Goal: Information Seeking & Learning: Learn about a topic

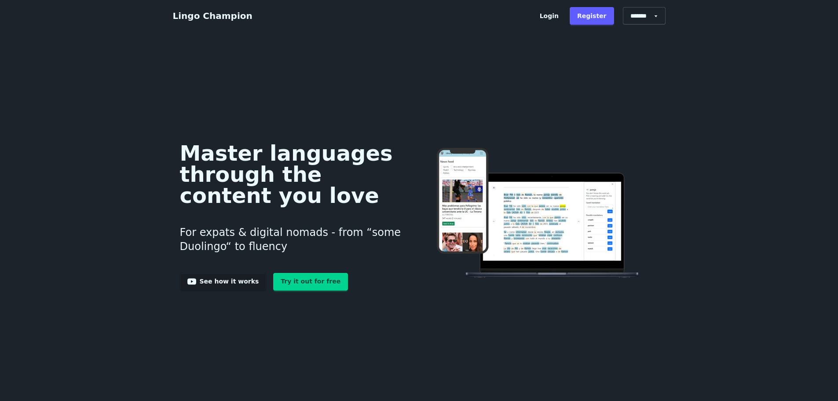
click at [305, 275] on link "Try it out for free" at bounding box center [310, 282] width 75 height 18
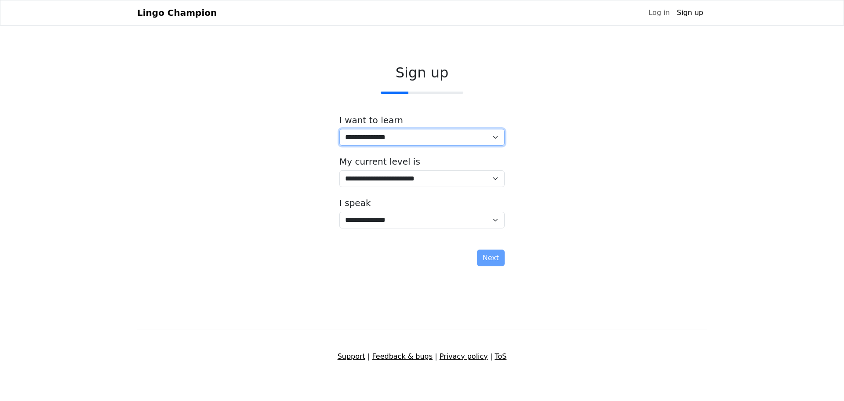
click at [398, 133] on select "**********" at bounding box center [422, 137] width 165 height 17
select select "*****"
click at [340, 129] on select "**********" at bounding box center [422, 137] width 165 height 17
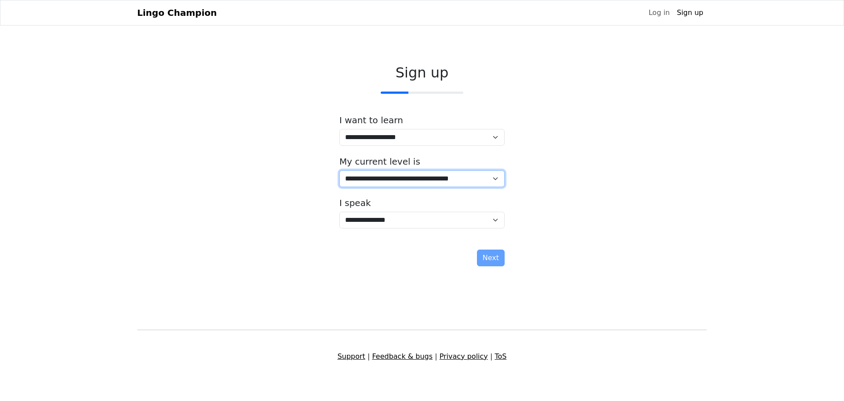
click at [367, 172] on select "**********" at bounding box center [422, 178] width 165 height 17
select select "*"
click at [340, 170] on select "**********" at bounding box center [422, 178] width 165 height 17
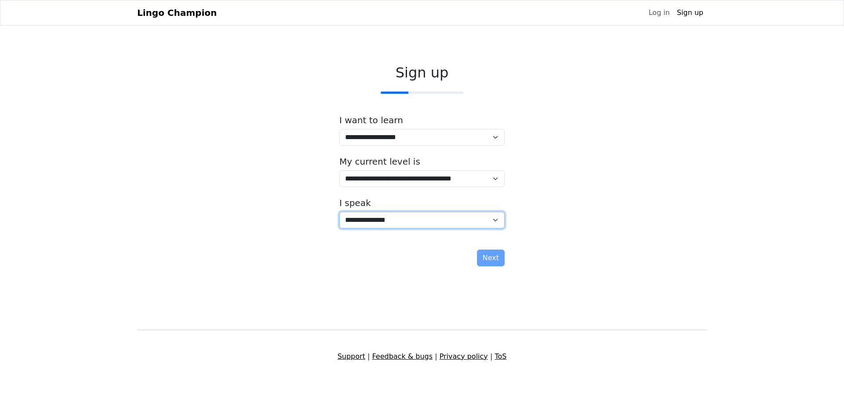
click at [371, 216] on select "**********" at bounding box center [422, 220] width 165 height 17
select select "**"
click at [340, 212] on select "**********" at bounding box center [422, 220] width 165 height 17
click at [482, 219] on select "**********" at bounding box center [422, 220] width 165 height 17
click at [497, 259] on button "Next" at bounding box center [491, 257] width 28 height 17
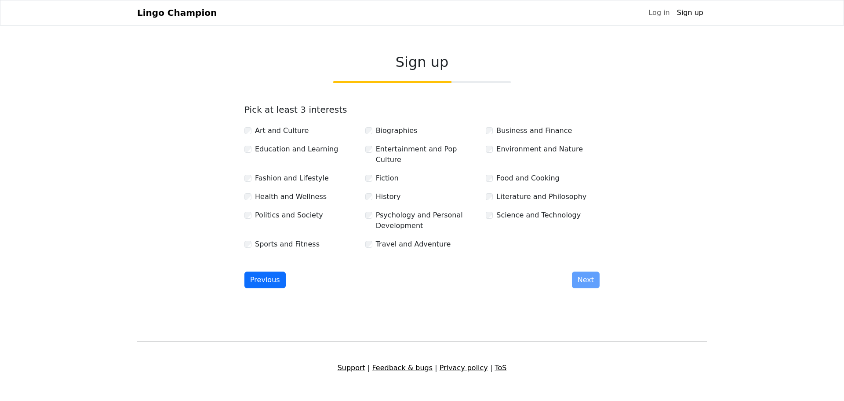
click at [278, 210] on label "Politics and Society" at bounding box center [289, 215] width 68 height 11
click at [376, 239] on label "Travel and Adventure" at bounding box center [413, 244] width 75 height 11
click at [509, 210] on label "Science and Technology" at bounding box center [539, 215] width 84 height 11
click at [589, 271] on button "Next" at bounding box center [586, 279] width 28 height 17
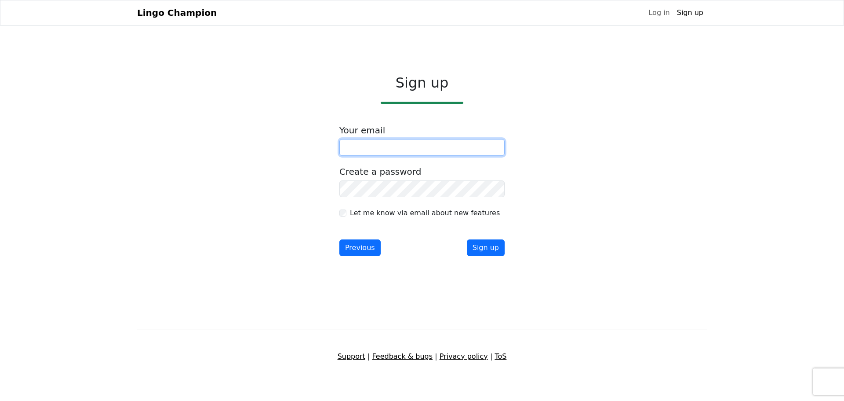
click at [435, 150] on input "email" at bounding box center [422, 147] width 165 height 17
type input "**********"
click at [417, 200] on form "**********" at bounding box center [422, 190] width 165 height 131
click at [552, 274] on div "**********" at bounding box center [422, 167] width 581 height 241
click at [495, 248] on button "Sign up" at bounding box center [486, 247] width 38 height 17
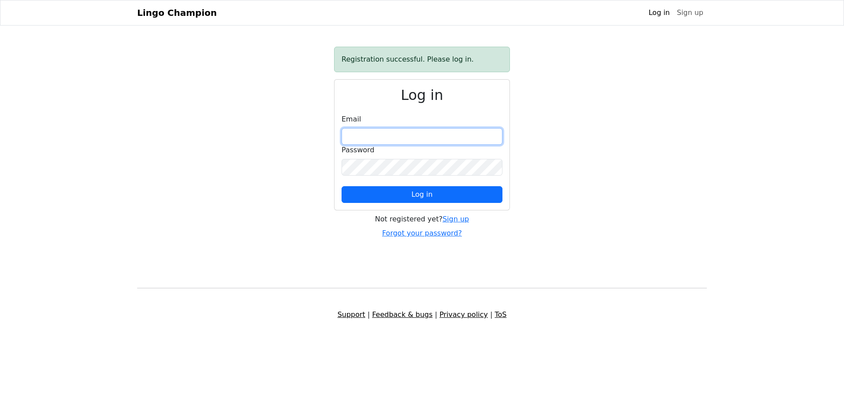
click at [440, 132] on input "email" at bounding box center [422, 136] width 161 height 17
type input "**********"
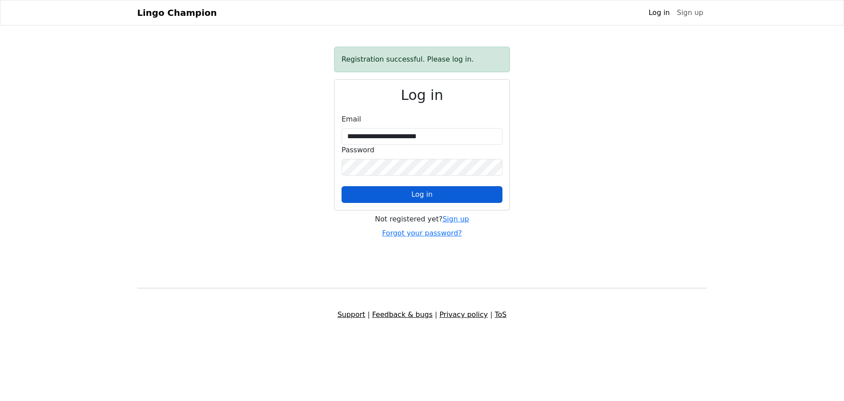
click at [420, 191] on span "Log in" at bounding box center [422, 194] width 21 height 8
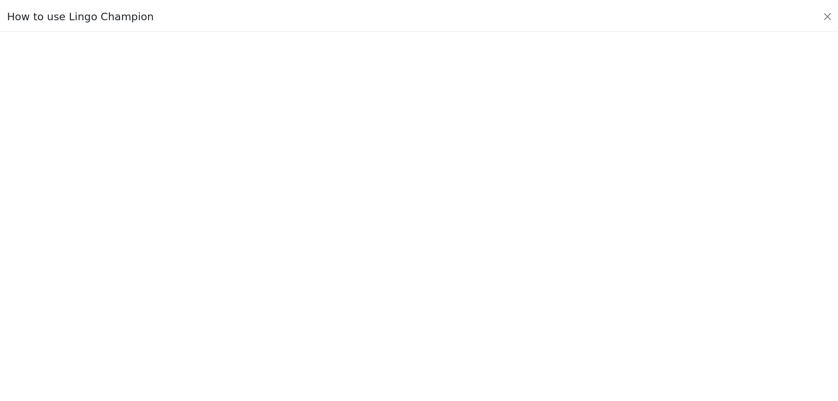
scroll to position [7, 0]
click at [836, 18] on button "Close" at bounding box center [834, 15] width 14 height 14
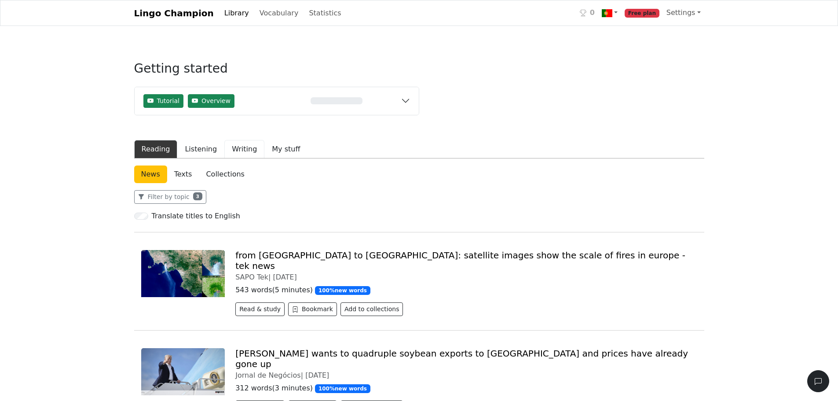
click at [236, 153] on button "Writing" at bounding box center [244, 149] width 40 height 18
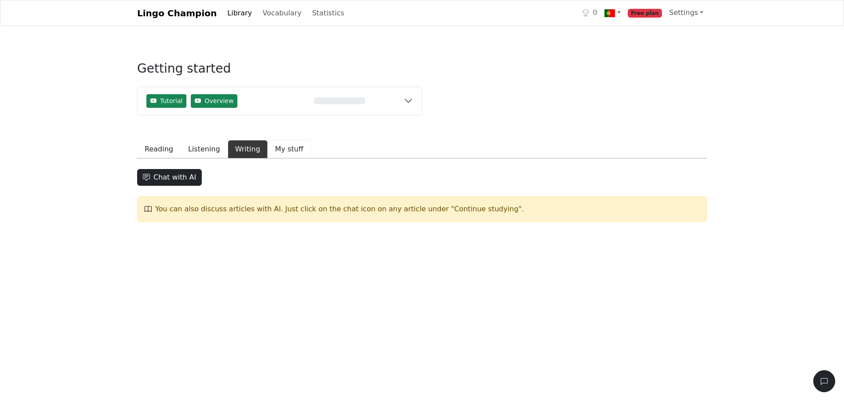
click at [272, 153] on button "My stuff" at bounding box center [289, 149] width 43 height 18
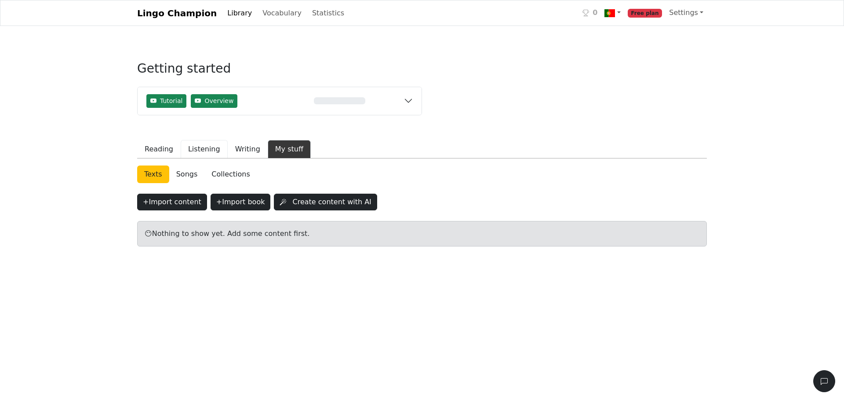
click at [196, 146] on button "Listening" at bounding box center [204, 149] width 47 height 18
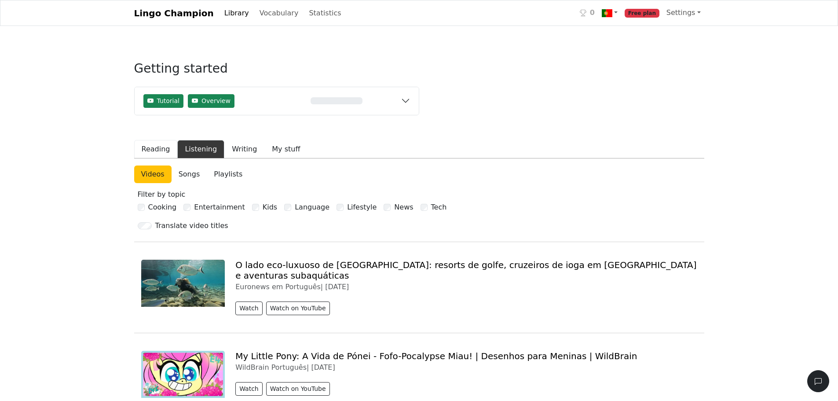
click at [164, 147] on button "Reading" at bounding box center [156, 149] width 44 height 18
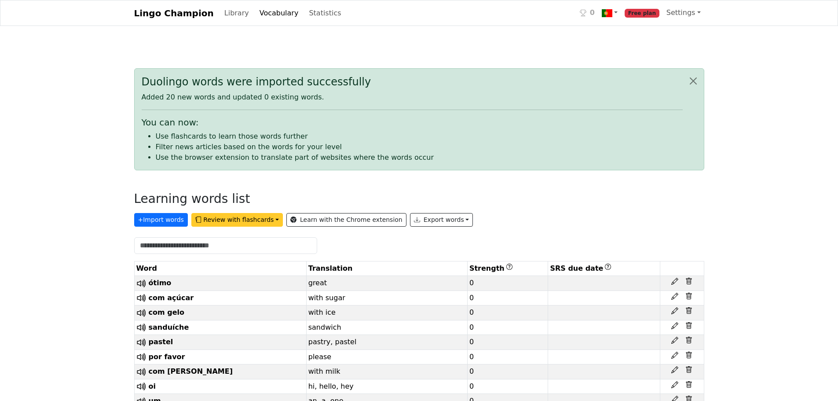
click at [253, 222] on button "Review with flashcards" at bounding box center [236, 220] width 91 height 14
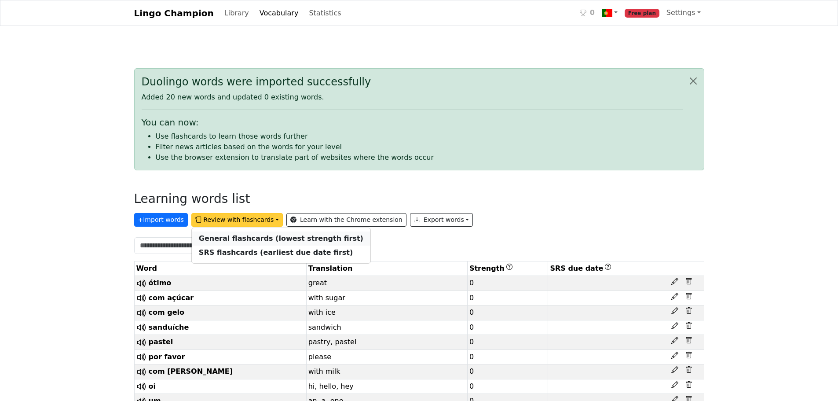
click at [253, 234] on link "General flashcards (lowest strength first)" at bounding box center [281, 238] width 179 height 14
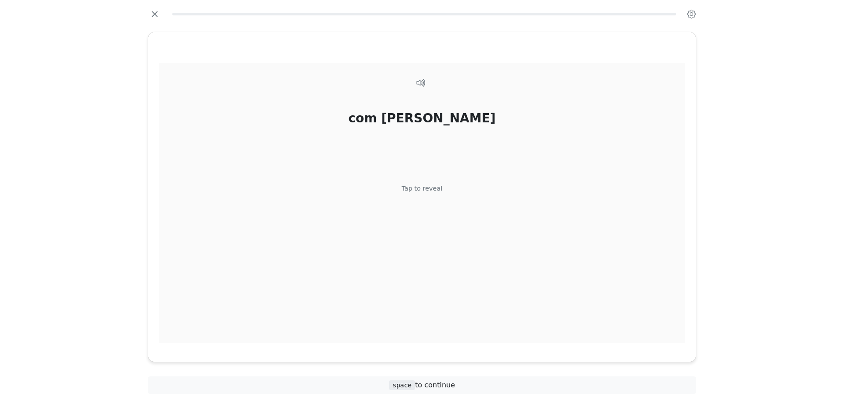
click at [435, 193] on div "Tap to reveal" at bounding box center [422, 188] width 41 height 10
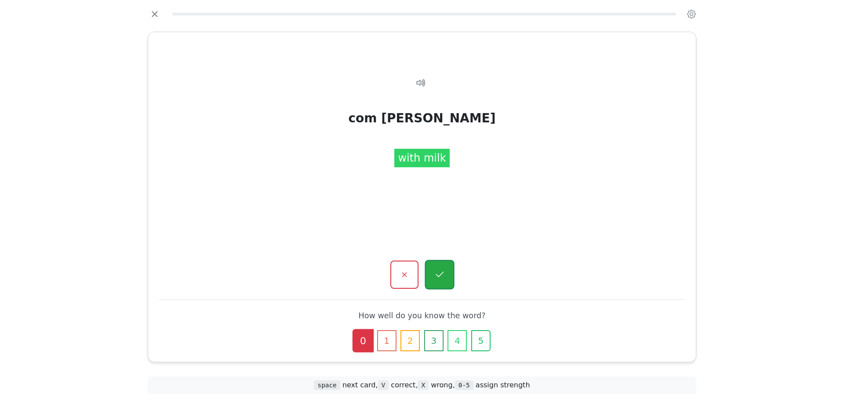
click at [441, 272] on icon "button" at bounding box center [439, 274] width 11 height 11
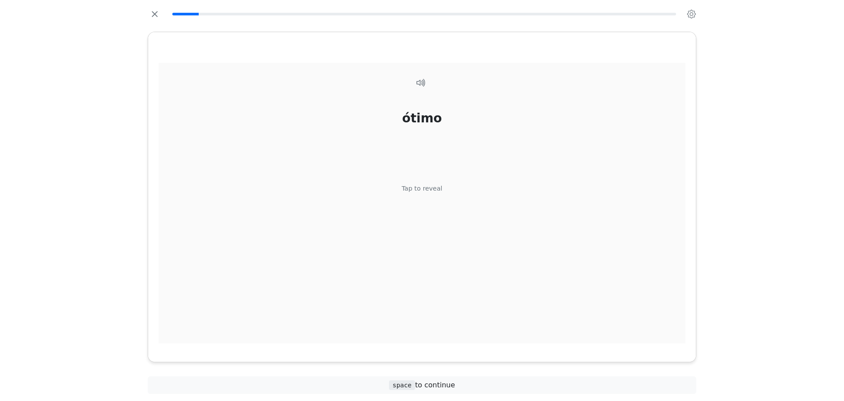
click at [432, 206] on div "ótimo Tap to reveal" at bounding box center [422, 203] width 527 height 281
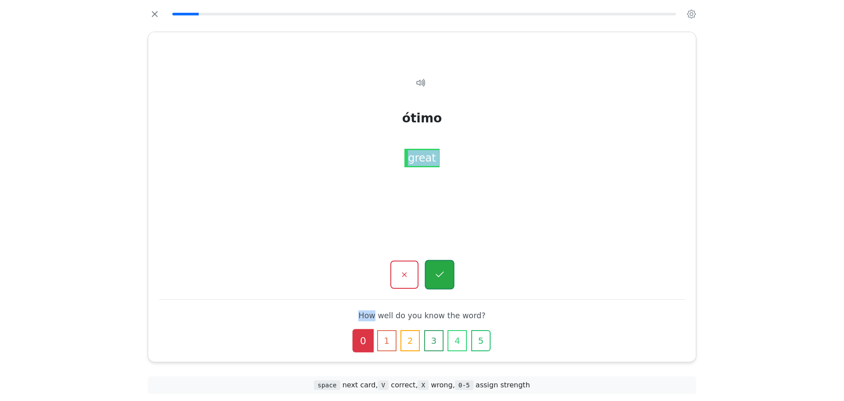
drag, startPoint x: 432, startPoint y: 206, endPoint x: 439, endPoint y: 260, distance: 54.9
click at [439, 260] on div "ótimo Tap to reveal ótimo great How well do you know the word? 0 1 2 3 4 5" at bounding box center [422, 196] width 548 height 329
click at [423, 157] on div "great" at bounding box center [422, 157] width 35 height 18
click at [442, 281] on button "button" at bounding box center [439, 274] width 29 height 29
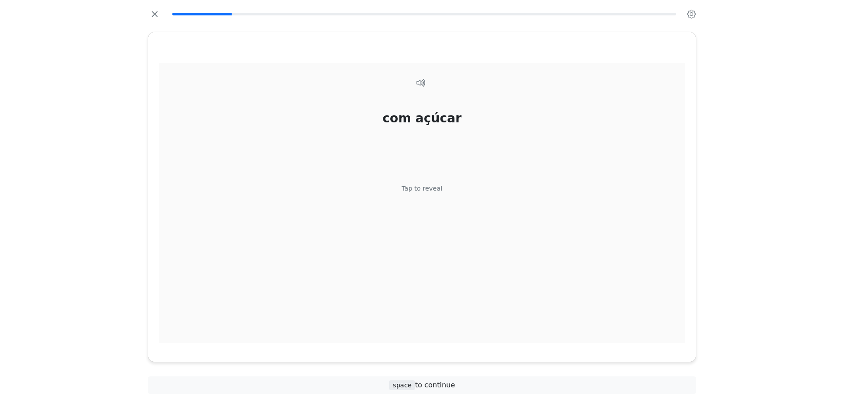
click at [426, 216] on div "com açúcar Tap to reveal" at bounding box center [422, 203] width 527 height 281
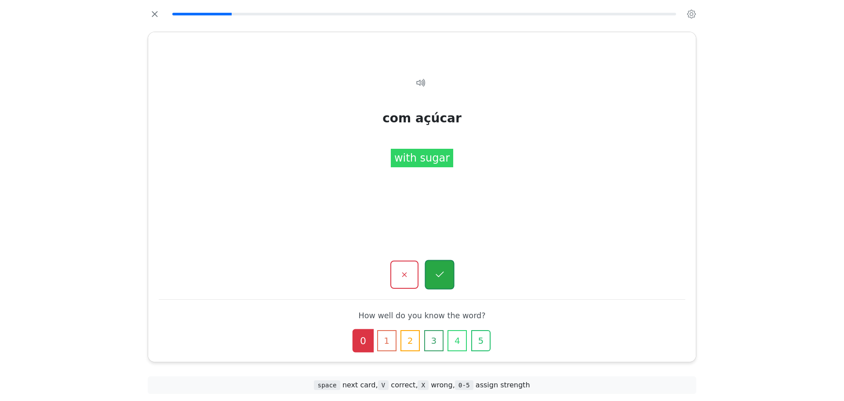
click at [442, 268] on button "button" at bounding box center [439, 274] width 29 height 29
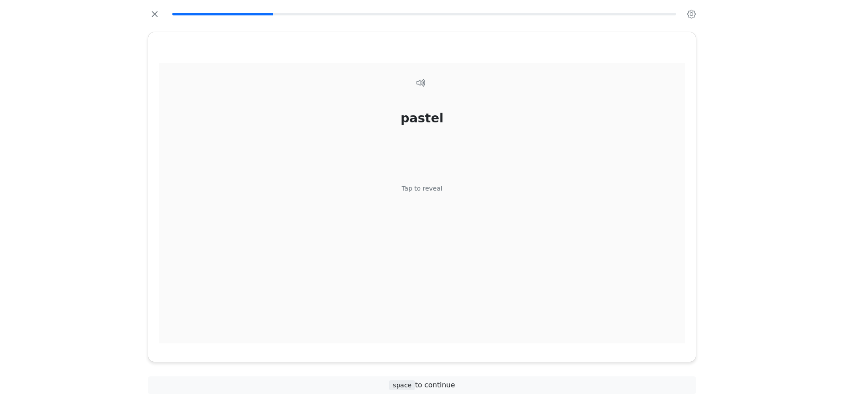
click at [420, 182] on div "pastel Tap to reveal" at bounding box center [422, 203] width 527 height 281
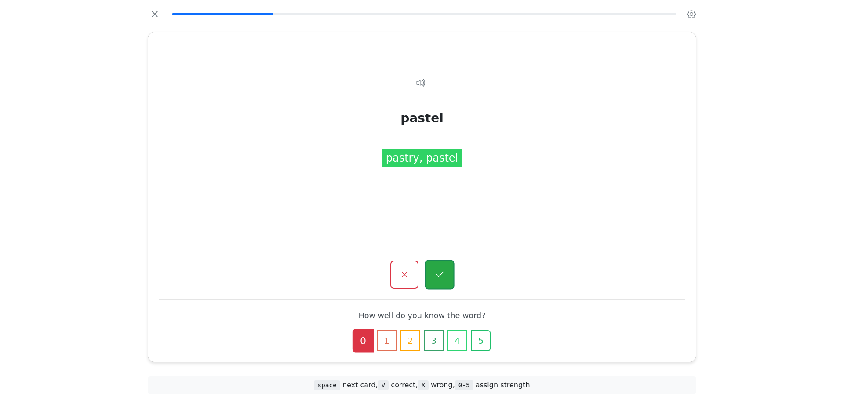
click at [451, 270] on button "button" at bounding box center [439, 274] width 29 height 29
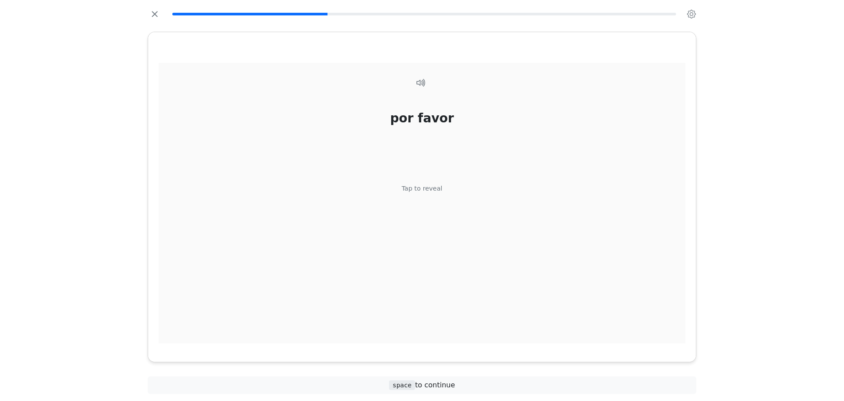
click at [444, 205] on div "por favor Tap to reveal" at bounding box center [422, 203] width 527 height 281
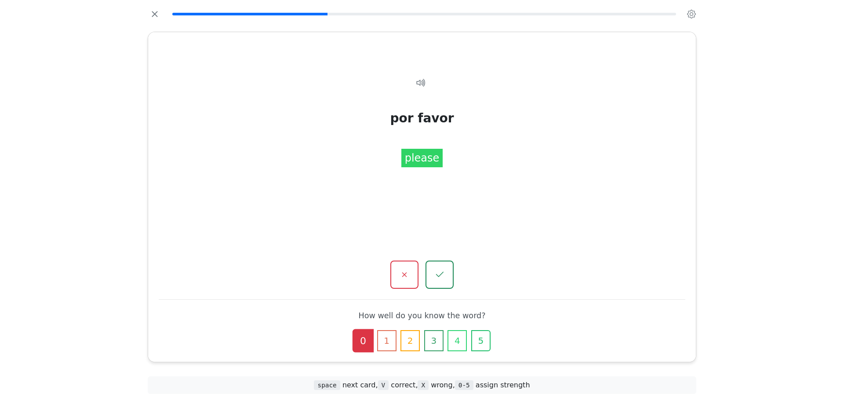
click at [441, 289] on div "por favor Tap to reveal por favor please How well do you know the word? 0 1 2 3…" at bounding box center [422, 196] width 548 height 329
click at [441, 284] on button "button" at bounding box center [439, 274] width 29 height 29
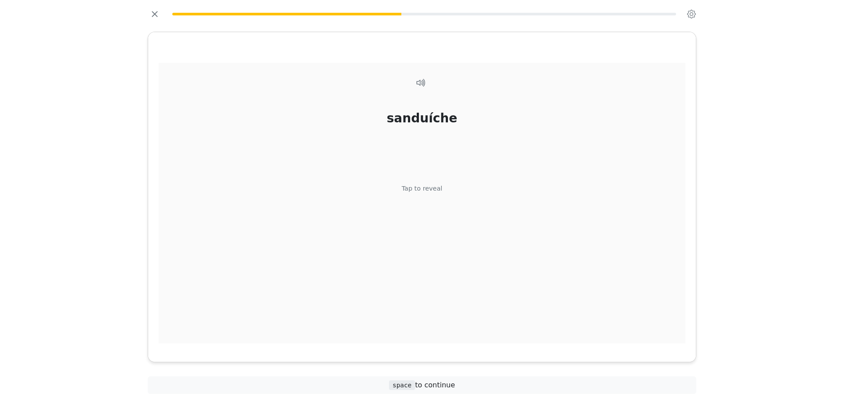
click at [436, 215] on div "sanduíche Tap to reveal" at bounding box center [422, 203] width 527 height 281
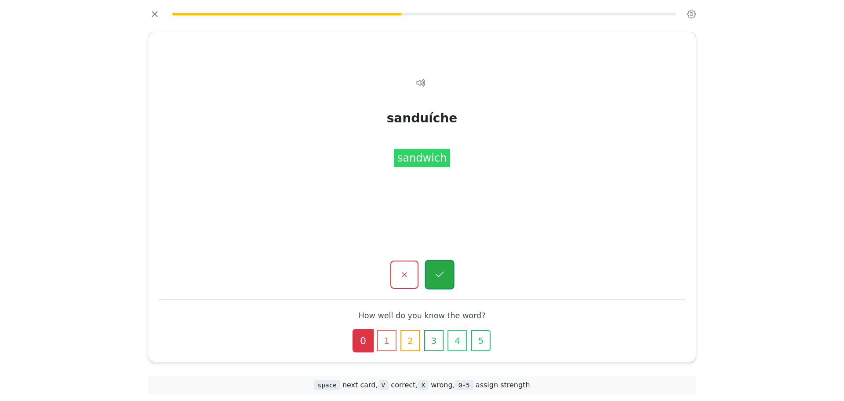
click at [441, 267] on button "button" at bounding box center [439, 274] width 29 height 29
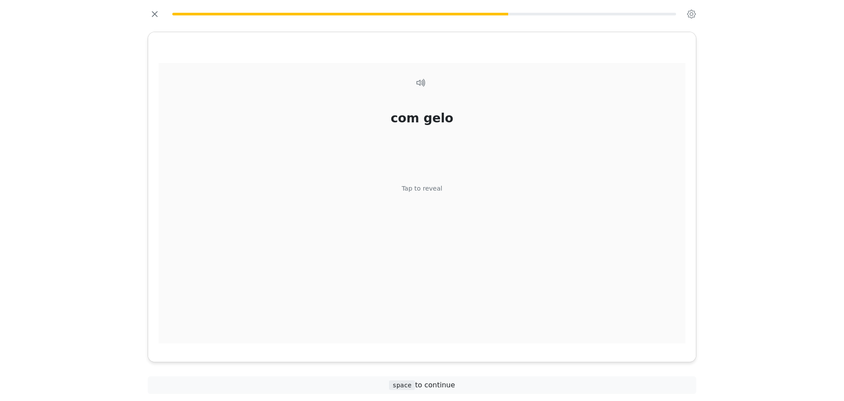
click at [427, 203] on div "com gelo Tap to reveal" at bounding box center [422, 203] width 527 height 281
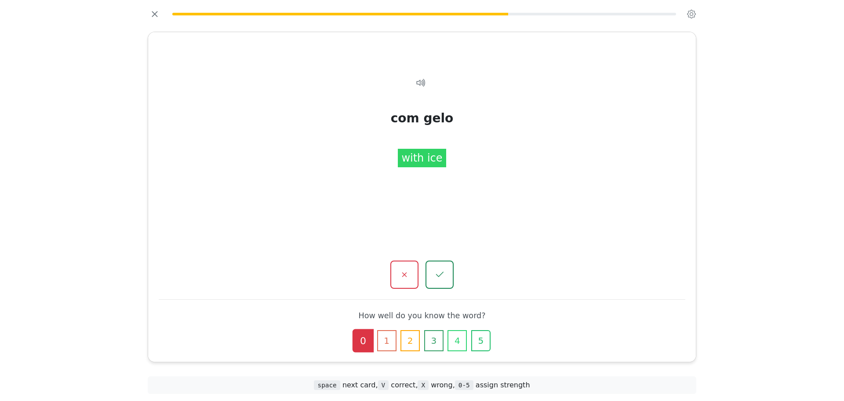
click at [396, 290] on div "com gelo Tap to reveal com gelo with ice How well do you know the word? 0 1 2 3…" at bounding box center [422, 196] width 548 height 329
click at [398, 279] on button "button" at bounding box center [404, 274] width 29 height 29
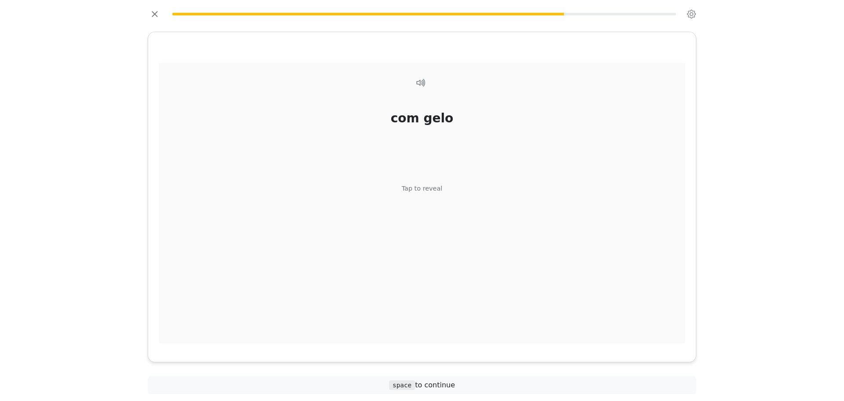
click at [410, 212] on div "com gelo Tap to reveal" at bounding box center [422, 203] width 527 height 281
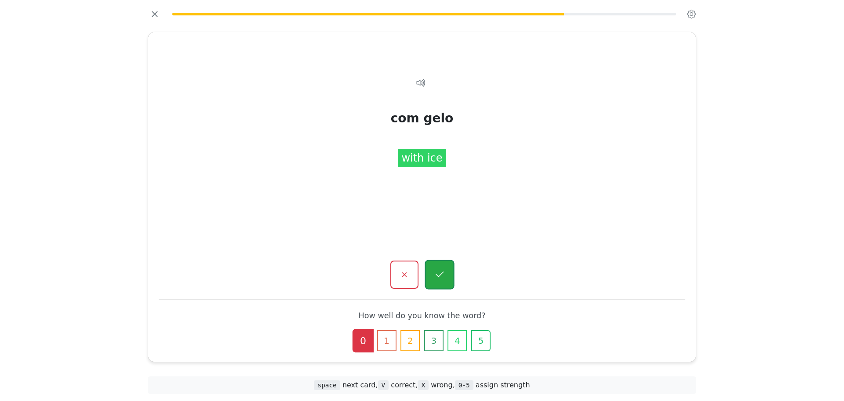
click at [452, 274] on button "button" at bounding box center [439, 274] width 29 height 29
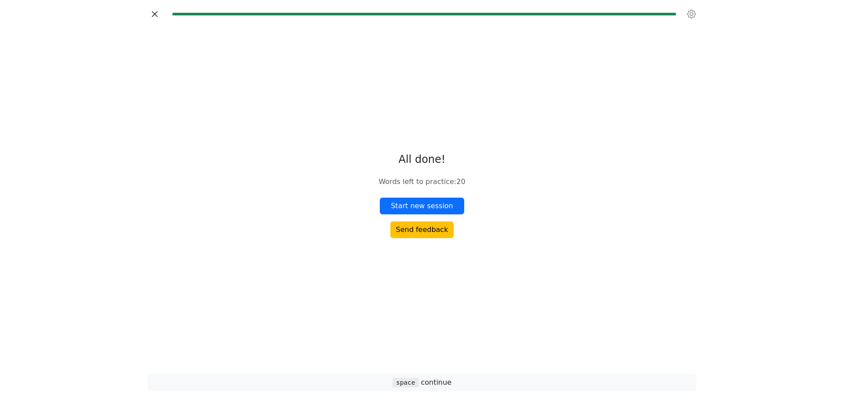
click at [161, 10] on icon "button" at bounding box center [154, 13] width 13 height 13
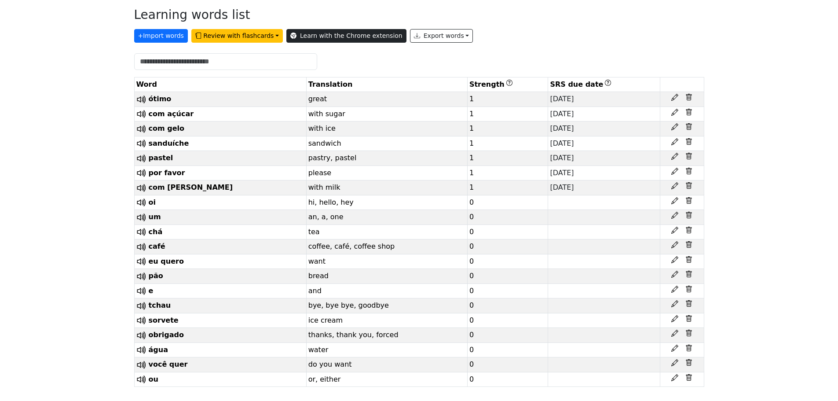
scroll to position [218, 0]
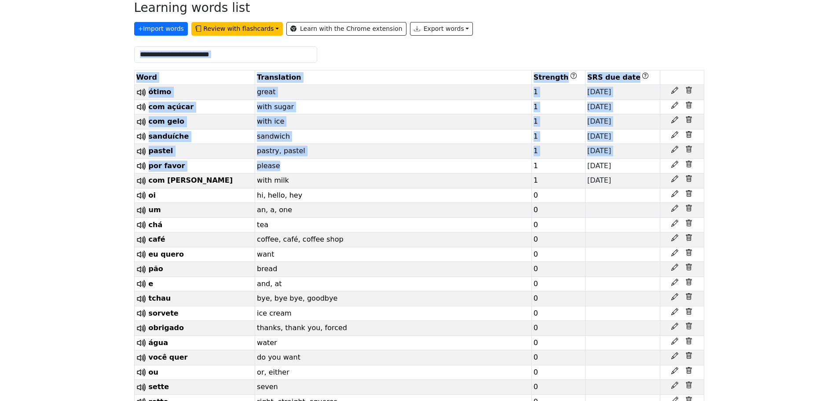
drag, startPoint x: 0, startPoint y: 0, endPoint x: 379, endPoint y: 79, distance: 386.9
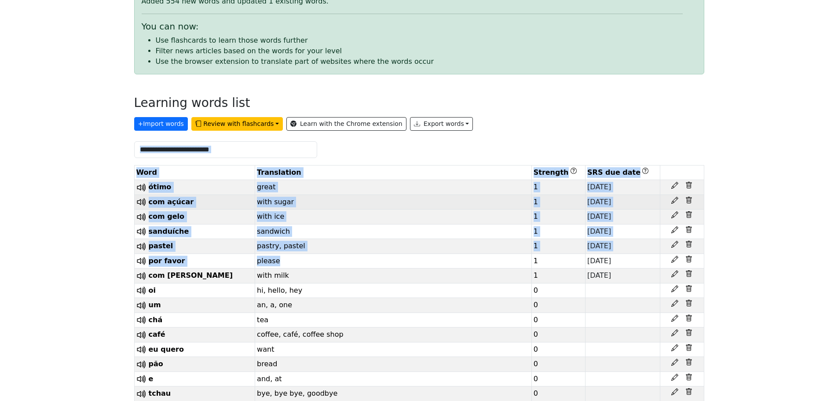
click at [418, 205] on td "with sugar" at bounding box center [393, 201] width 277 height 15
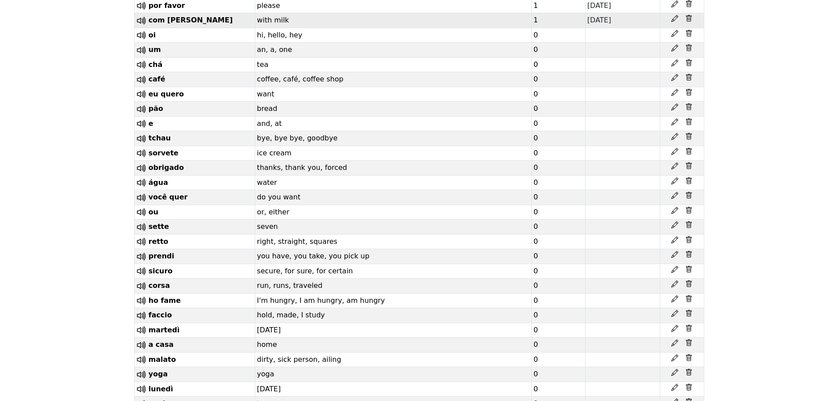
scroll to position [351, 0]
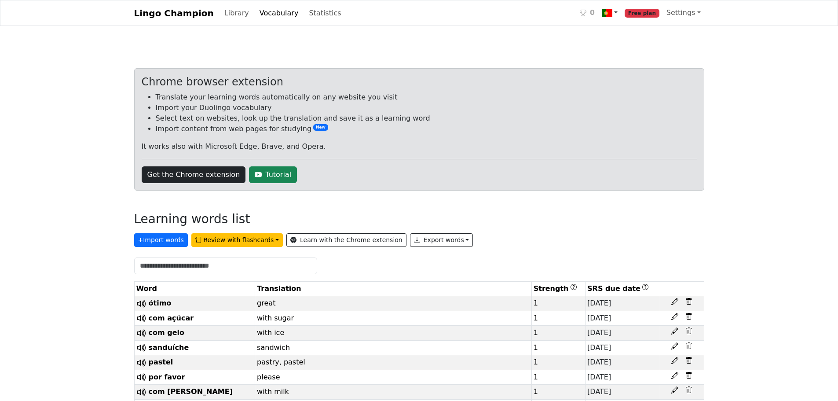
click at [611, 17] on img at bounding box center [607, 13] width 11 height 11
click at [258, 7] on link "Vocabulary" at bounding box center [279, 13] width 46 height 18
click at [238, 11] on link "Library" at bounding box center [237, 13] width 32 height 18
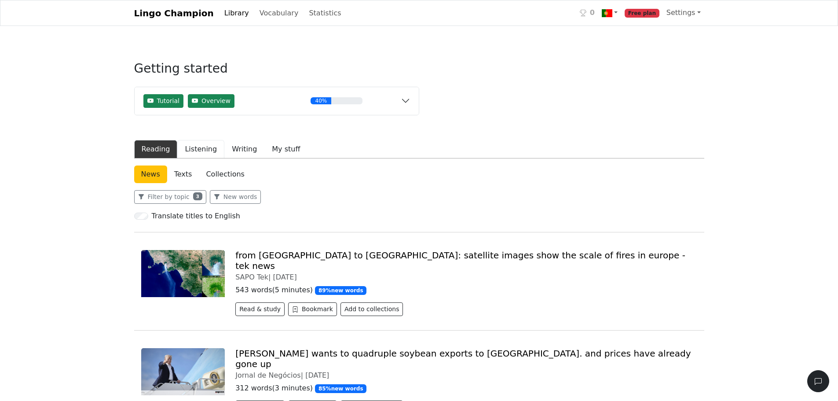
click at [184, 143] on button "Listening" at bounding box center [200, 149] width 47 height 18
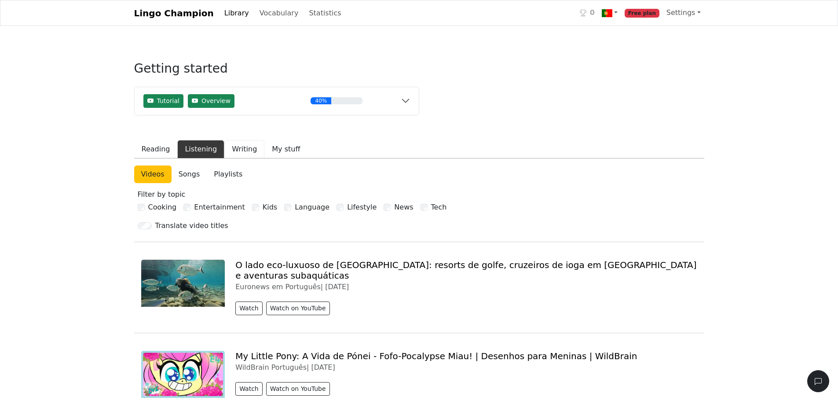
click at [230, 150] on button "Writing" at bounding box center [244, 149] width 40 height 18
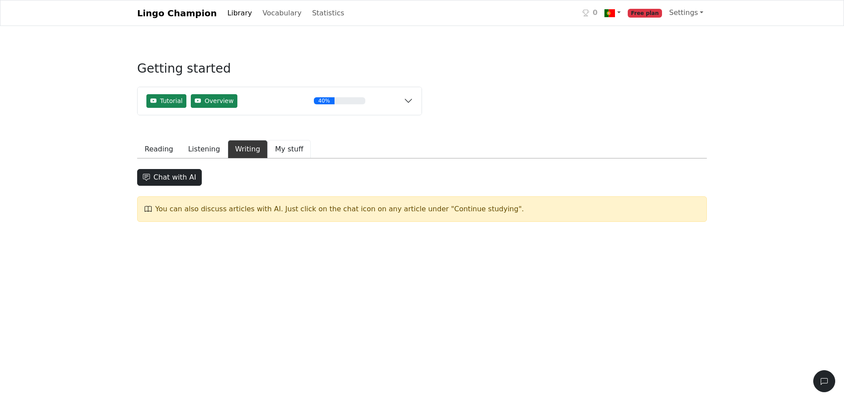
click at [271, 150] on button "My stuff" at bounding box center [289, 149] width 43 height 18
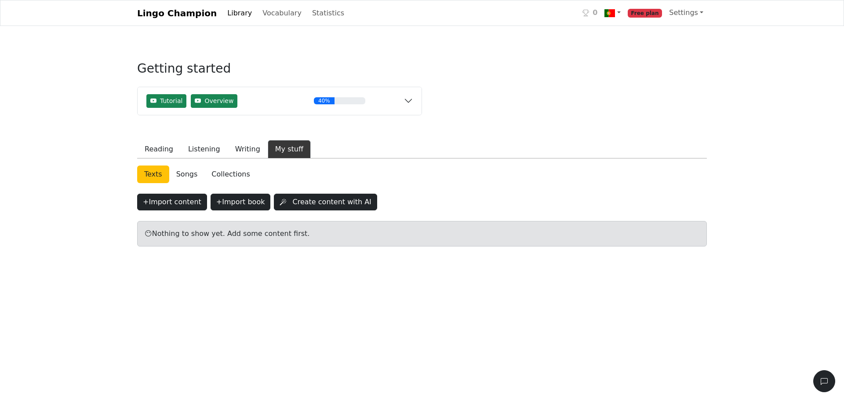
click at [209, 168] on link "Collections" at bounding box center [231, 174] width 52 height 18
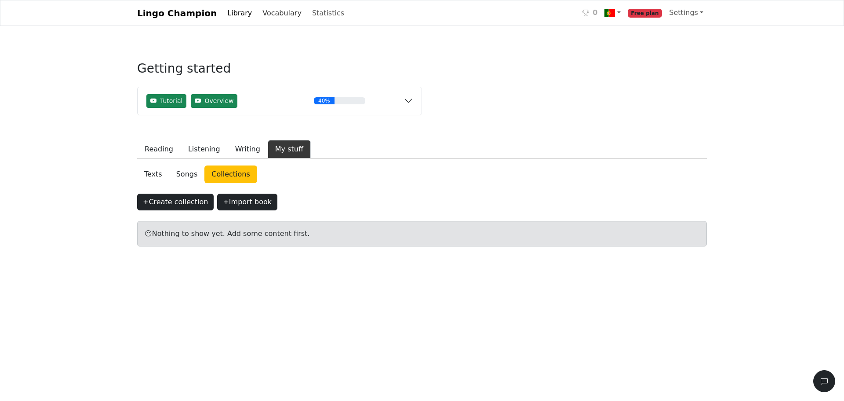
click at [267, 12] on link "Vocabulary" at bounding box center [282, 13] width 46 height 18
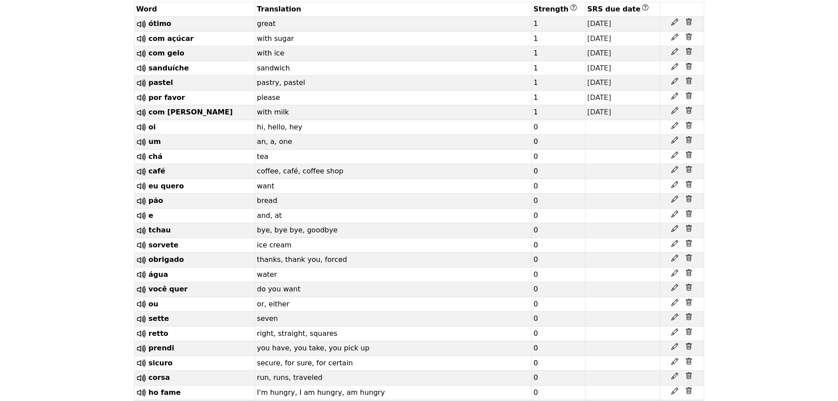
scroll to position [278, 0]
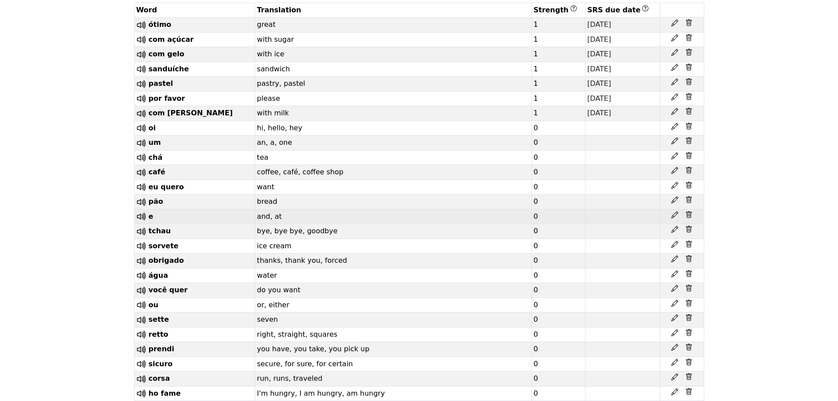
click at [387, 220] on td "and, at" at bounding box center [393, 216] width 277 height 15
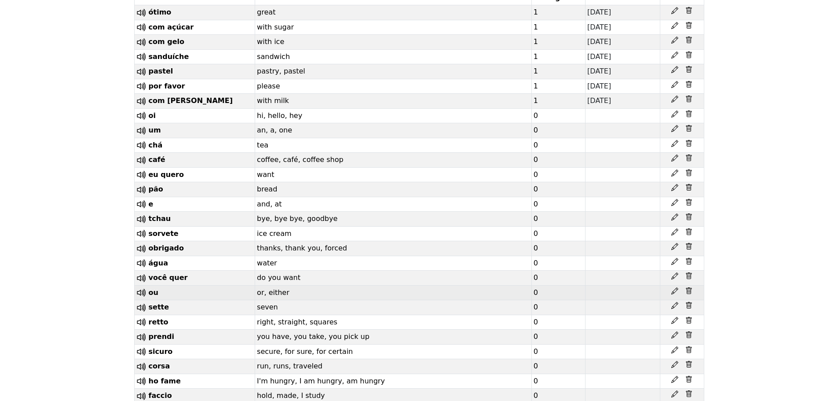
scroll to position [292, 0]
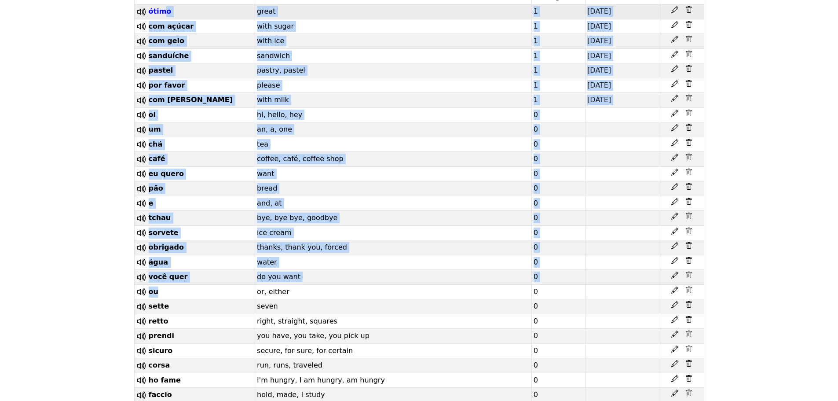
drag, startPoint x: 199, startPoint y: 304, endPoint x: 162, endPoint y: 13, distance: 293.9
click at [323, 78] on td "pastry, pastel" at bounding box center [393, 70] width 277 height 15
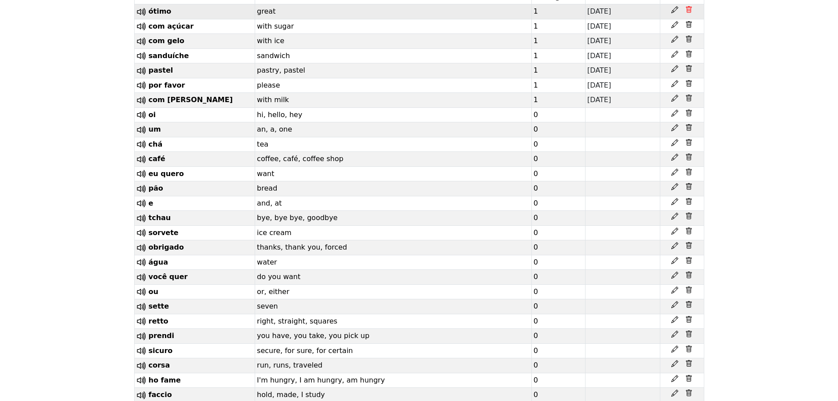
click at [687, 8] on icon at bounding box center [689, 9] width 6 height 7
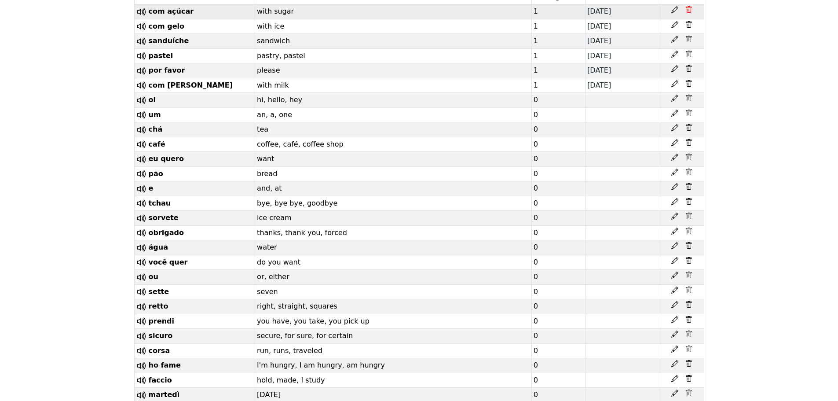
click at [687, 12] on icon at bounding box center [688, 10] width 3 height 3
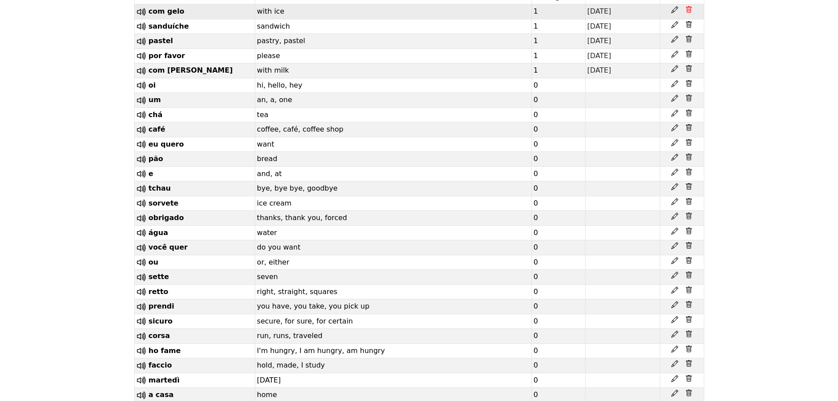
click at [688, 12] on icon at bounding box center [688, 10] width 3 height 3
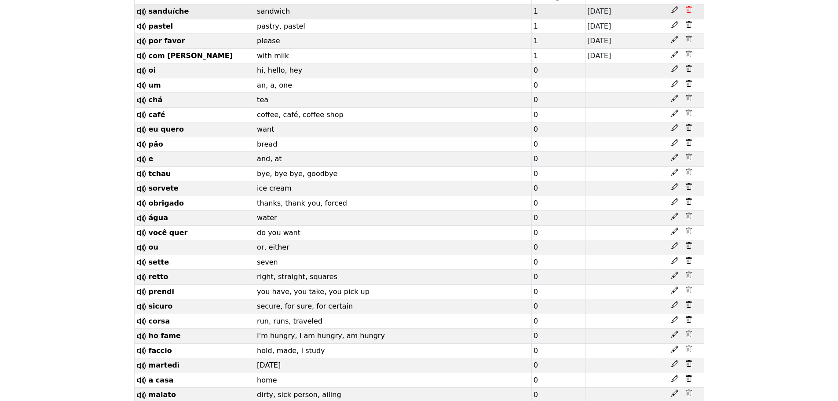
click at [689, 11] on icon at bounding box center [688, 9] width 7 height 7
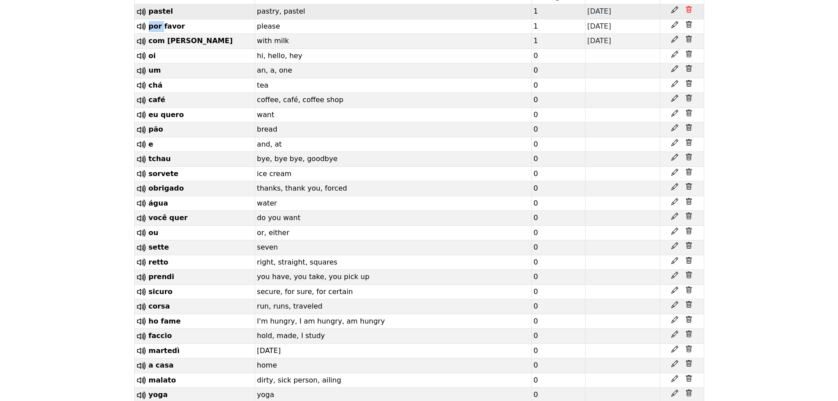
click at [689, 11] on icon at bounding box center [688, 9] width 7 height 7
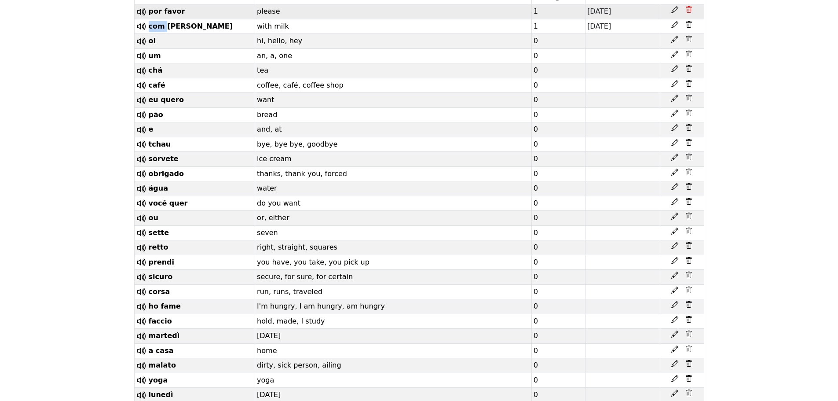
click at [689, 11] on icon at bounding box center [688, 9] width 7 height 7
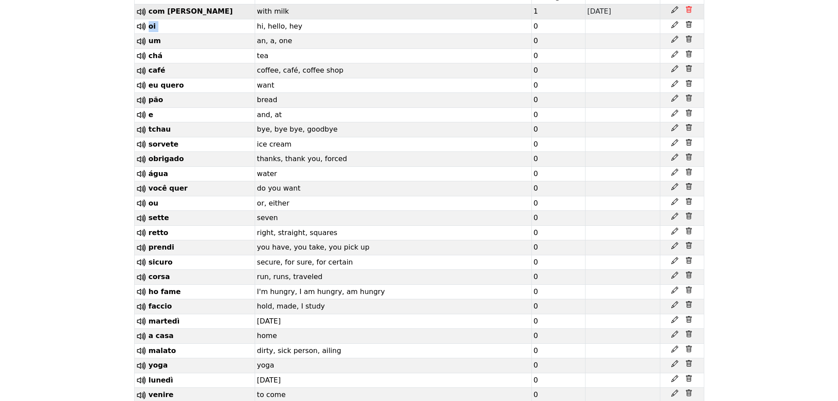
click at [689, 11] on icon at bounding box center [688, 9] width 7 height 7
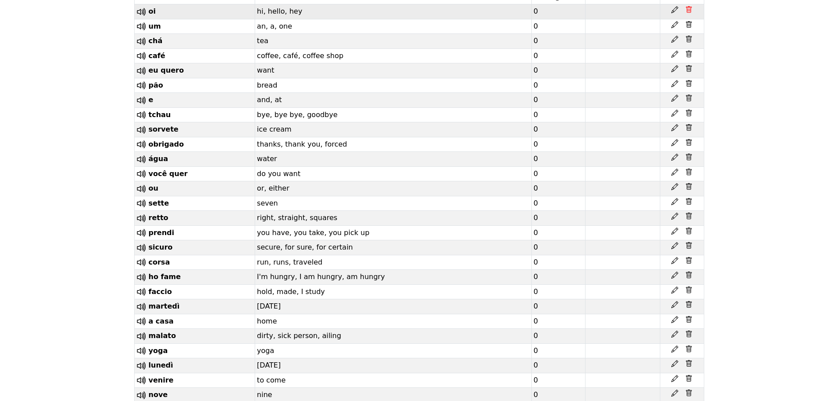
click at [689, 11] on icon at bounding box center [688, 9] width 7 height 7
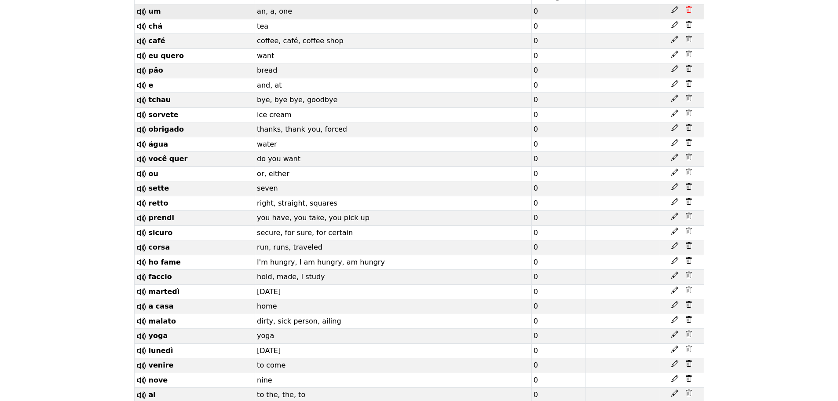
click at [689, 11] on icon at bounding box center [688, 9] width 7 height 7
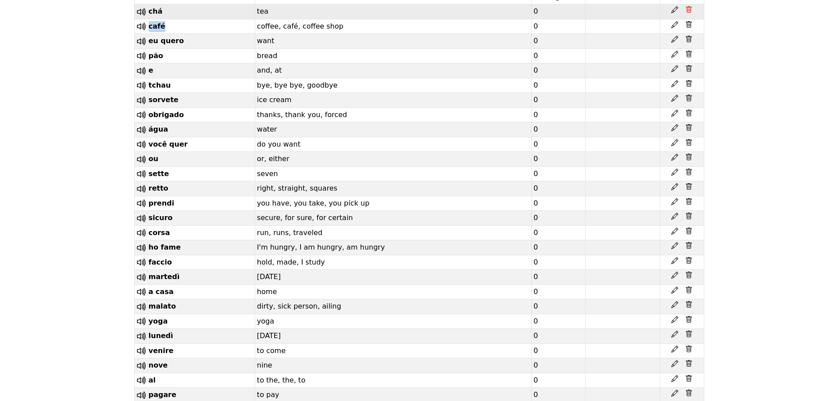
click at [689, 11] on icon at bounding box center [688, 9] width 7 height 7
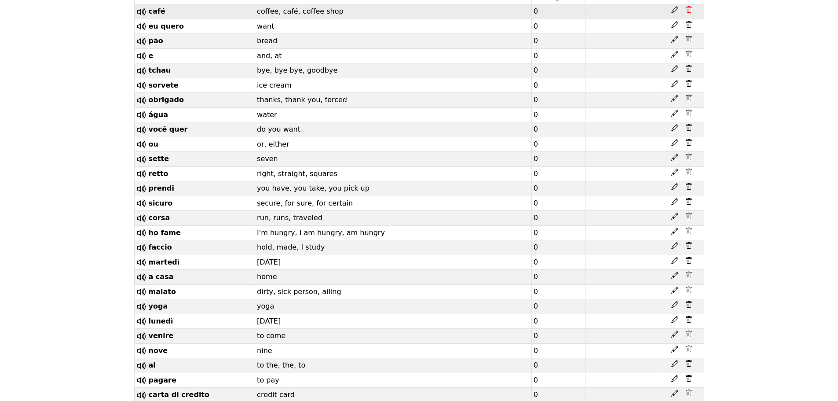
click at [689, 11] on icon at bounding box center [688, 9] width 7 height 7
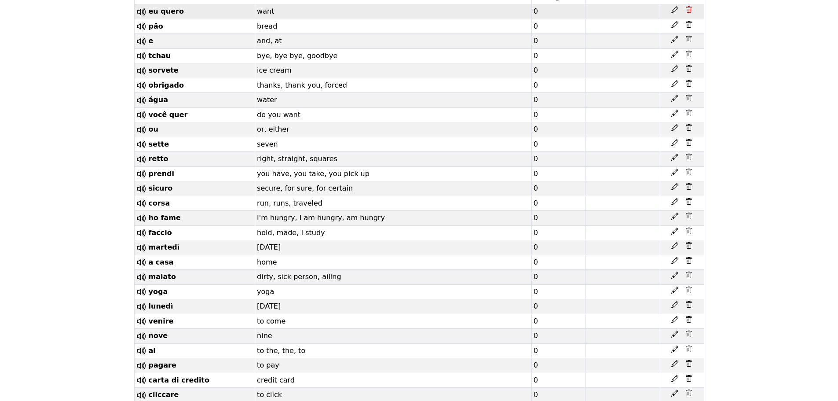
click at [689, 11] on icon at bounding box center [688, 9] width 7 height 7
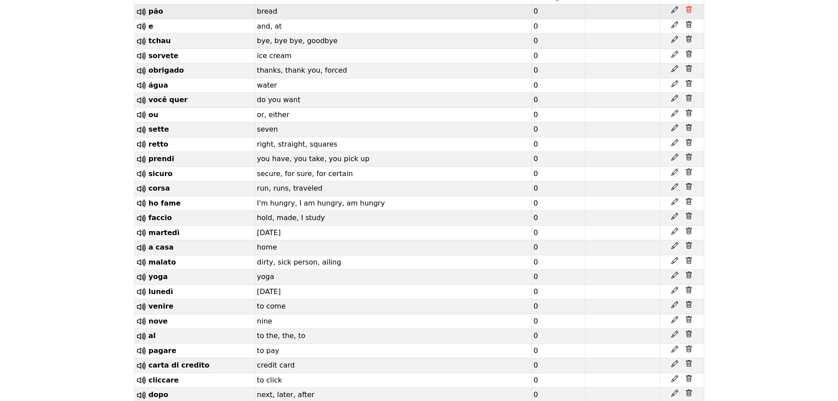
click at [689, 11] on icon at bounding box center [688, 9] width 7 height 7
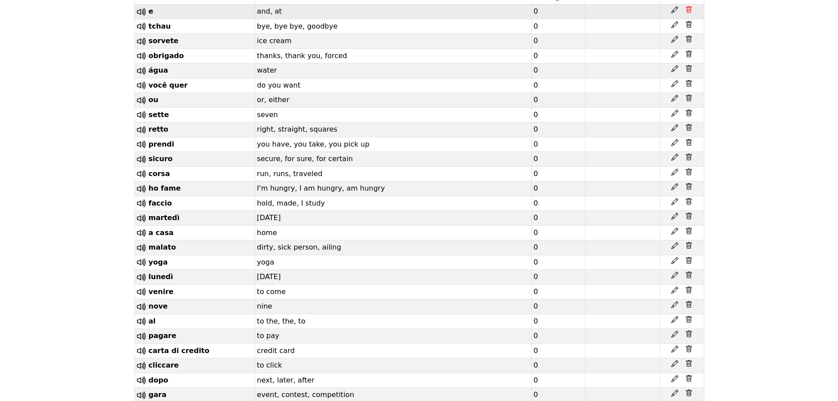
click at [689, 11] on icon at bounding box center [688, 9] width 7 height 7
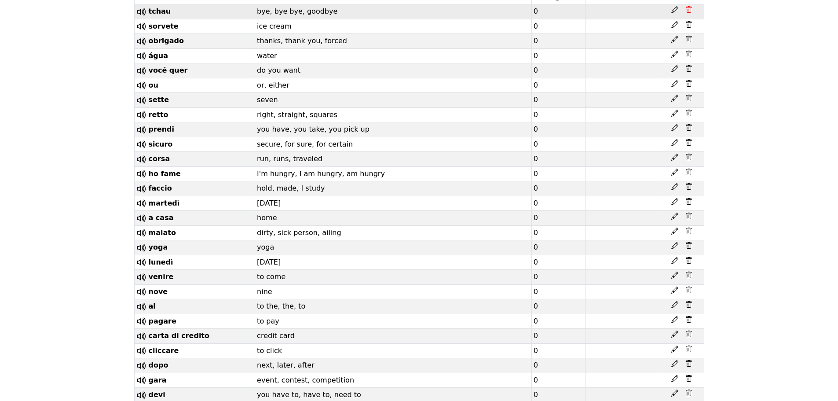
click at [689, 11] on icon at bounding box center [688, 9] width 7 height 7
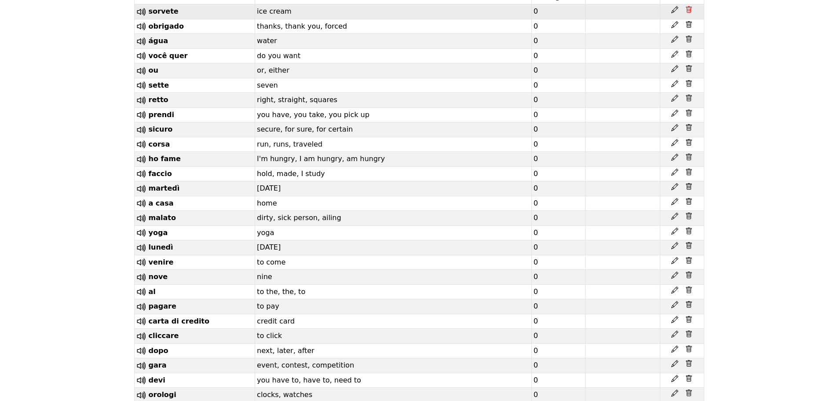
click at [689, 11] on icon at bounding box center [688, 9] width 7 height 7
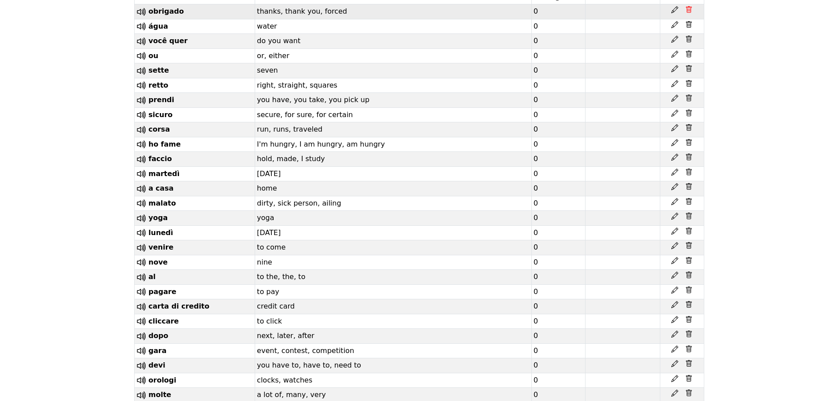
click at [689, 11] on icon at bounding box center [688, 9] width 7 height 7
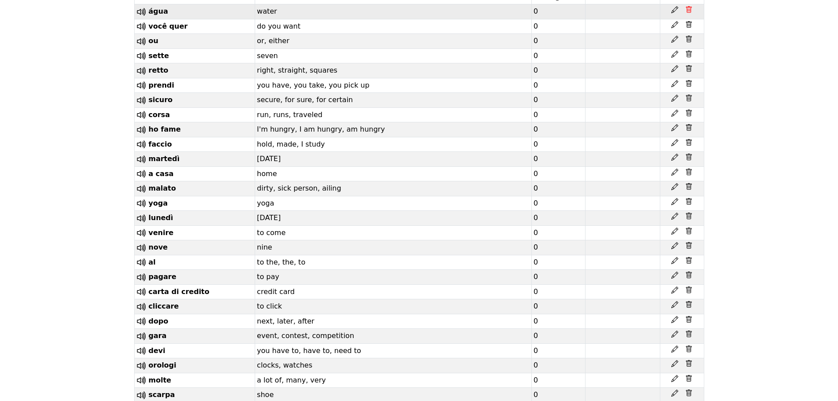
click at [689, 11] on icon at bounding box center [688, 9] width 7 height 7
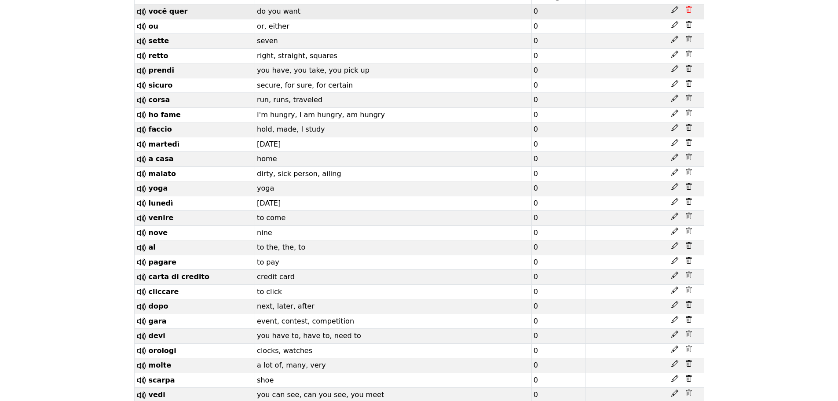
click at [689, 11] on icon at bounding box center [688, 9] width 7 height 7
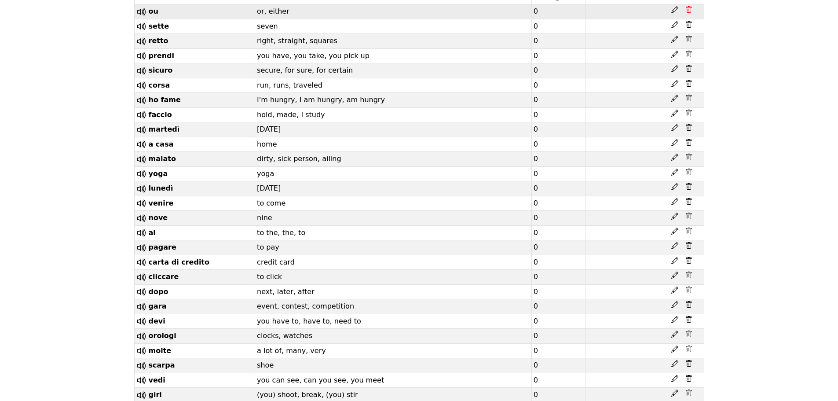
click at [691, 10] on icon at bounding box center [688, 9] width 7 height 7
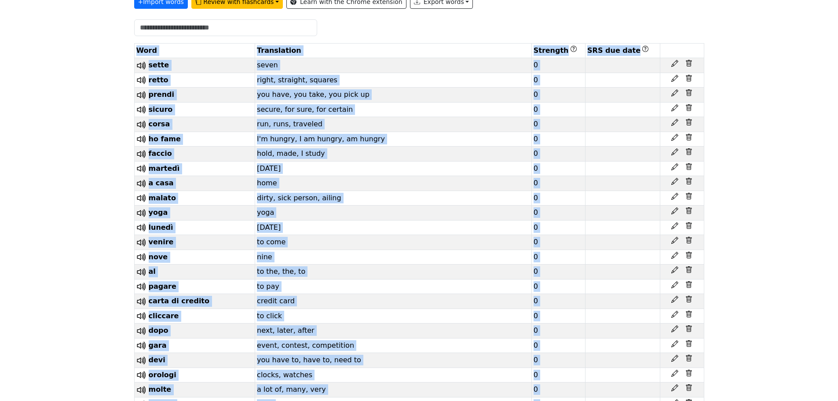
scroll to position [237, 0]
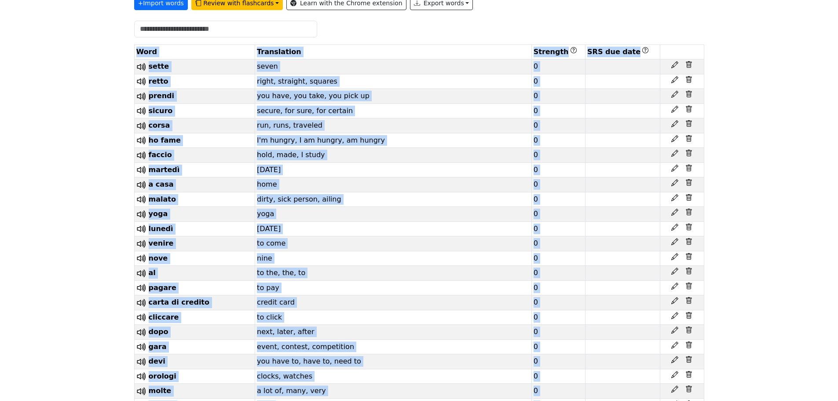
click at [283, 51] on th "Translation" at bounding box center [393, 52] width 277 height 15
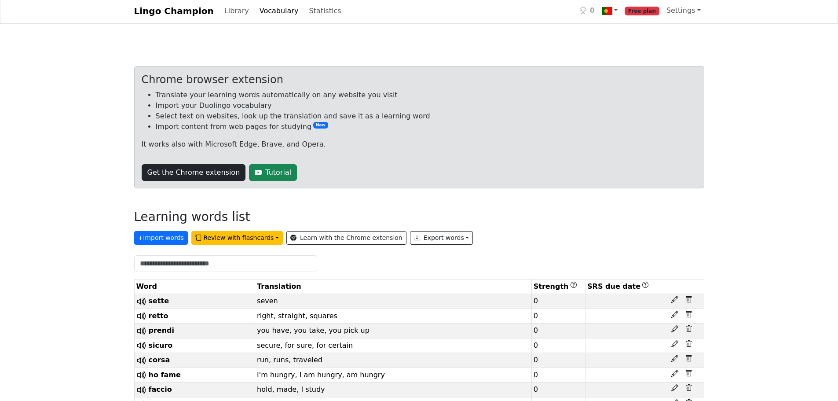
scroll to position [0, 0]
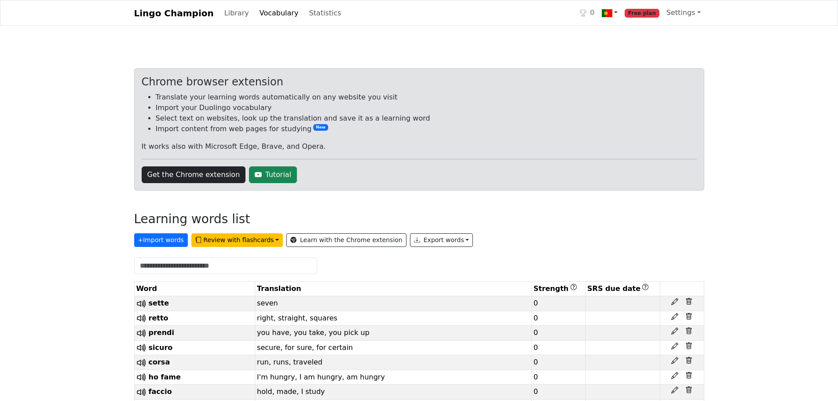
click at [612, 17] on img at bounding box center [607, 13] width 11 height 11
click at [642, 33] on link "Portuguese (Portugal) ← English" at bounding box center [701, 34] width 204 height 15
click at [612, 8] on img at bounding box center [607, 13] width 11 height 11
click at [638, 53] on link "+ Add course" at bounding box center [701, 55] width 204 height 14
select select "**********"
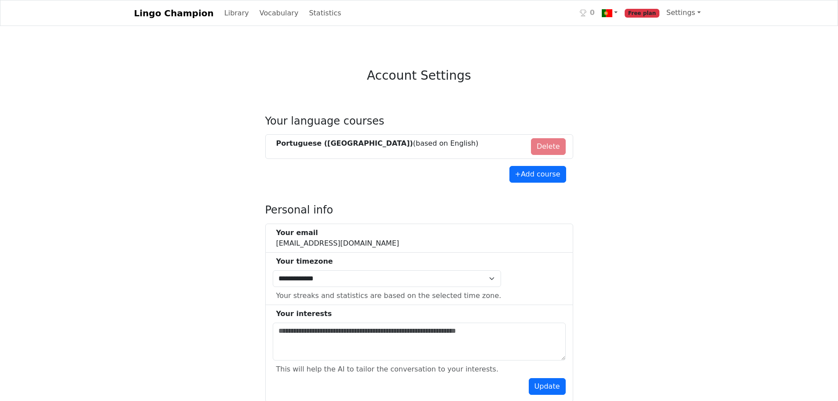
click at [545, 145] on li "Portuguese (Portugal) (based on English ) Delete" at bounding box center [419, 146] width 308 height 25
click at [532, 168] on button "+ Add course" at bounding box center [537, 174] width 57 height 17
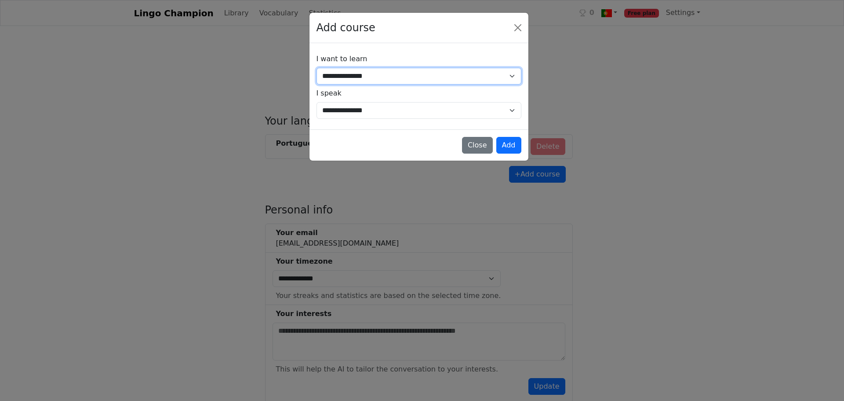
click at [433, 74] on select "**********" at bounding box center [419, 76] width 205 height 17
select select "**"
click at [317, 68] on select "**********" at bounding box center [419, 76] width 205 height 17
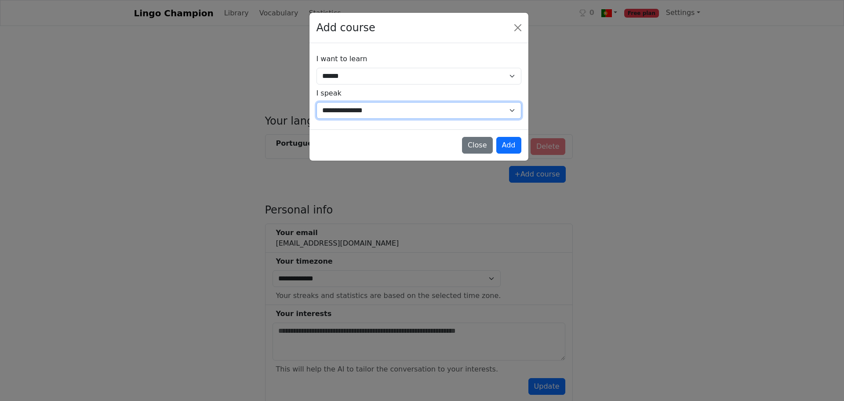
click at [395, 111] on select "**********" at bounding box center [419, 110] width 205 height 17
select select "**"
click at [317, 102] on select "**********" at bounding box center [419, 110] width 205 height 17
click at [510, 148] on button "Add" at bounding box center [509, 145] width 25 height 17
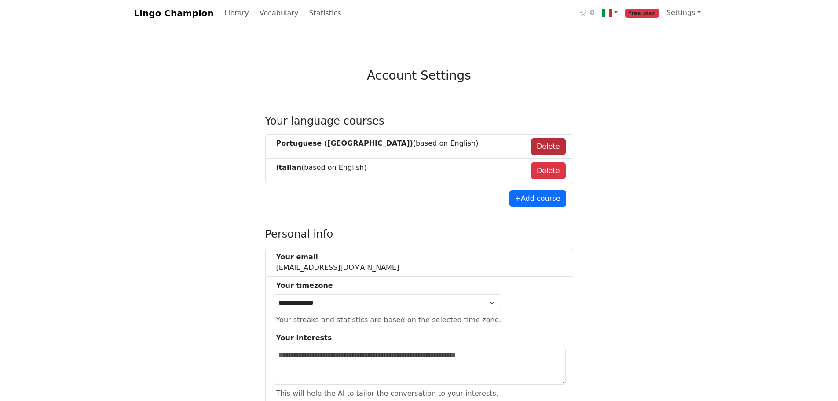
click at [552, 145] on button "Delete" at bounding box center [548, 146] width 35 height 17
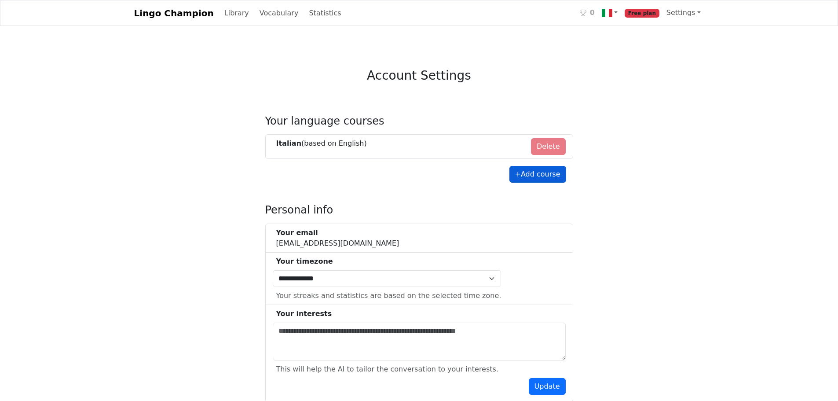
click at [541, 179] on button "+ Add course" at bounding box center [537, 174] width 57 height 17
select select "**"
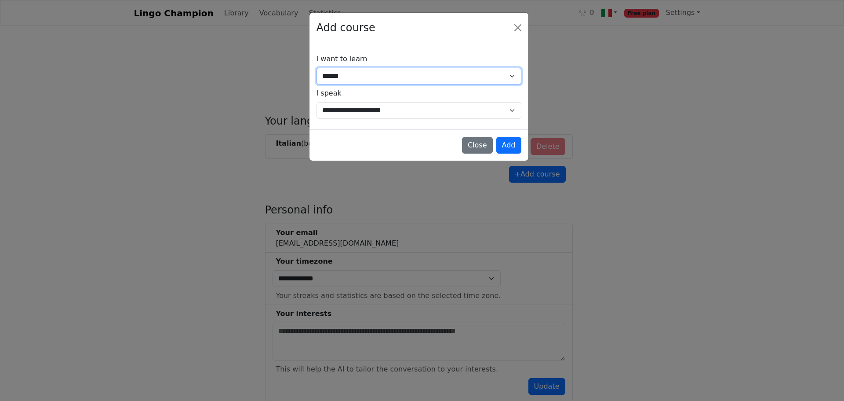
click at [443, 73] on select "**********" at bounding box center [419, 76] width 205 height 17
select select "*****"
click at [317, 68] on select "**********" at bounding box center [419, 76] width 205 height 17
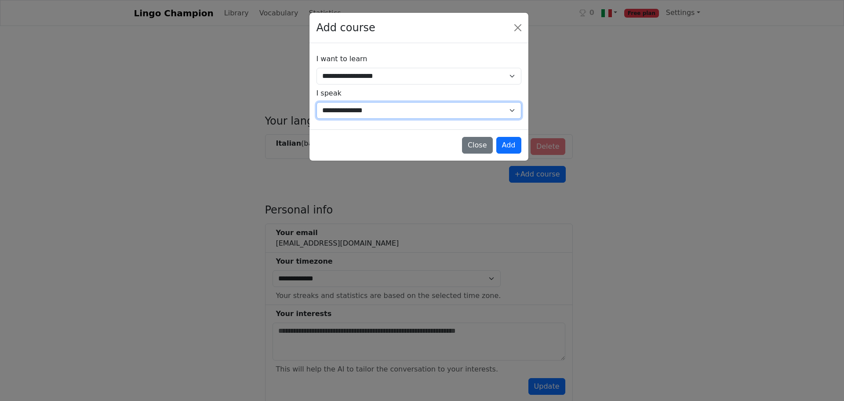
click at [479, 113] on select "**********" at bounding box center [419, 110] width 205 height 17
select select "**"
click at [317, 102] on select "**********" at bounding box center [419, 110] width 205 height 17
click at [510, 138] on button "Add" at bounding box center [509, 145] width 25 height 17
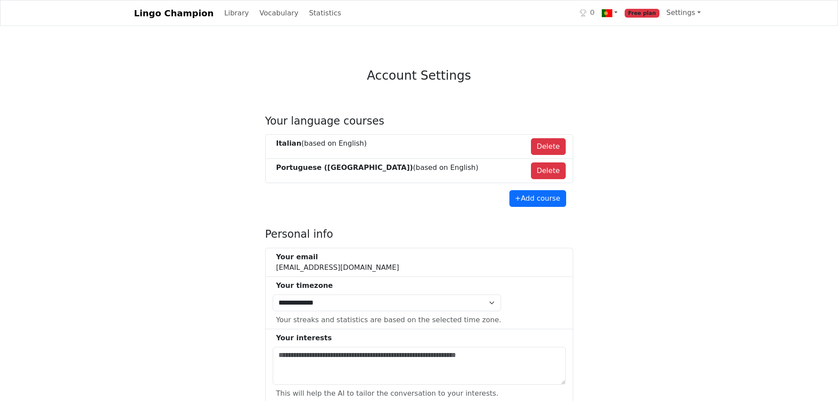
click at [392, 149] on li "Italian (based on English ) Delete" at bounding box center [419, 146] width 308 height 25
click at [612, 9] on img at bounding box center [607, 13] width 11 height 11
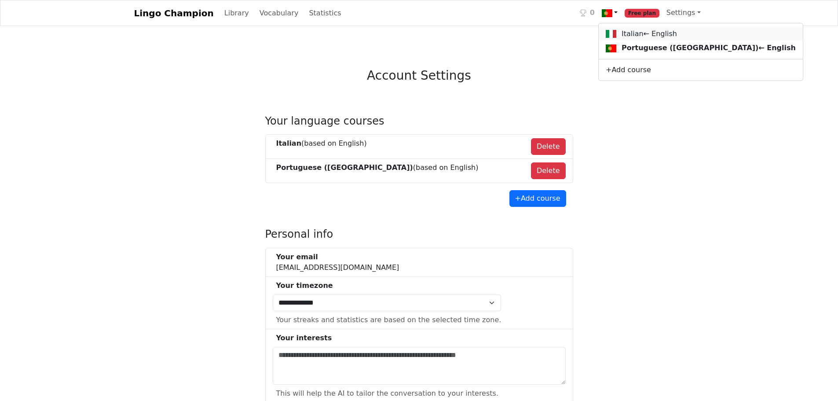
click at [636, 35] on link "Italian ← English" at bounding box center [701, 34] width 204 height 15
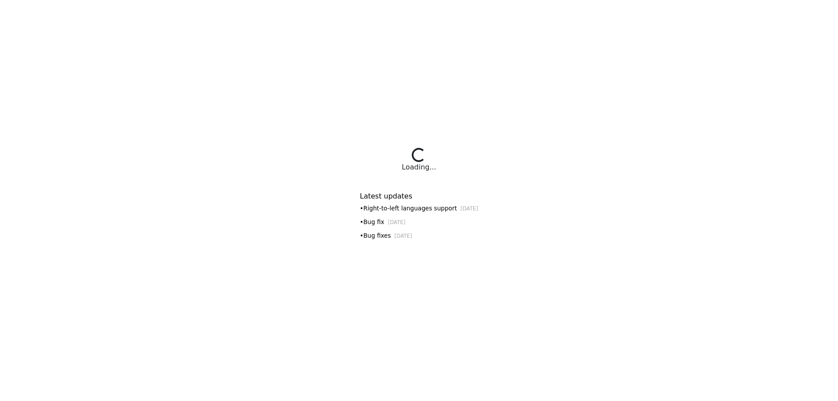
select select "**********"
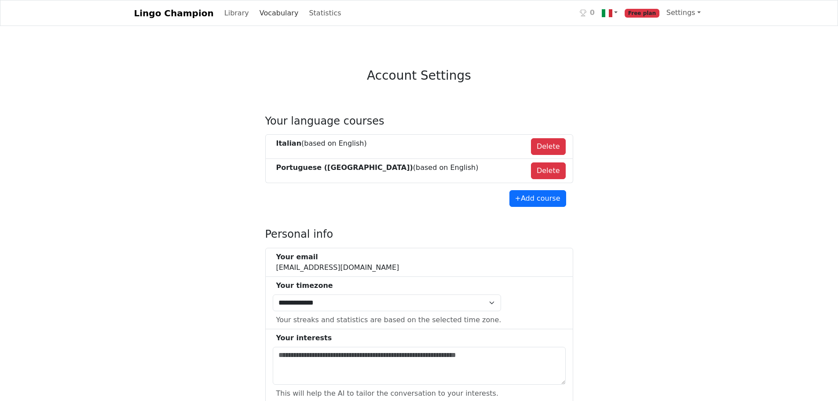
click at [256, 20] on link "Vocabulary" at bounding box center [279, 13] width 46 height 18
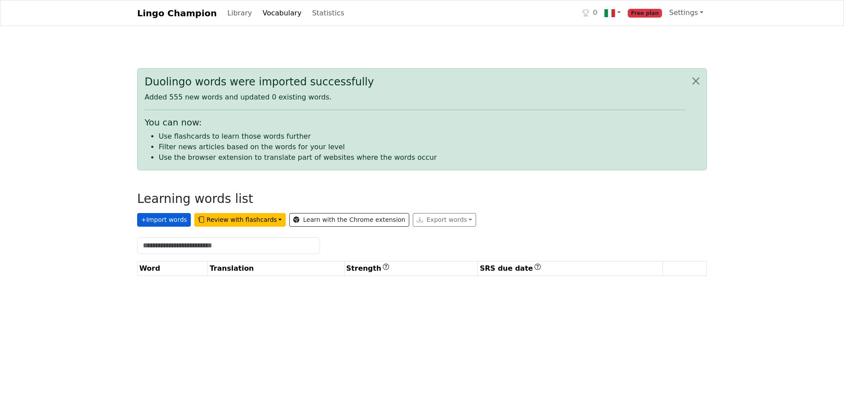
click at [180, 223] on button "+ Import words" at bounding box center [164, 220] width 54 height 14
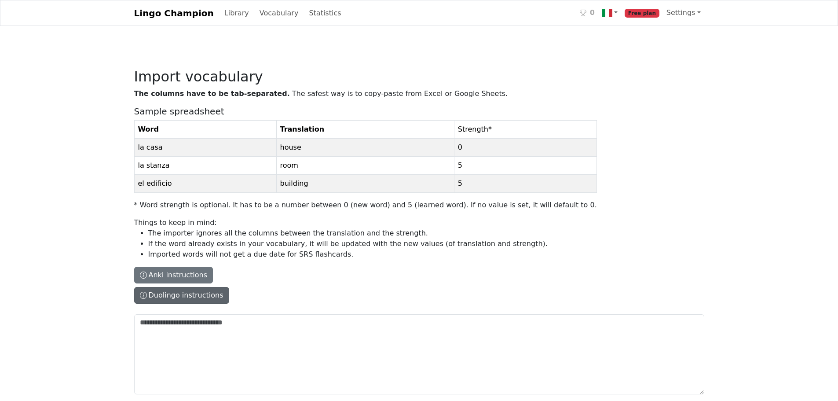
click at [180, 292] on button "Duolingo instructions" at bounding box center [181, 295] width 95 height 17
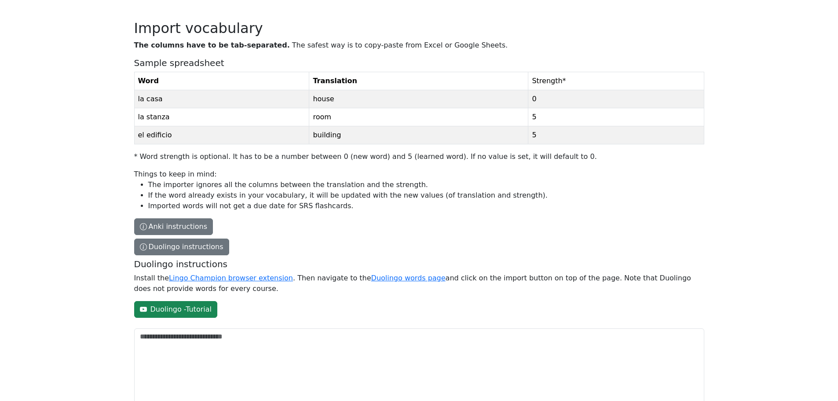
scroll to position [49, 0]
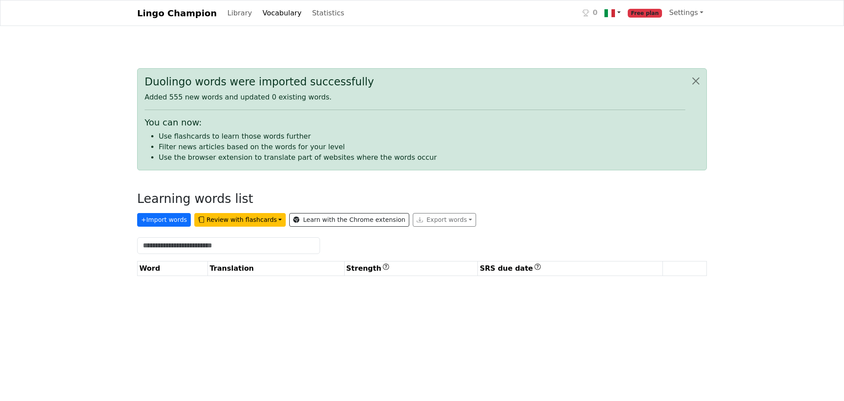
click at [615, 19] on link at bounding box center [612, 13] width 23 height 18
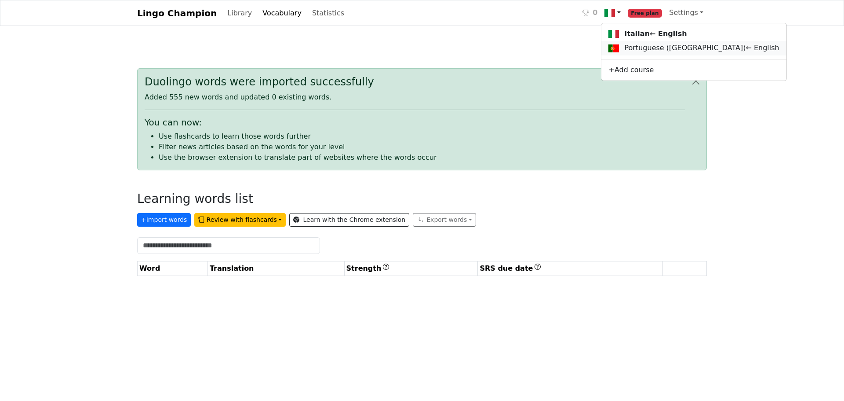
click at [634, 42] on link "Portuguese ([GEOGRAPHIC_DATA]) ← English" at bounding box center [694, 48] width 185 height 15
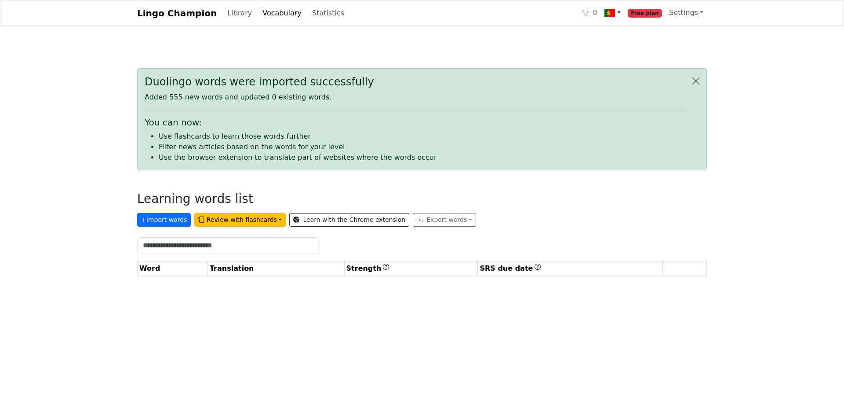
click at [624, 15] on link at bounding box center [612, 13] width 23 height 18
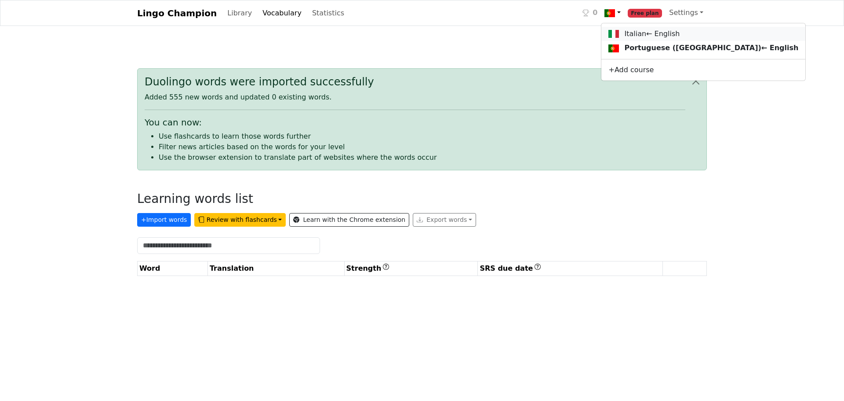
click at [631, 33] on link "Italian ← English" at bounding box center [704, 34] width 204 height 15
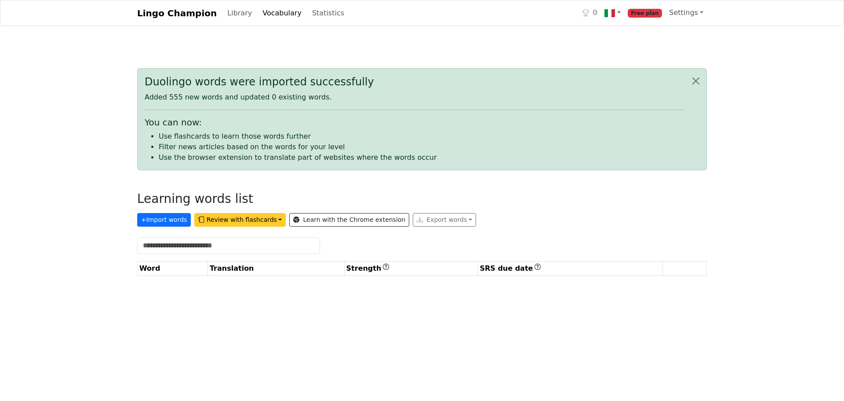
click at [216, 221] on button "Review with flashcards" at bounding box center [239, 220] width 91 height 14
click at [227, 238] on div "General flashcards (lowest strength first) SRS flashcards (earliest due date fi…" at bounding box center [283, 245] width 179 height 36
drag, startPoint x: 346, startPoint y: 202, endPoint x: 350, endPoint y: 197, distance: 6.3
click at [350, 197] on div "Learning words list" at bounding box center [422, 200] width 570 height 18
click at [624, 10] on link at bounding box center [612, 13] width 23 height 18
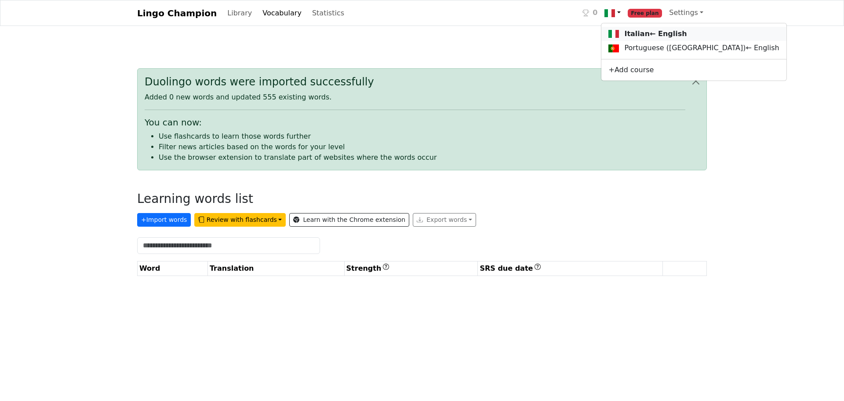
click at [662, 35] on link "Italian ← English" at bounding box center [694, 34] width 185 height 15
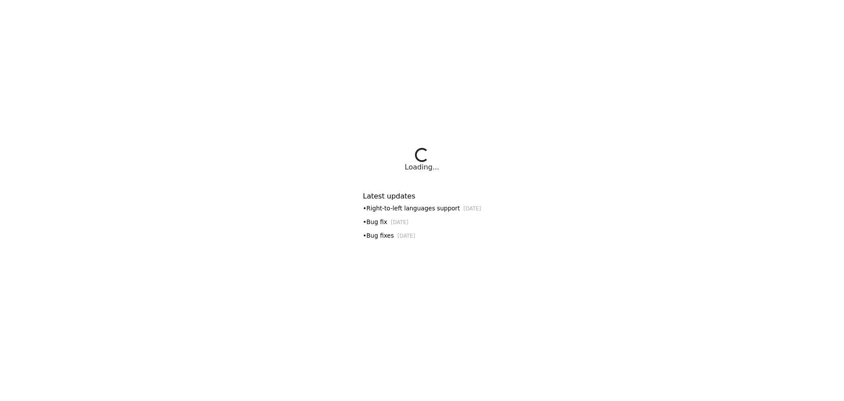
click at [627, 16] on html "Loading... Loading... Latest updates • Right-to-left languages support [DATE] •…" at bounding box center [422, 200] width 844 height 401
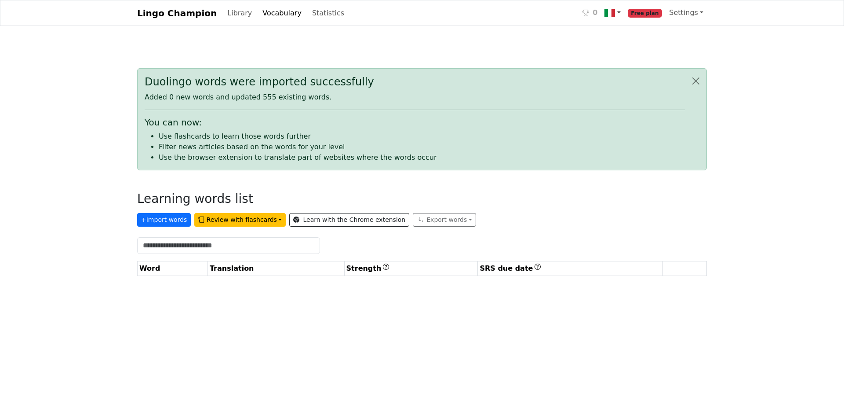
click at [619, 18] on link at bounding box center [612, 13] width 23 height 18
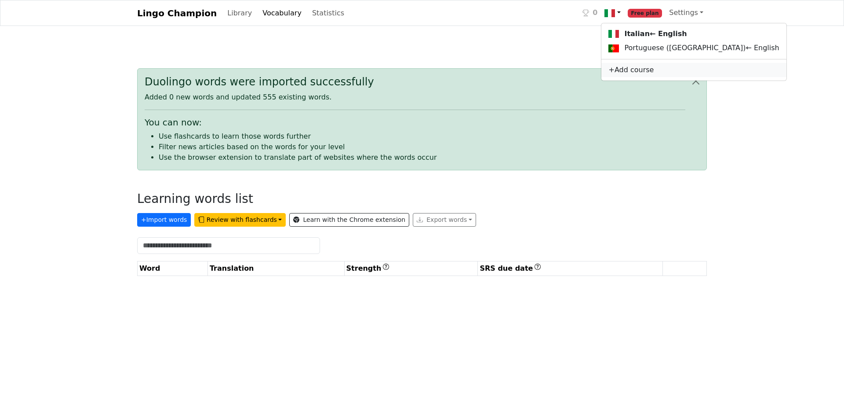
click at [631, 71] on link "+ Add course" at bounding box center [694, 70] width 185 height 14
select select "**********"
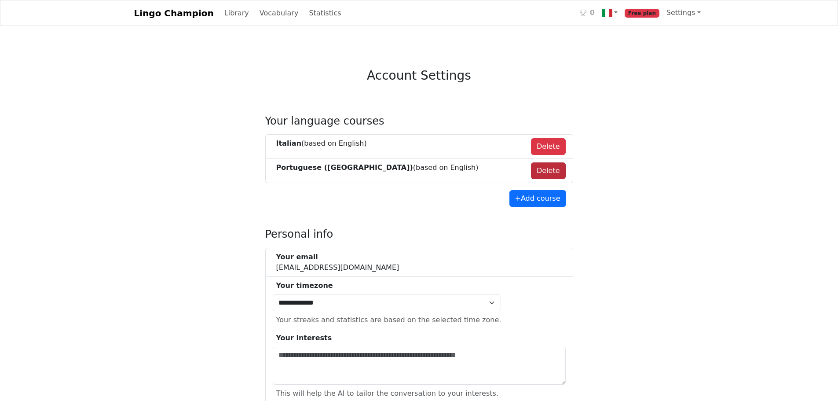
click at [556, 165] on button "Delete" at bounding box center [548, 170] width 35 height 17
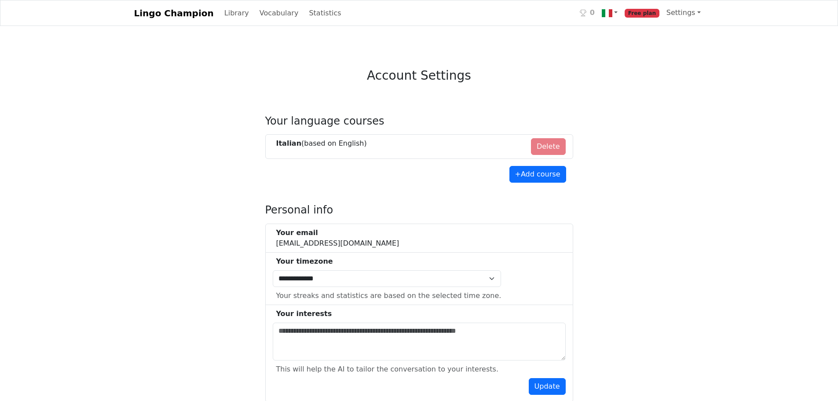
click at [447, 205] on h4 "Personal info" at bounding box center [419, 210] width 308 height 13
click at [264, 8] on link "Vocabulary" at bounding box center [279, 13] width 46 height 18
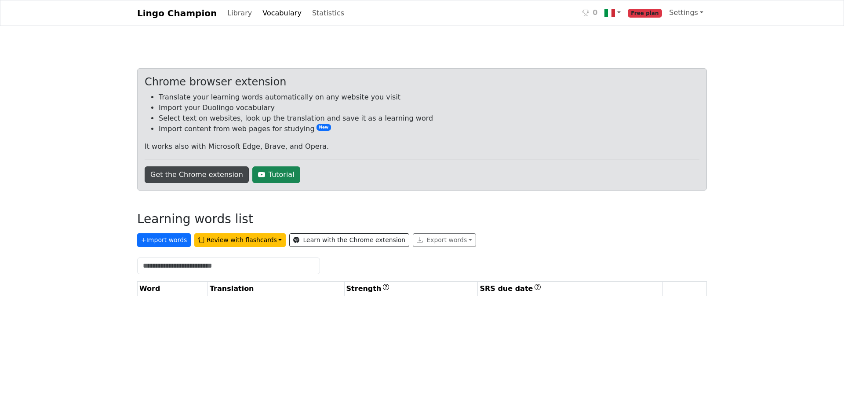
click at [199, 166] on link "Get the Chrome extension" at bounding box center [197, 174] width 104 height 17
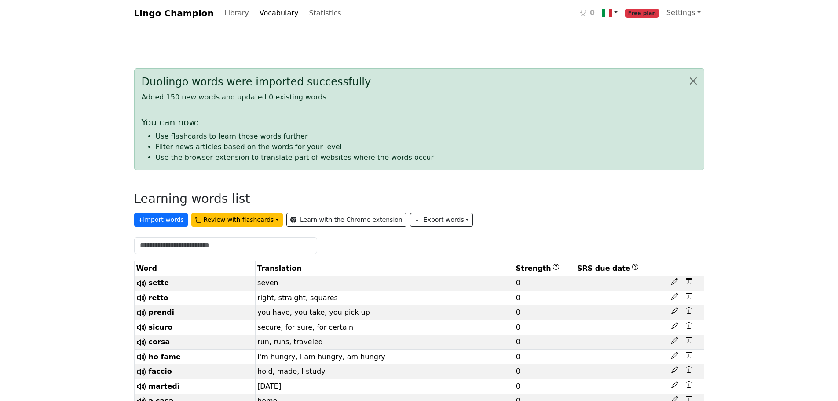
click at [621, 12] on link at bounding box center [609, 13] width 23 height 18
click at [643, 57] on link "+ Add course" at bounding box center [645, 55] width 92 height 14
select select "**********"
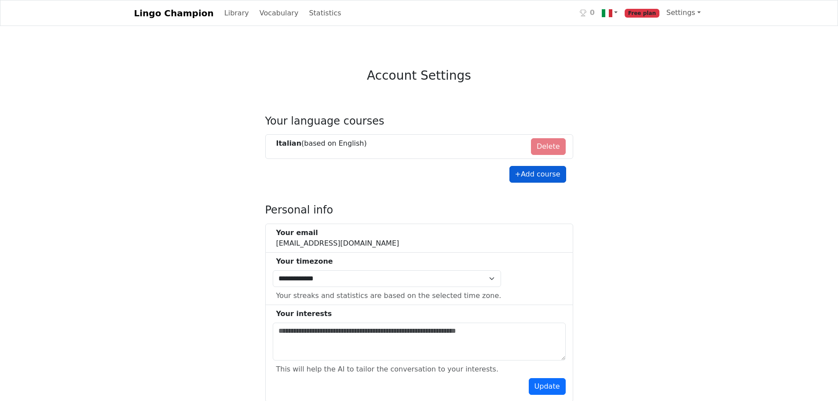
click at [531, 170] on button "+ Add course" at bounding box center [537, 174] width 57 height 17
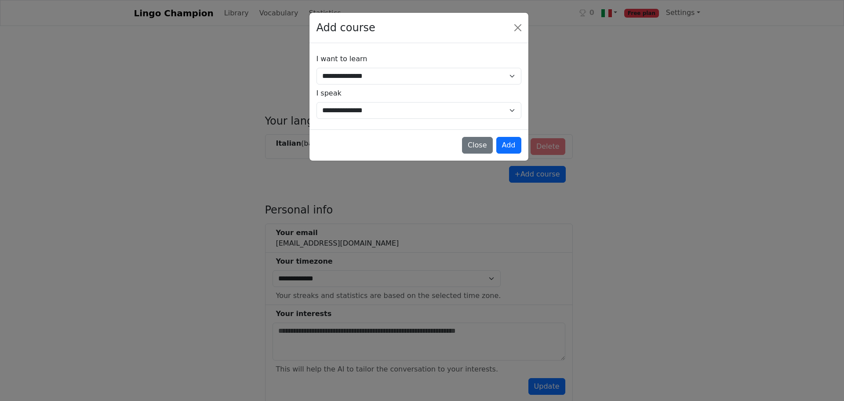
drag, startPoint x: 459, startPoint y: 58, endPoint x: 455, endPoint y: 68, distance: 10.5
click at [456, 66] on div "**********" at bounding box center [419, 69] width 205 height 31
click at [454, 72] on select "**********" at bounding box center [419, 76] width 205 height 17
select select "*****"
click at [317, 68] on select "**********" at bounding box center [419, 76] width 205 height 17
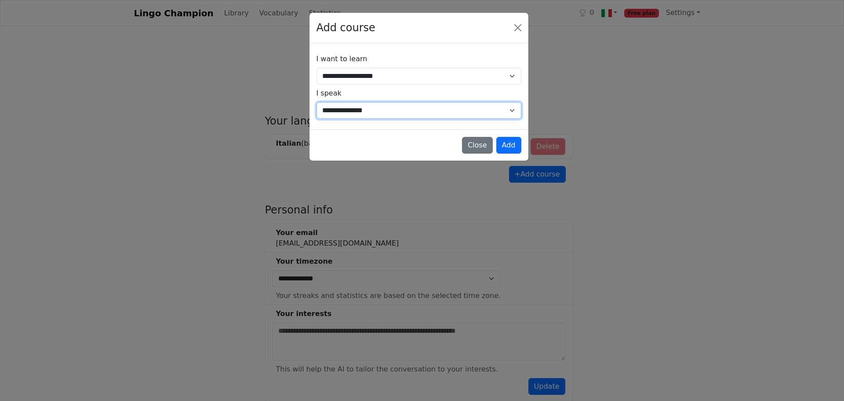
click at [383, 107] on select "**********" at bounding box center [419, 110] width 205 height 17
select select "**"
click at [317, 102] on select "**********" at bounding box center [419, 110] width 205 height 17
click at [515, 140] on button "Add" at bounding box center [509, 145] width 25 height 17
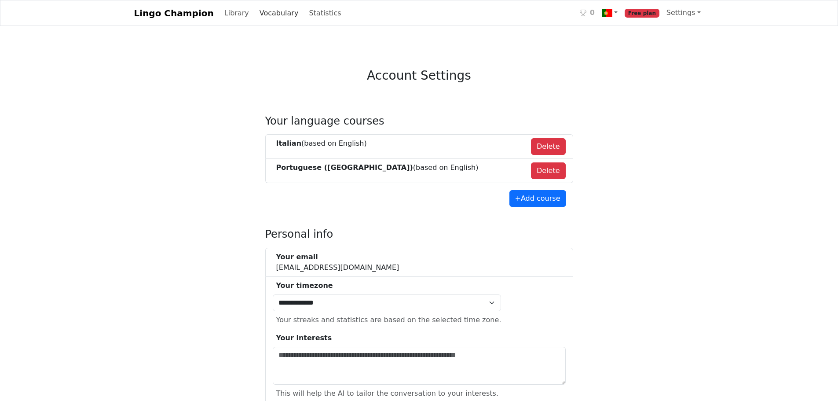
click at [266, 15] on link "Vocabulary" at bounding box center [279, 13] width 46 height 18
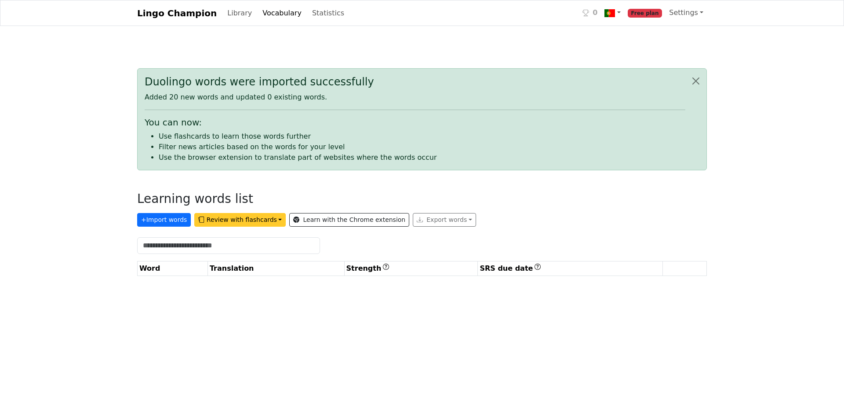
click at [237, 226] on button "Review with flashcards" at bounding box center [239, 220] width 91 height 14
click at [621, 19] on link at bounding box center [612, 13] width 23 height 18
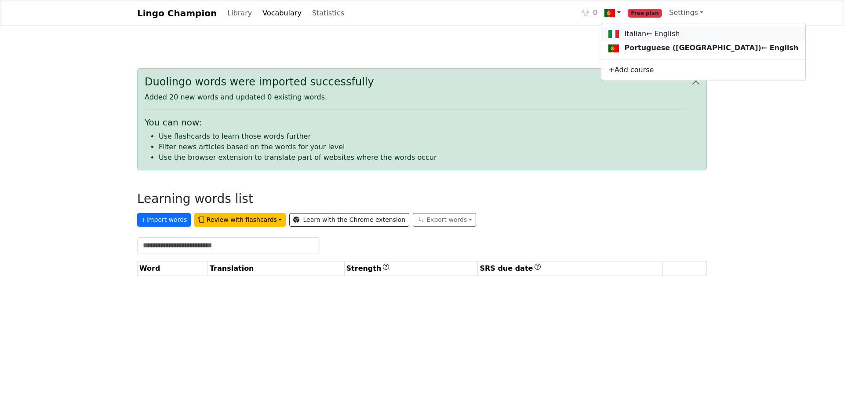
click at [619, 33] on img at bounding box center [614, 34] width 11 height 11
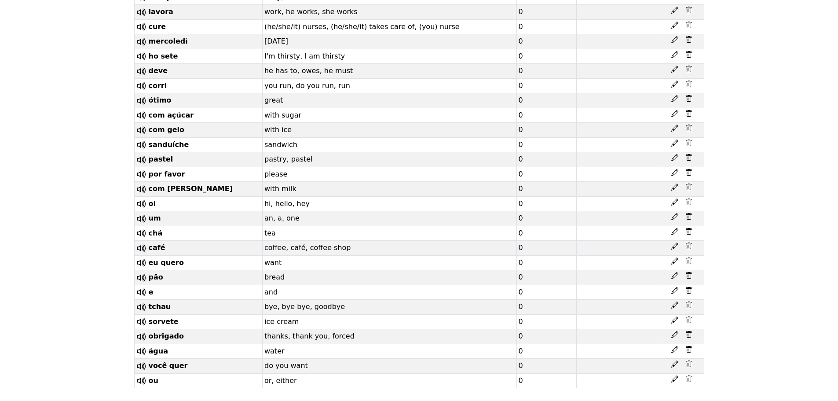
scroll to position [2507, 0]
click at [688, 94] on icon at bounding box center [688, 97] width 7 height 7
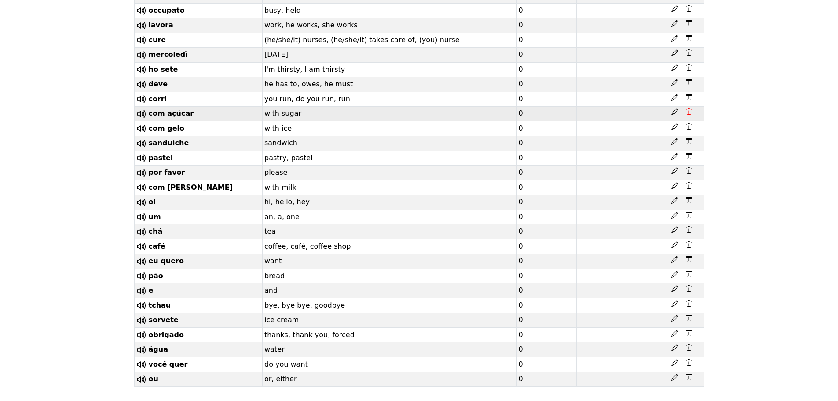
scroll to position [2491, 0]
click at [691, 376] on icon at bounding box center [689, 376] width 6 height 7
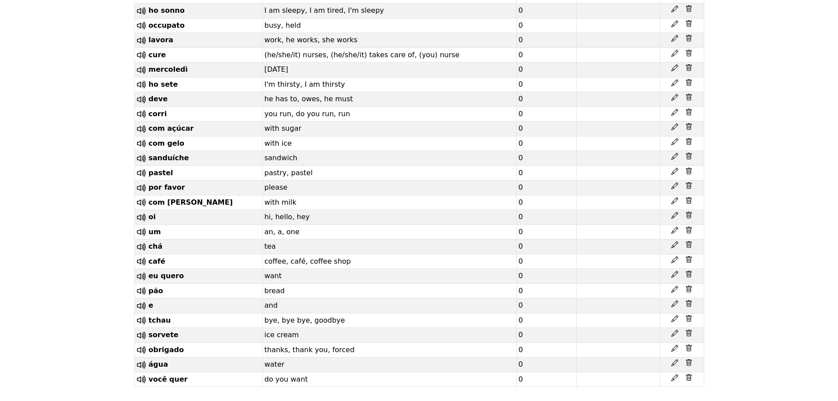
click at [691, 376] on icon at bounding box center [689, 377] width 6 height 7
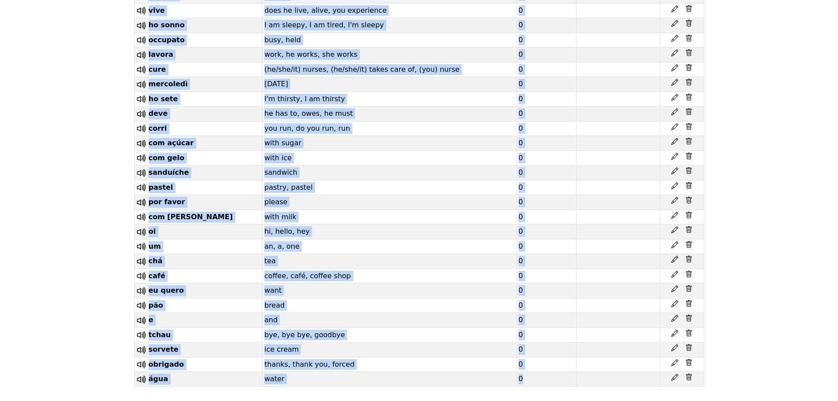
click at [691, 376] on icon at bounding box center [689, 376] width 6 height 7
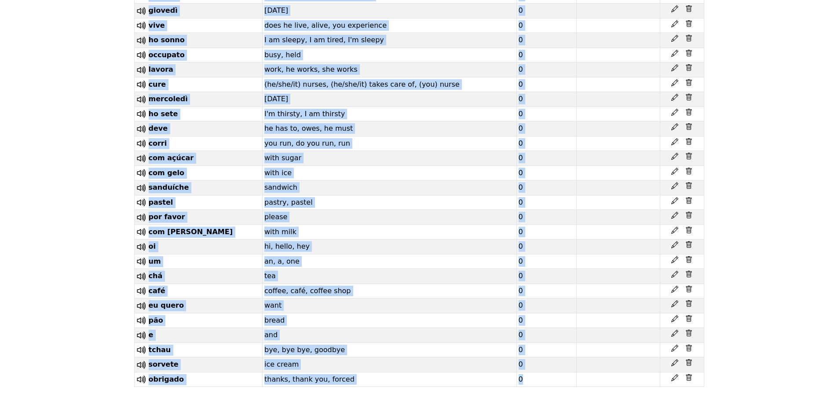
click at [691, 376] on icon at bounding box center [689, 377] width 6 height 7
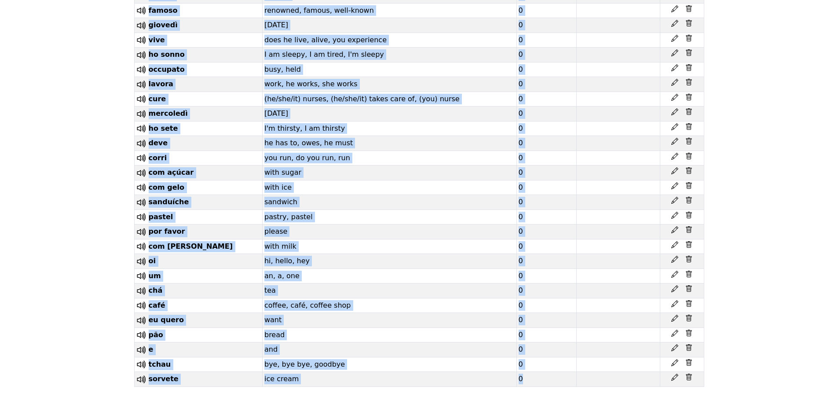
click at [691, 376] on icon at bounding box center [689, 376] width 6 height 7
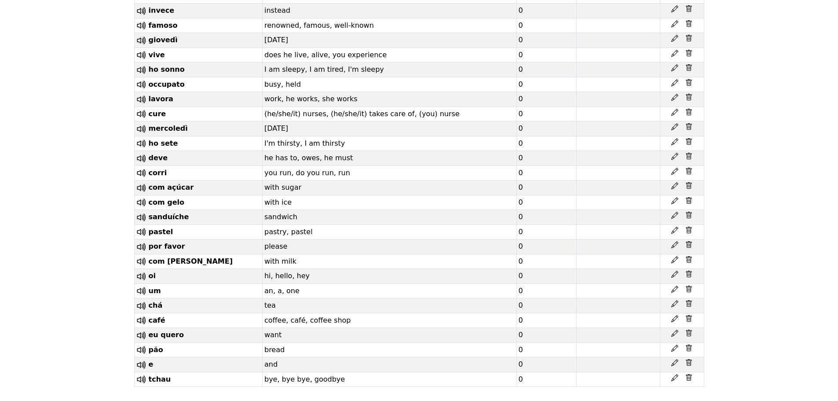
click at [691, 376] on icon at bounding box center [689, 377] width 6 height 7
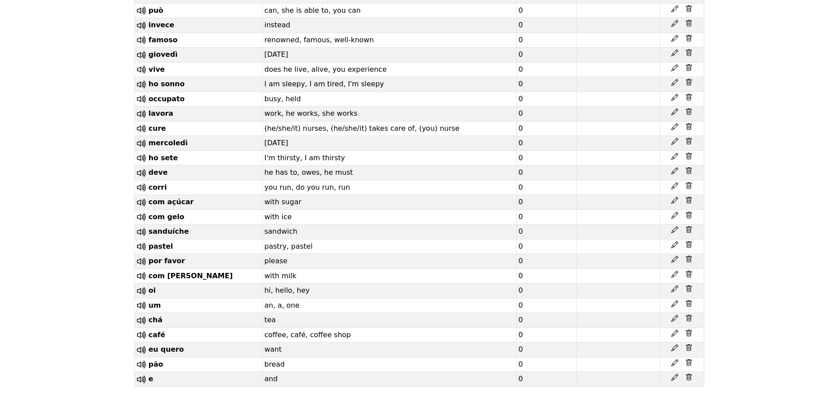
click at [691, 376] on icon at bounding box center [689, 376] width 6 height 7
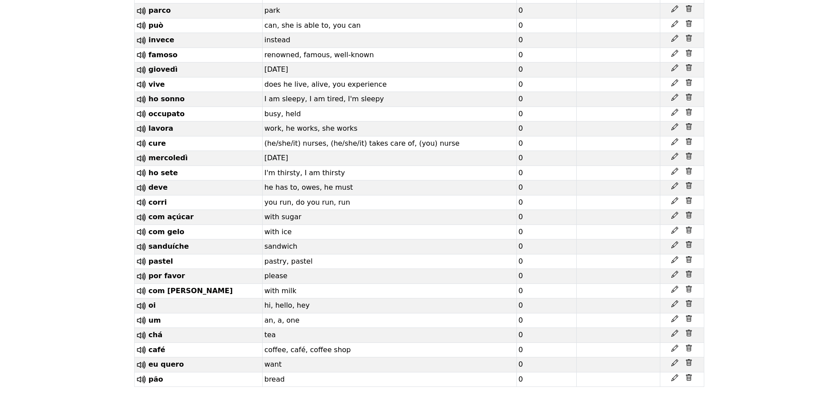
click at [691, 376] on icon at bounding box center [689, 377] width 6 height 7
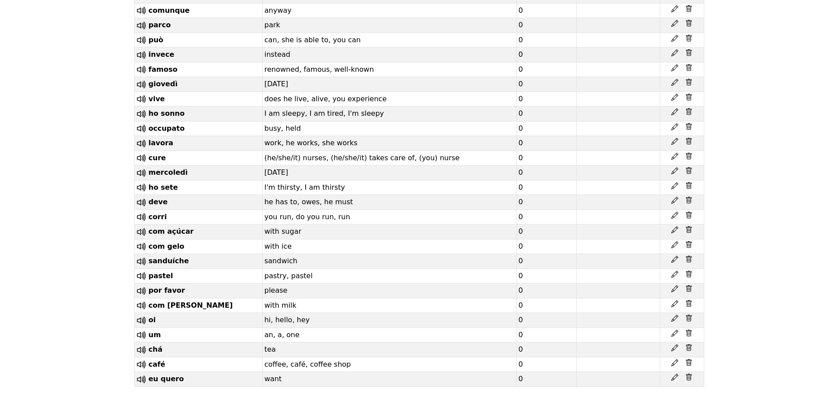
click at [691, 376] on icon at bounding box center [689, 376] width 6 height 7
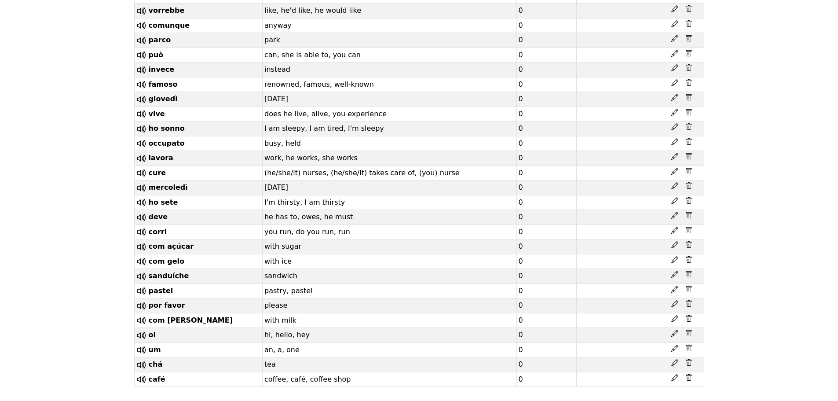
click at [691, 376] on icon at bounding box center [689, 377] width 6 height 7
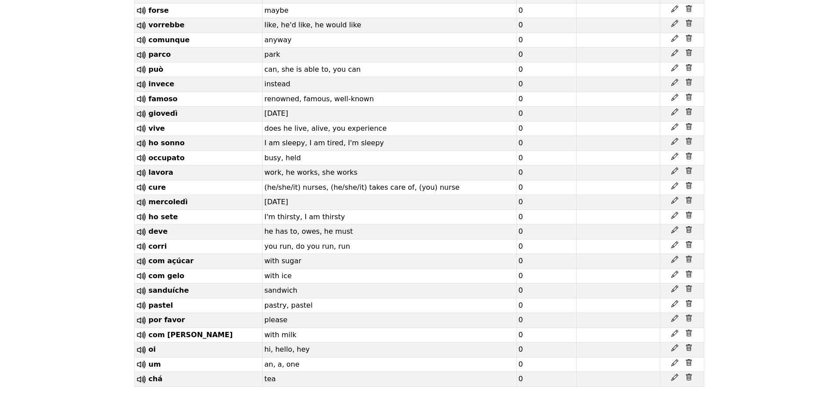
scroll to position [2337, 0]
click at [691, 376] on icon at bounding box center [689, 376] width 6 height 7
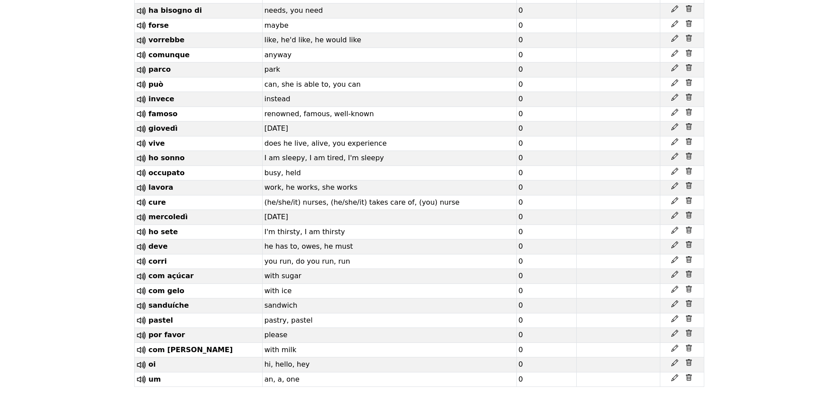
click at [691, 376] on icon at bounding box center [689, 377] width 6 height 7
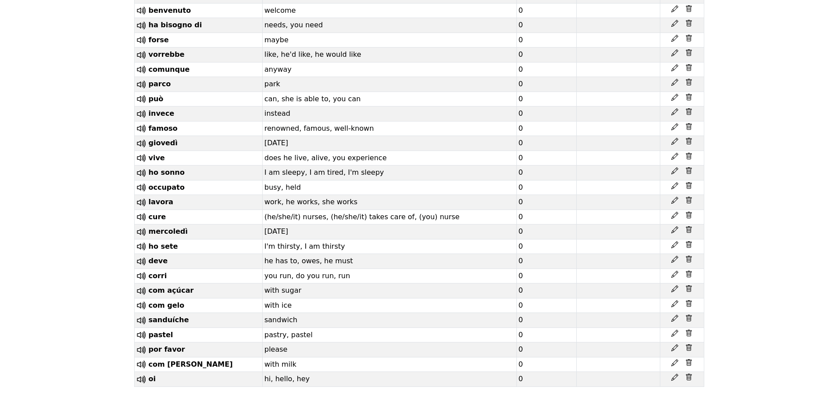
click at [691, 376] on icon at bounding box center [689, 376] width 6 height 7
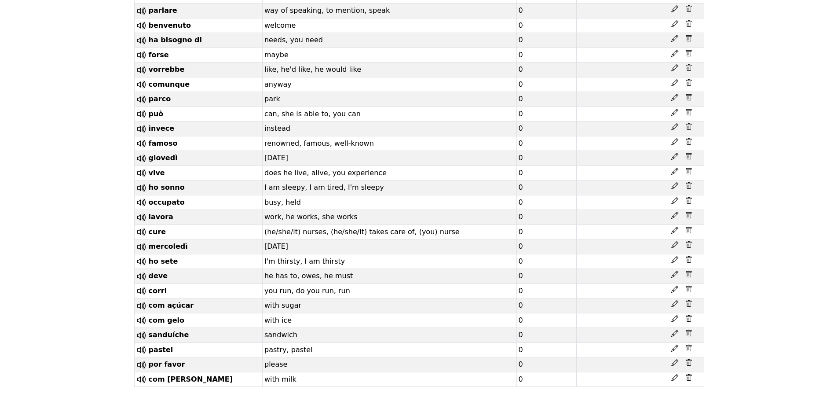
click at [691, 376] on icon at bounding box center [689, 377] width 6 height 7
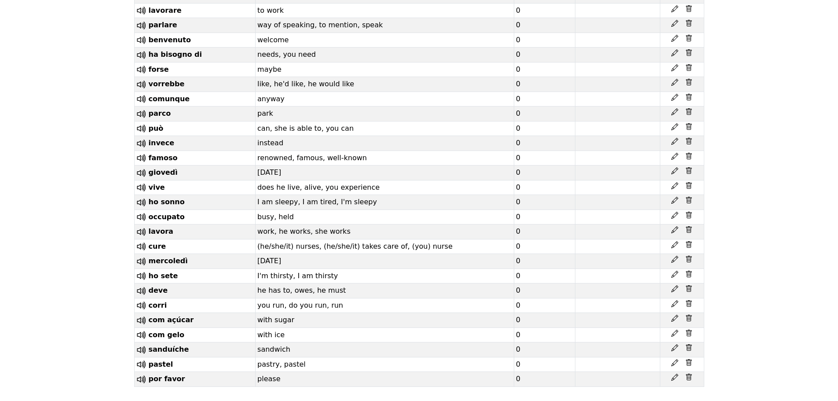
click at [691, 376] on icon at bounding box center [689, 376] width 6 height 7
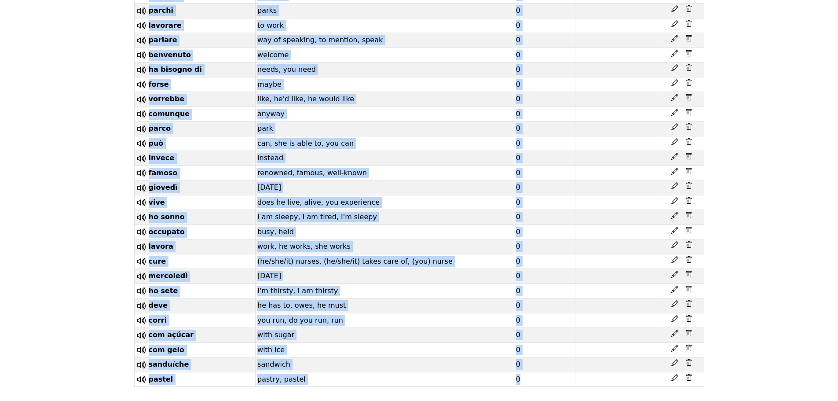
click at [691, 376] on icon at bounding box center [689, 377] width 6 height 7
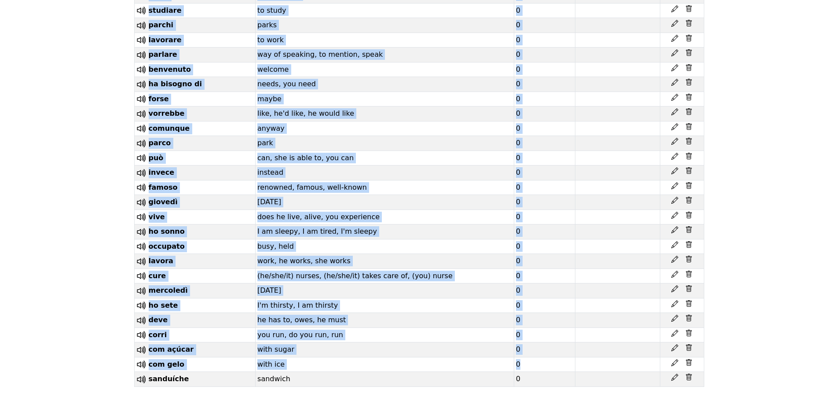
click at [691, 376] on icon at bounding box center [689, 376] width 6 height 7
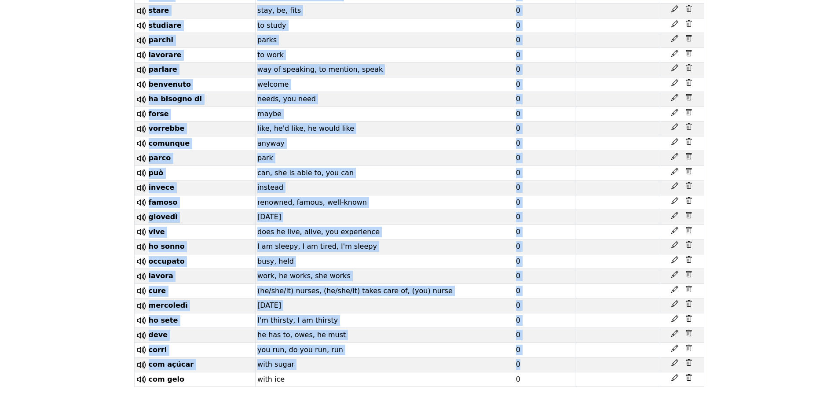
click at [691, 376] on icon at bounding box center [689, 377] width 6 height 7
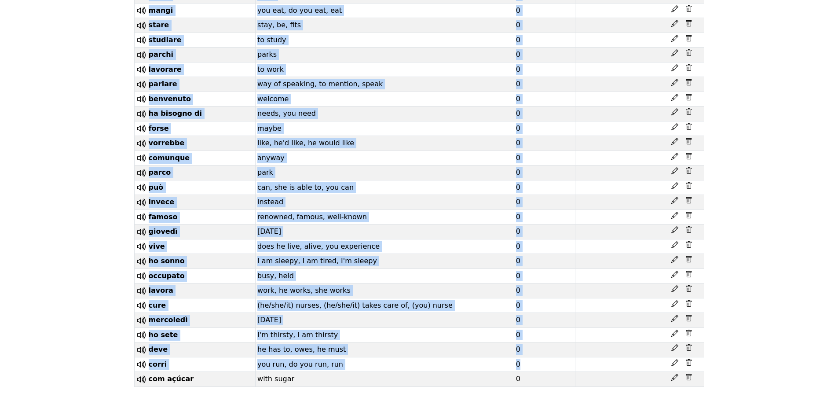
click at [691, 376] on icon at bounding box center [689, 376] width 6 height 7
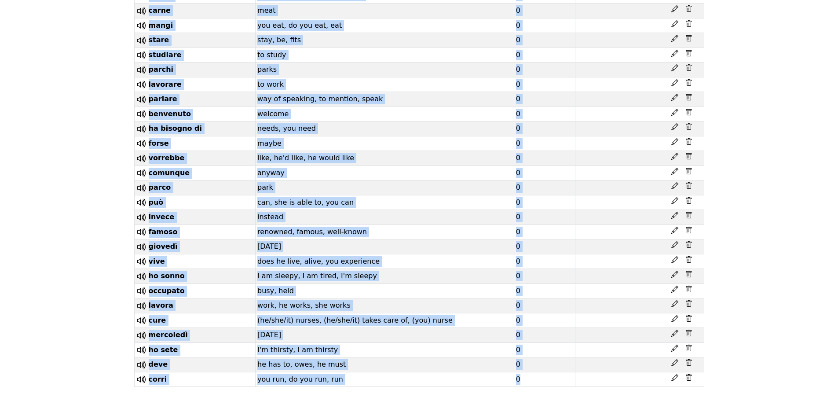
scroll to position [2199, 0]
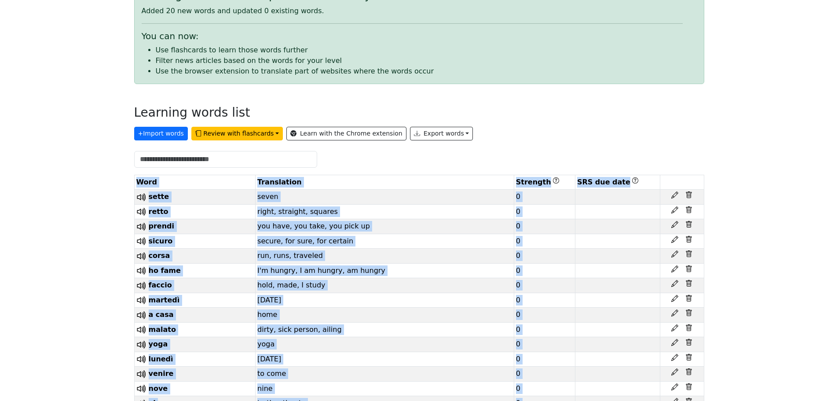
scroll to position [0, 0]
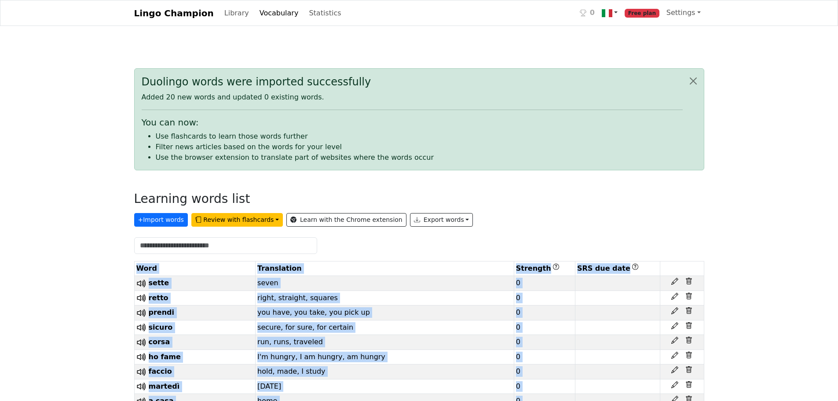
click at [621, 10] on link at bounding box center [609, 13] width 23 height 18
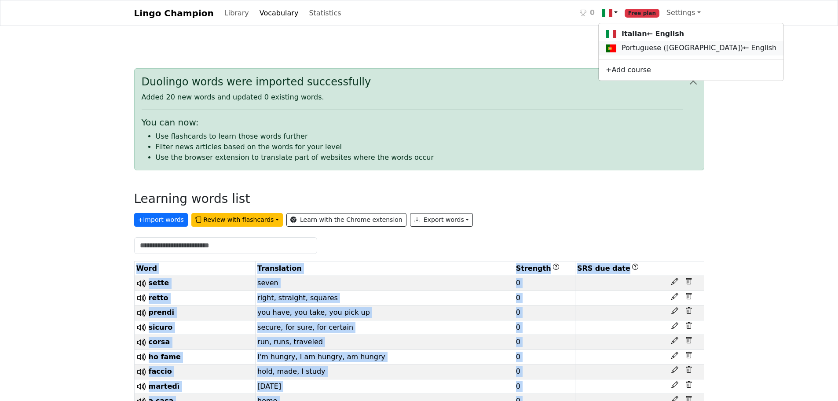
click at [618, 43] on link "Portuguese (Portugal) ← English" at bounding box center [691, 48] width 185 height 15
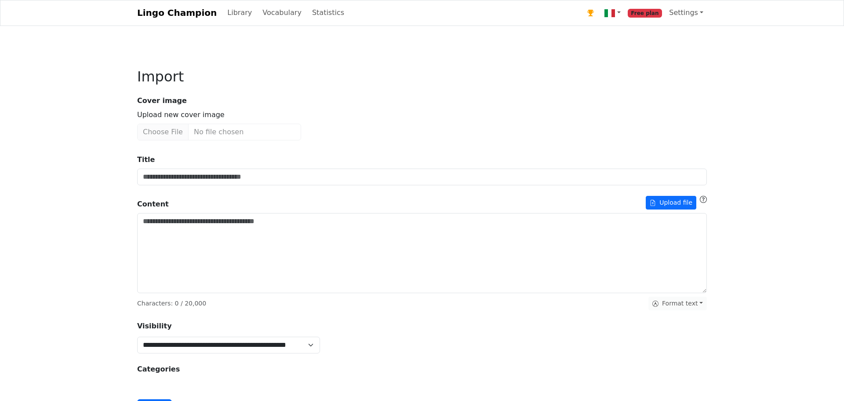
type input "**********"
type textarea "**********"
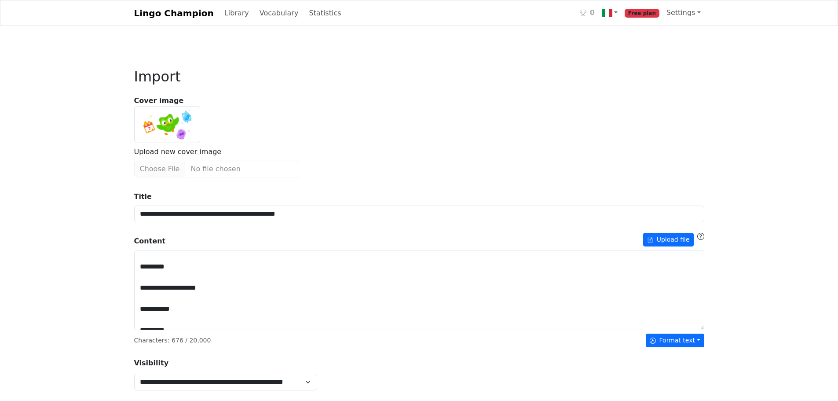
scroll to position [322, 0]
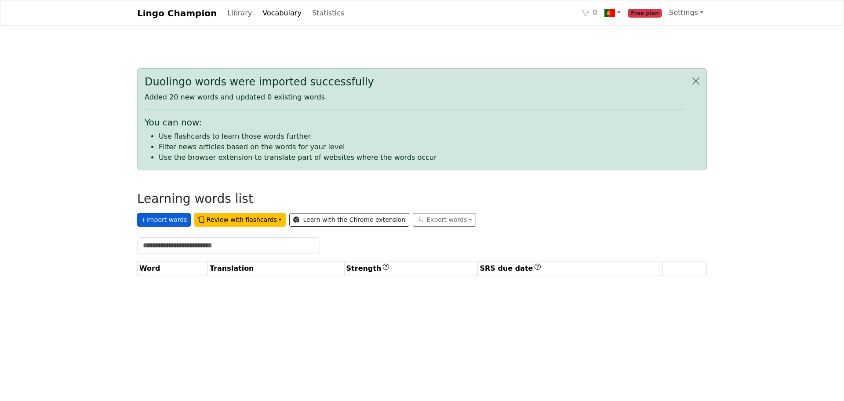
click at [173, 220] on button "+ Import words" at bounding box center [164, 220] width 54 height 14
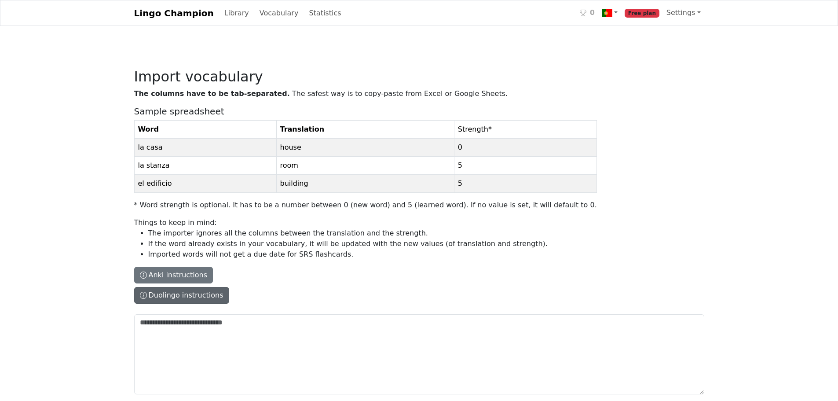
click at [183, 294] on button "Duolingo instructions" at bounding box center [181, 295] width 95 height 17
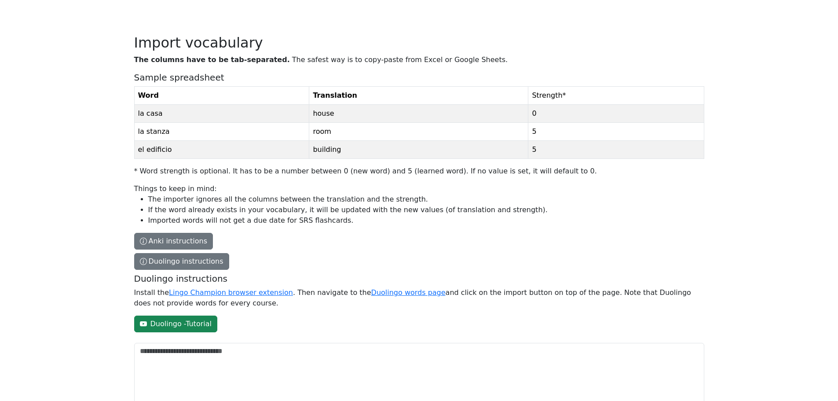
scroll to position [34, 0]
drag, startPoint x: 327, startPoint y: 291, endPoint x: 476, endPoint y: 290, distance: 148.7
click at [476, 290] on p "Install the Lingo Champion browser extension . Then navigate to the Duolingo wo…" at bounding box center [417, 297] width 567 height 21
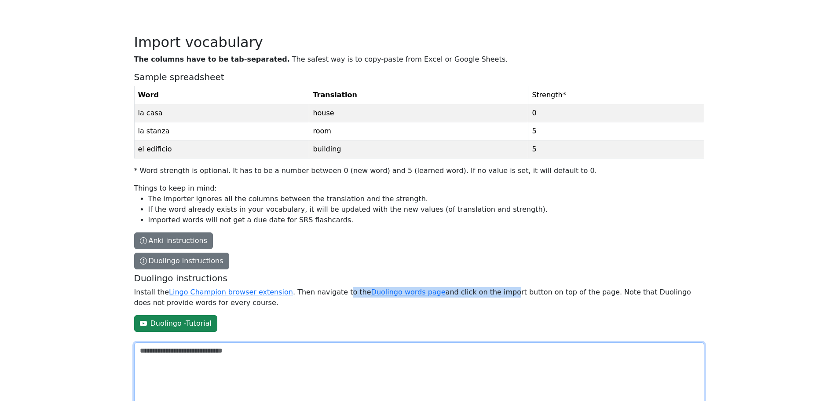
click at [476, 342] on textarea "The columns have to be tab-separated. The safest way is to copy-paste from Exce…" at bounding box center [419, 382] width 570 height 80
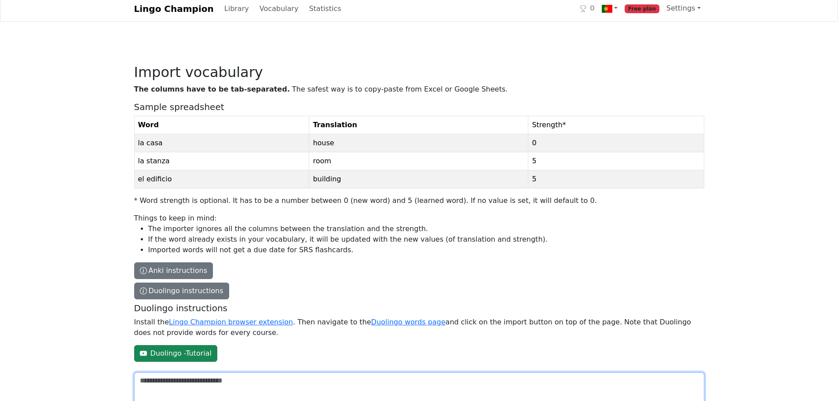
scroll to position [5, 0]
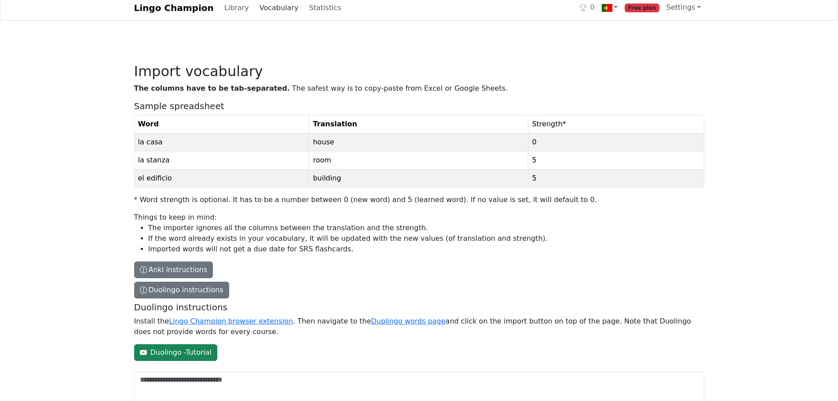
click at [263, 10] on link "Vocabulary" at bounding box center [279, 8] width 46 height 18
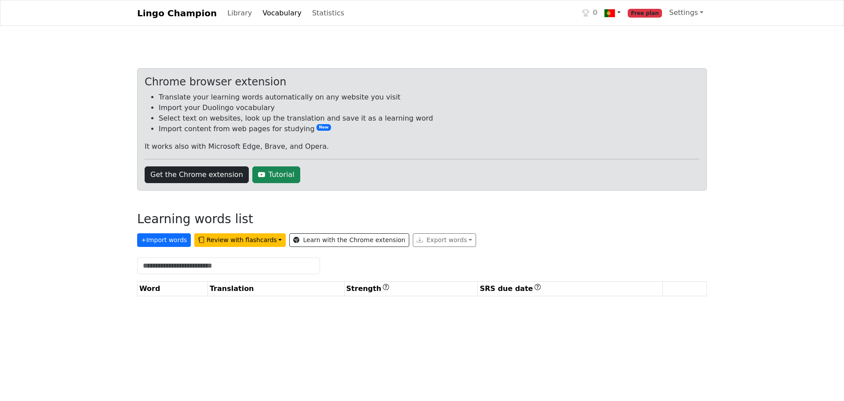
click at [615, 18] on img at bounding box center [610, 13] width 11 height 11
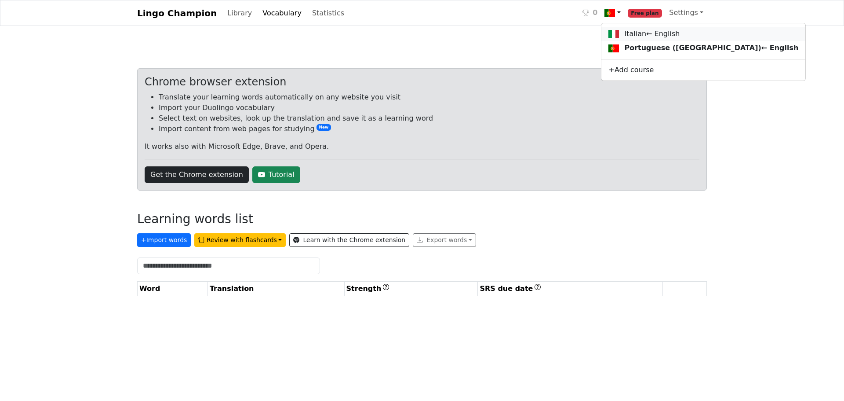
click at [619, 36] on img at bounding box center [614, 34] width 11 height 11
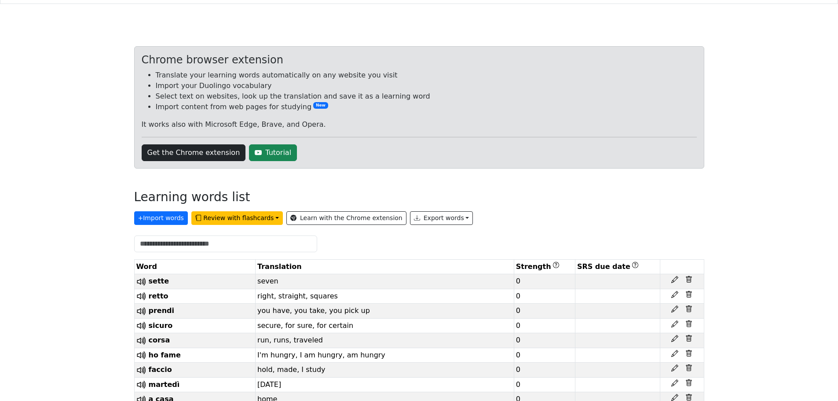
scroll to position [37, 0]
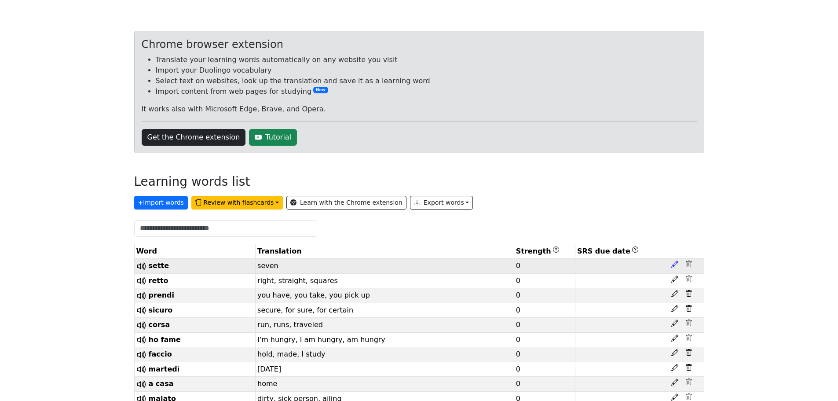
click at [673, 265] on icon at bounding box center [674, 263] width 7 height 7
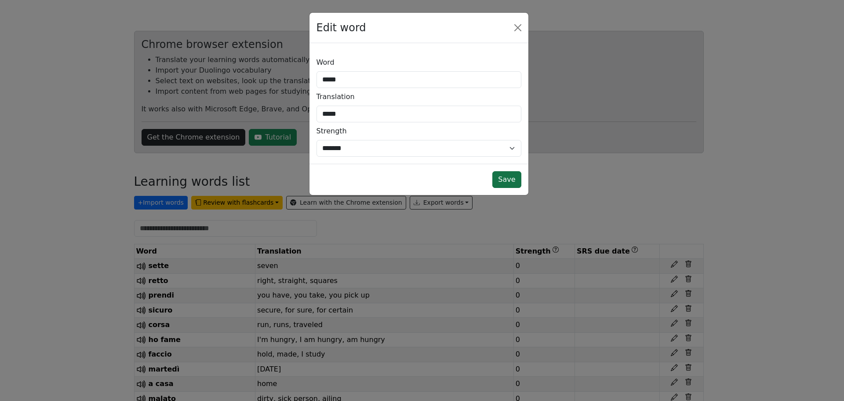
click at [515, 185] on button "Save" at bounding box center [507, 179] width 29 height 17
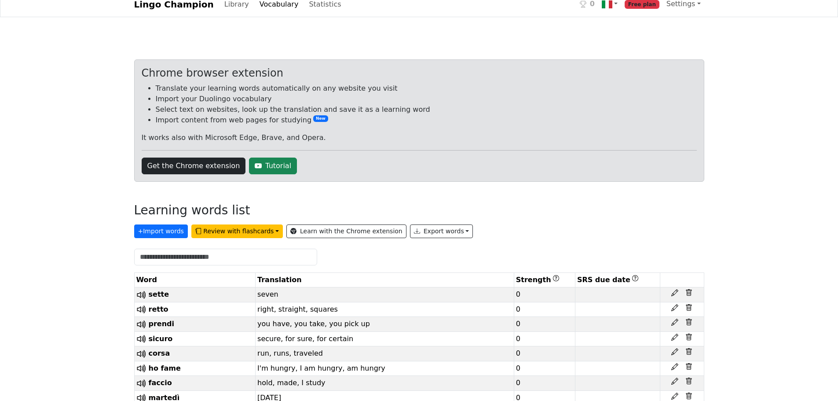
scroll to position [0, 0]
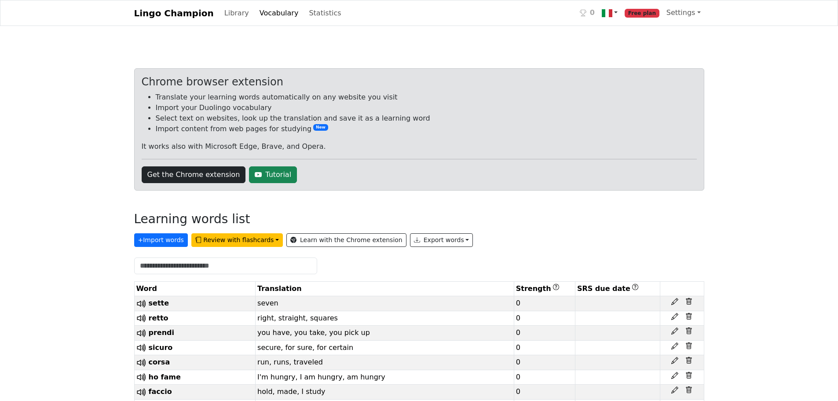
click at [621, 18] on link at bounding box center [609, 13] width 23 height 18
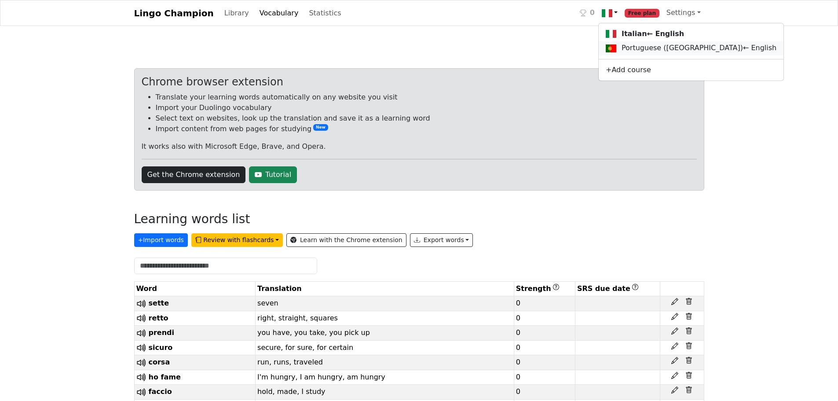
click at [630, 45] on link "Portuguese ([GEOGRAPHIC_DATA]) ← English" at bounding box center [691, 48] width 185 height 15
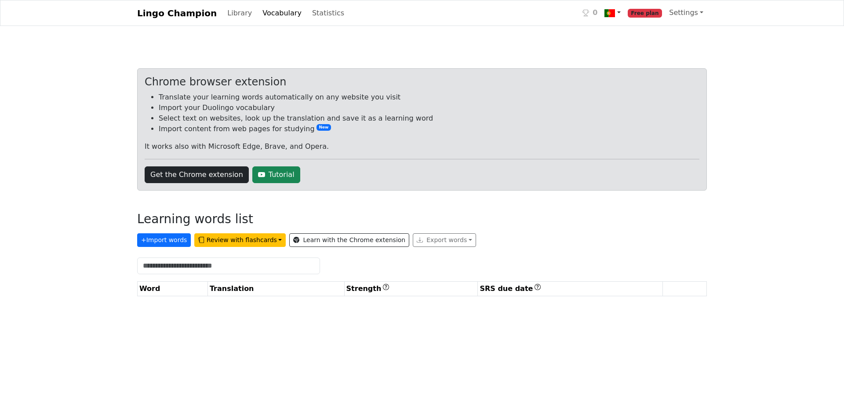
click at [615, 15] on img at bounding box center [610, 13] width 11 height 11
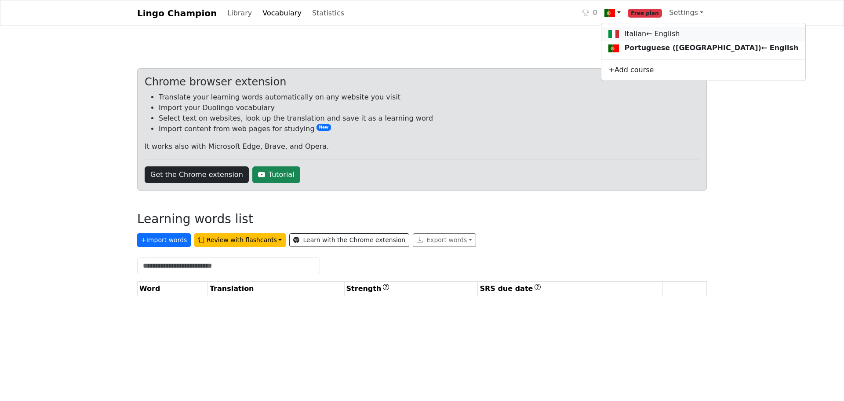
click at [626, 29] on link "Italian ← English" at bounding box center [704, 34] width 204 height 15
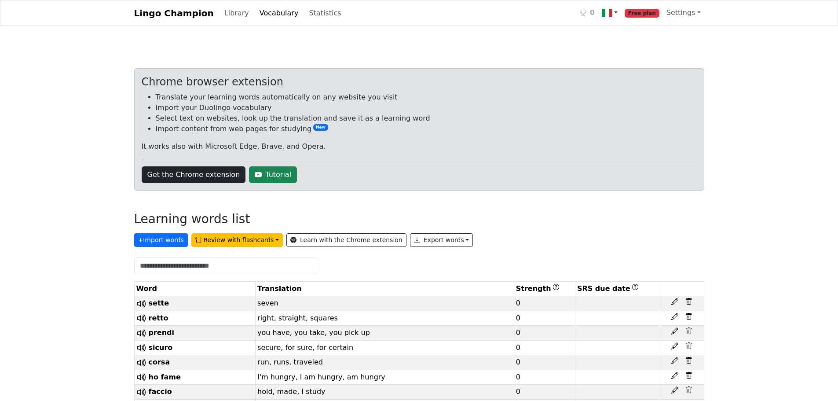
click at [621, 16] on link at bounding box center [609, 13] width 23 height 18
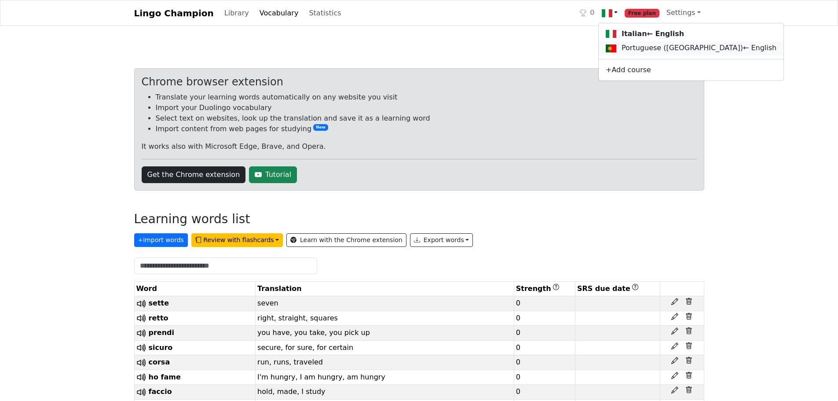
click at [625, 44] on link "Portuguese ([GEOGRAPHIC_DATA]) ← English" at bounding box center [691, 48] width 185 height 15
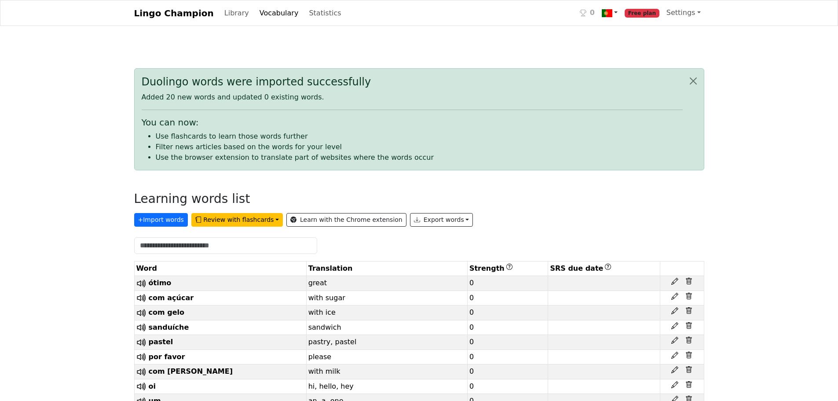
click at [621, 10] on link at bounding box center [609, 13] width 23 height 18
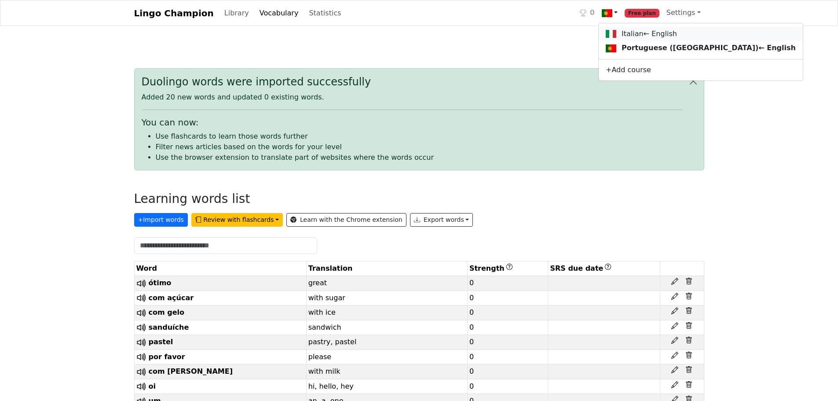
click at [616, 34] on img at bounding box center [611, 34] width 11 height 11
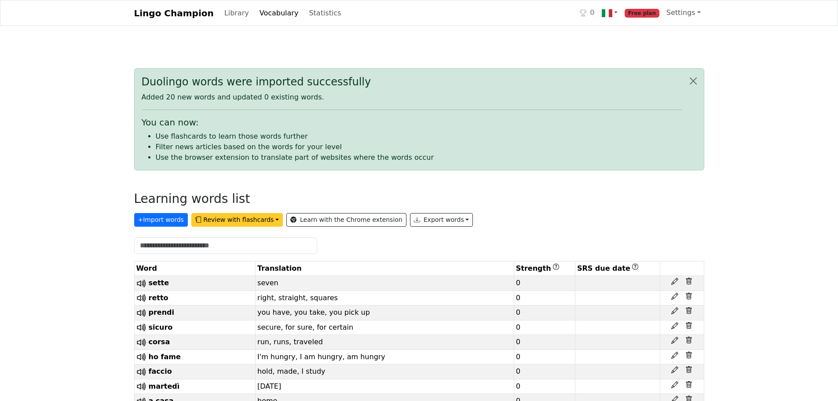
click at [234, 217] on button "Review with flashcards" at bounding box center [236, 220] width 91 height 14
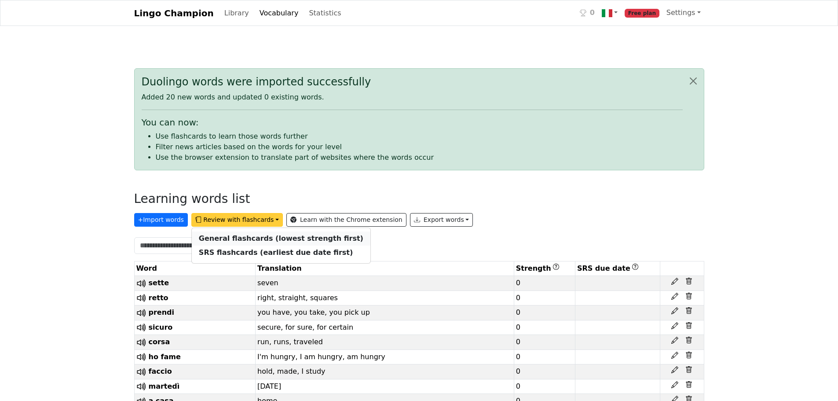
click at [239, 236] on strong "General flashcards (lowest strength first)" at bounding box center [281, 238] width 164 height 8
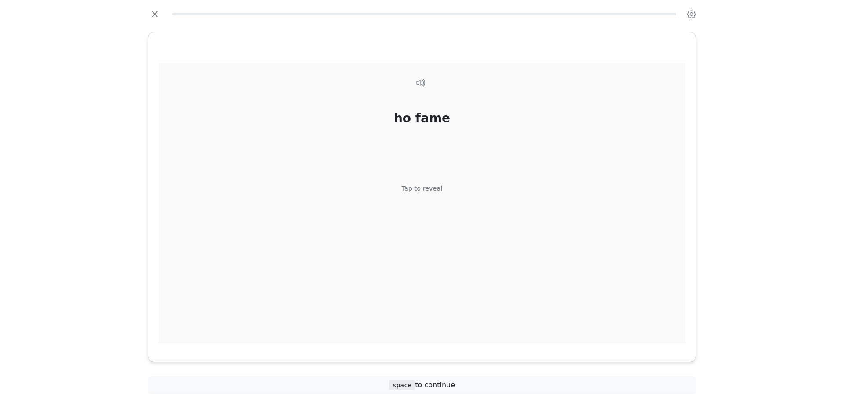
click at [441, 149] on div "ho fame Tap to reveal" at bounding box center [422, 203] width 527 height 281
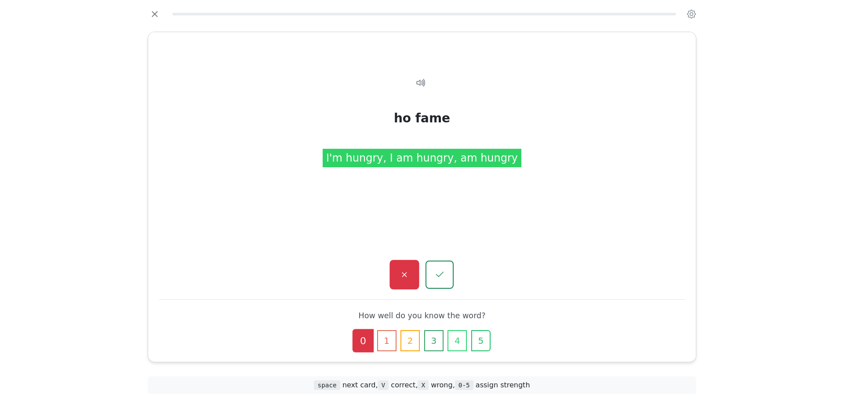
click at [403, 266] on button "button" at bounding box center [404, 274] width 29 height 29
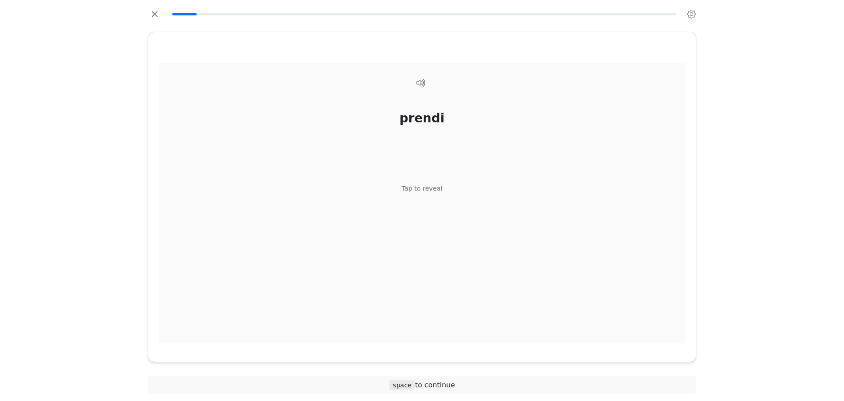
click at [438, 184] on div "Tap to reveal" at bounding box center [422, 188] width 41 height 10
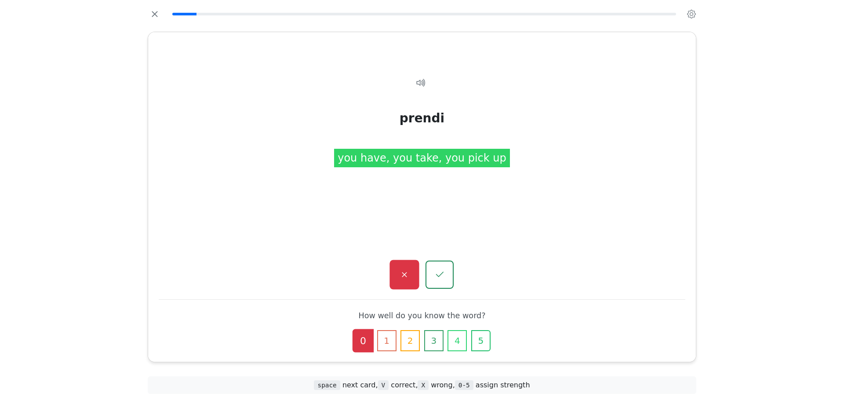
click at [398, 272] on button "button" at bounding box center [404, 274] width 29 height 29
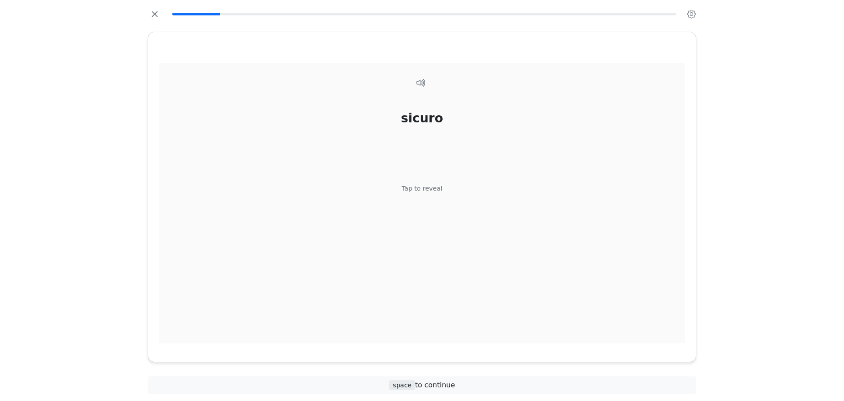
click at [410, 240] on div "sicuro Tap to reveal" at bounding box center [422, 203] width 527 height 281
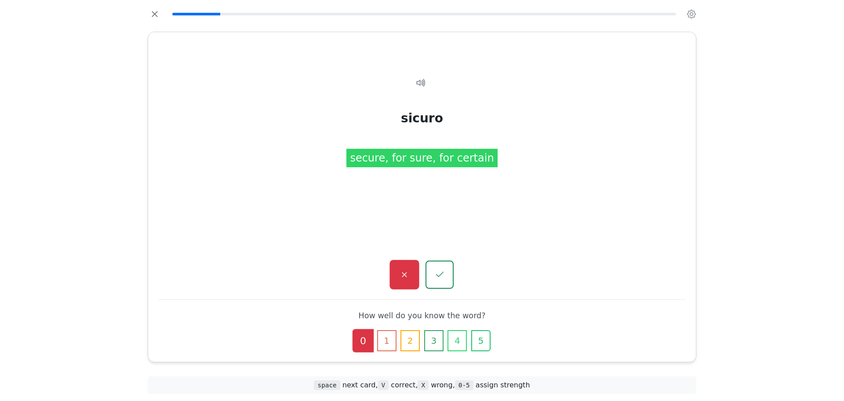
click at [412, 283] on button "button" at bounding box center [404, 274] width 29 height 29
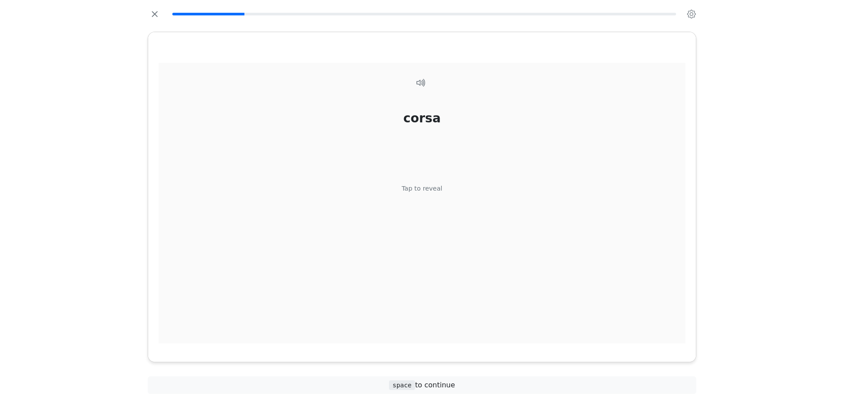
click at [420, 267] on div "corsa Tap to reveal" at bounding box center [422, 203] width 527 height 281
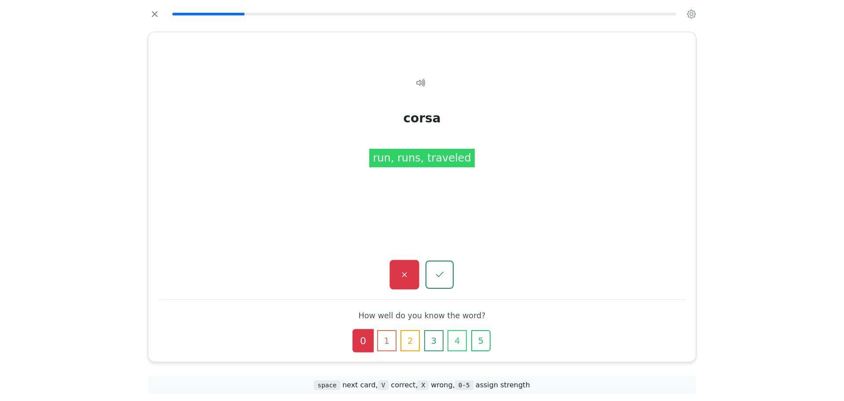
click at [417, 280] on button "button" at bounding box center [404, 274] width 29 height 29
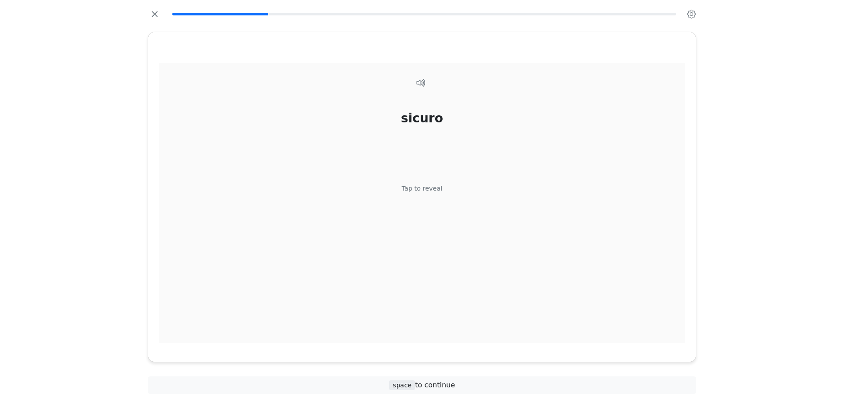
click at [418, 257] on div "sicuro Tap to reveal" at bounding box center [422, 203] width 527 height 281
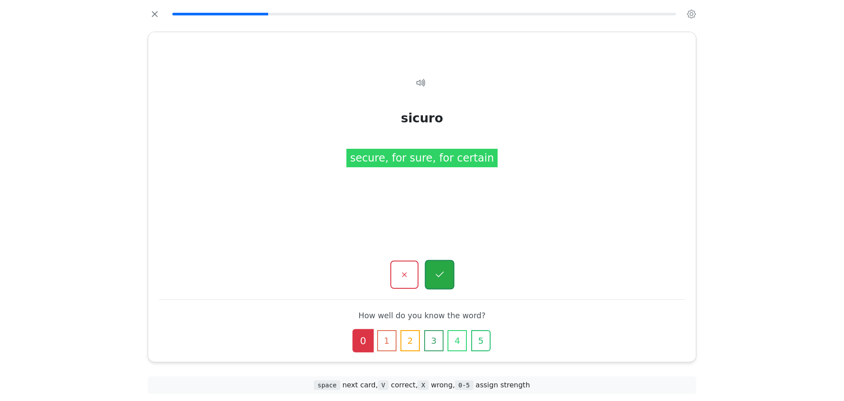
click at [450, 277] on button "button" at bounding box center [439, 274] width 29 height 29
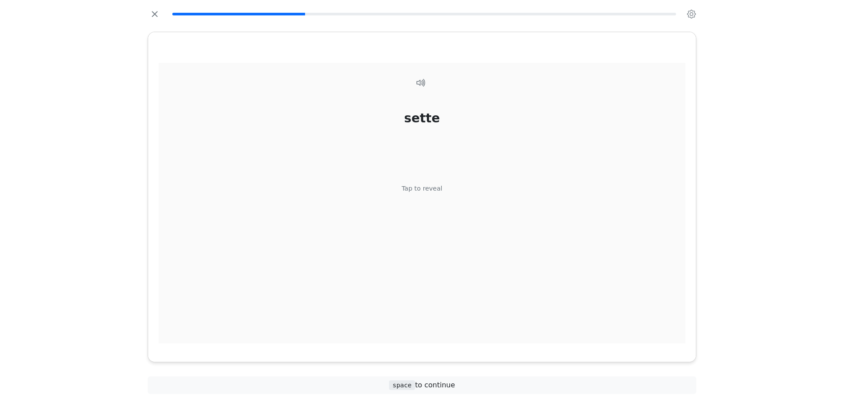
click at [437, 237] on div "sette Tap to reveal" at bounding box center [422, 203] width 527 height 281
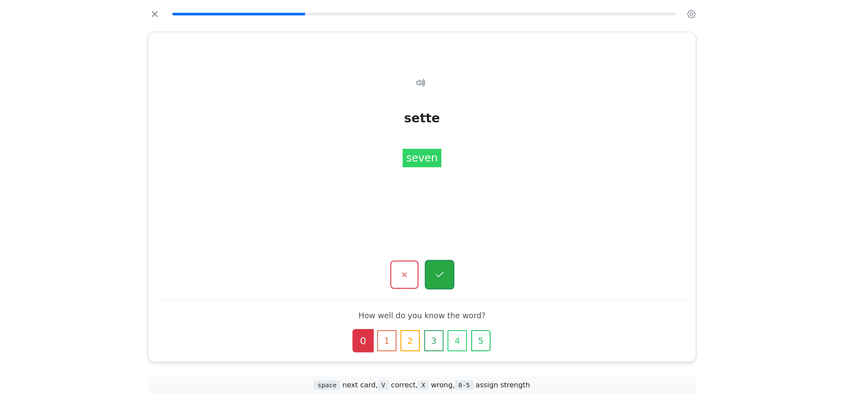
click at [436, 263] on button "button" at bounding box center [439, 274] width 29 height 29
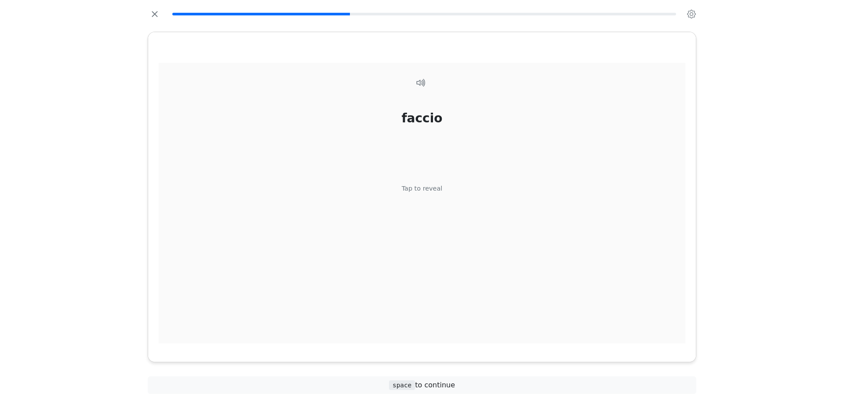
click at [439, 223] on div "faccio Tap to reveal" at bounding box center [422, 203] width 527 height 281
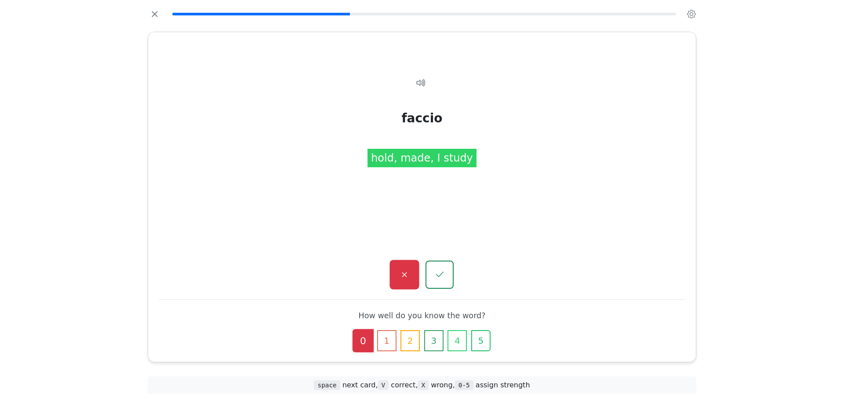
click at [399, 266] on button "button" at bounding box center [404, 274] width 29 height 29
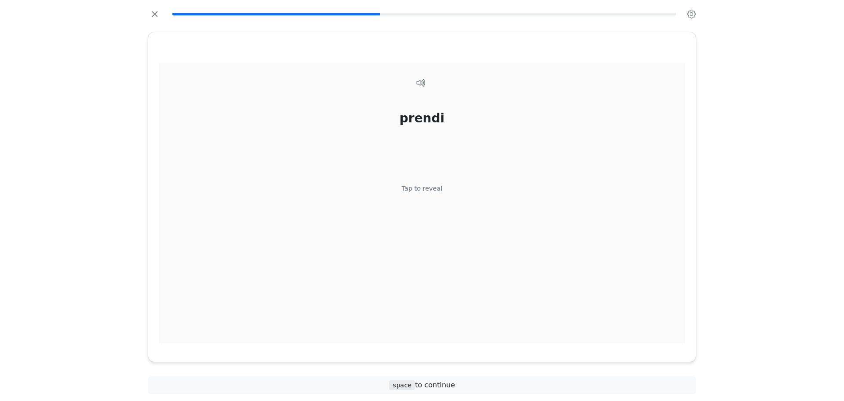
click at [431, 218] on div "prendi Tap to reveal" at bounding box center [422, 203] width 527 height 281
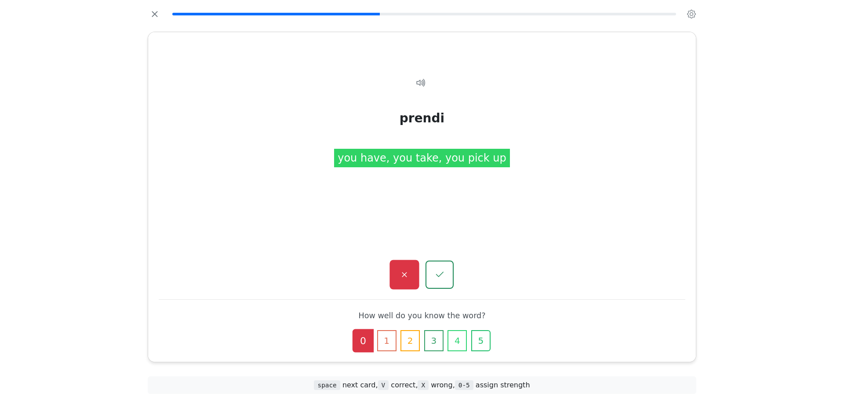
click at [409, 276] on icon "button" at bounding box center [404, 274] width 11 height 11
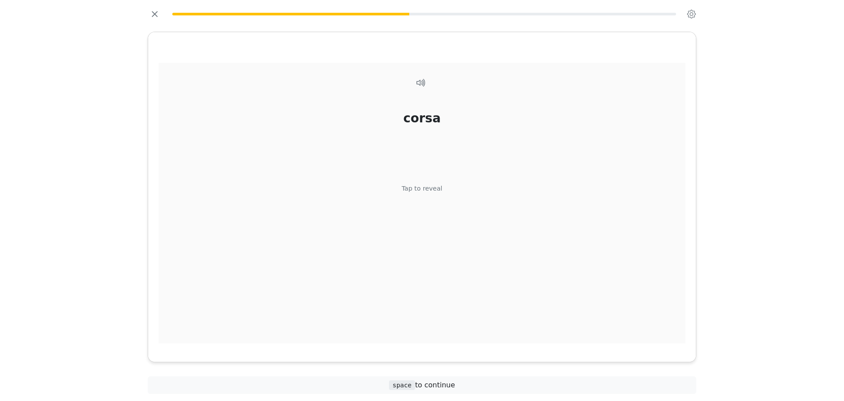
click at [417, 258] on div "corsa Tap to reveal" at bounding box center [422, 203] width 527 height 281
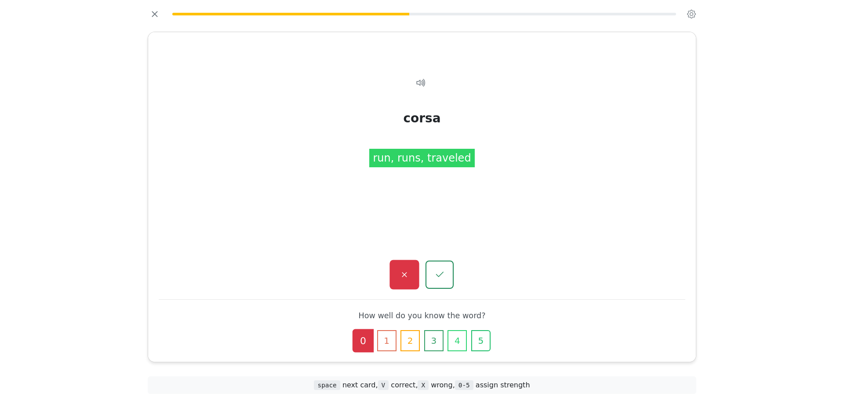
click at [412, 278] on button "button" at bounding box center [404, 274] width 29 height 29
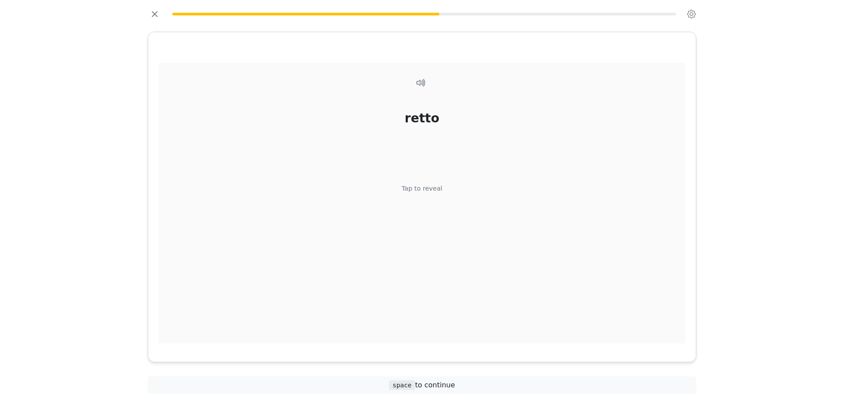
click at [428, 197] on div "retto Tap to reveal" at bounding box center [422, 203] width 527 height 281
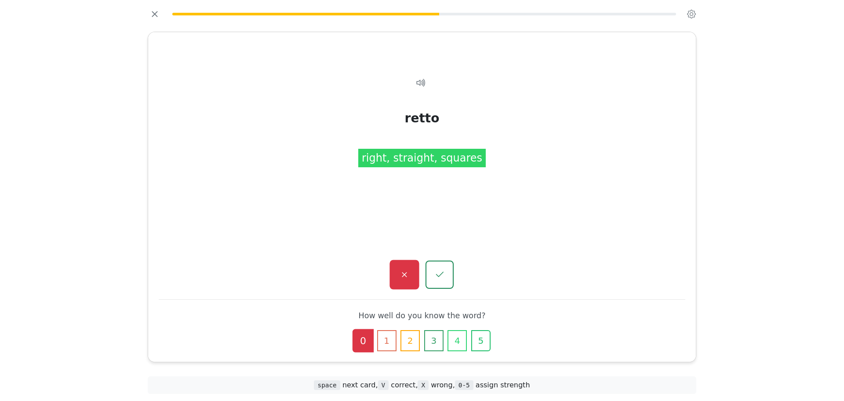
click at [412, 270] on button "button" at bounding box center [404, 274] width 29 height 29
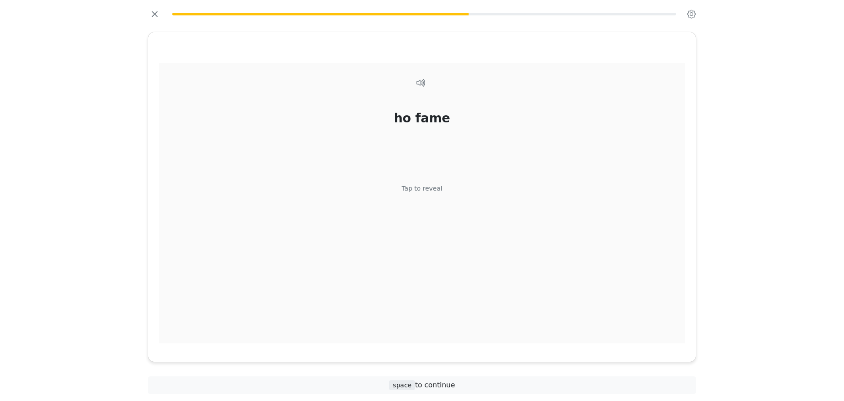
click at [421, 200] on div "ho fame Tap to reveal" at bounding box center [422, 203] width 527 height 281
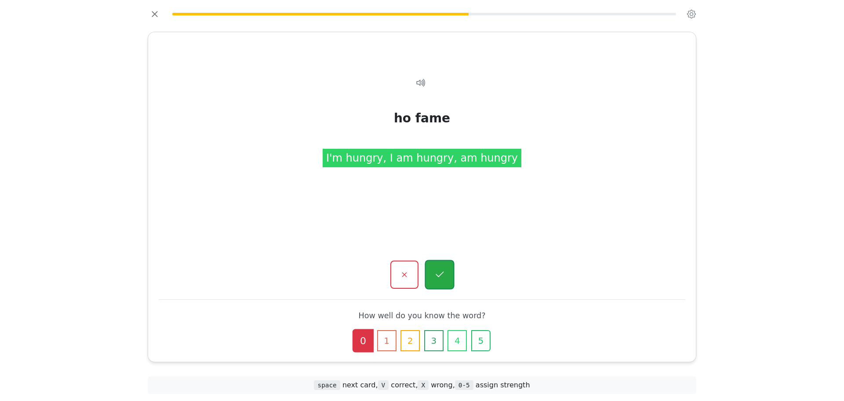
click at [439, 268] on button "button" at bounding box center [439, 274] width 29 height 29
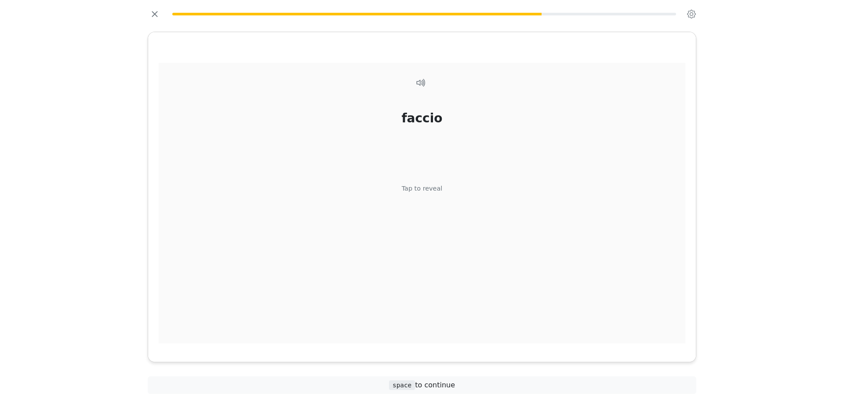
click at [421, 223] on div "faccio Tap to reveal" at bounding box center [422, 203] width 527 height 281
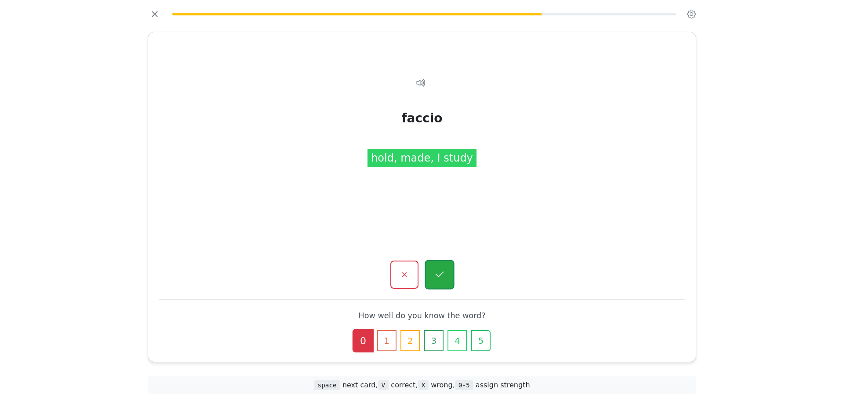
click at [436, 279] on icon "button" at bounding box center [439, 274] width 11 height 11
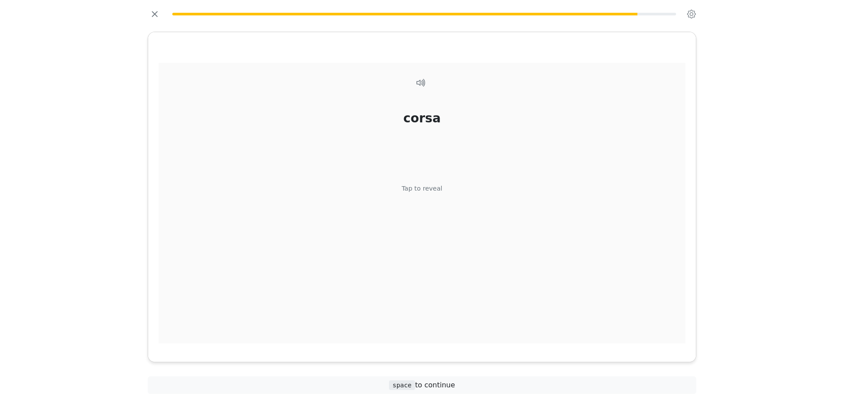
click at [446, 215] on div "corsa Tap to reveal" at bounding box center [422, 203] width 527 height 281
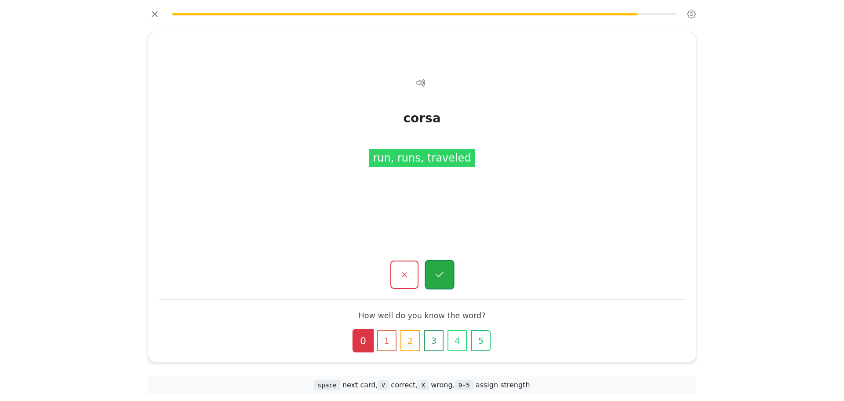
click at [431, 277] on button "button" at bounding box center [439, 274] width 29 height 29
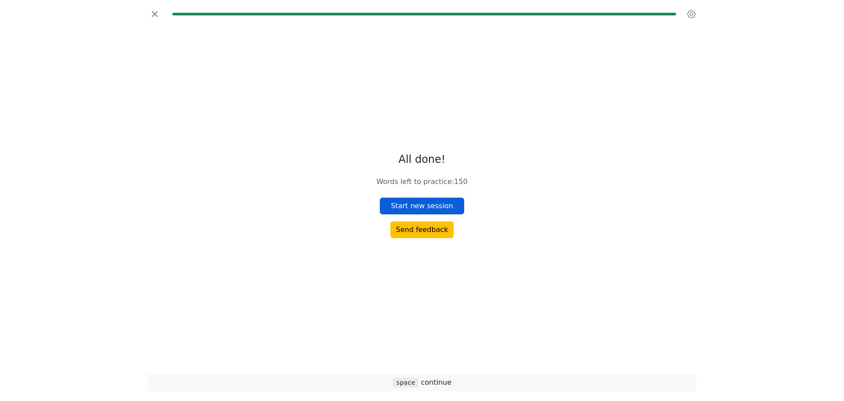
click at [438, 203] on button "Start new session" at bounding box center [422, 205] width 84 height 17
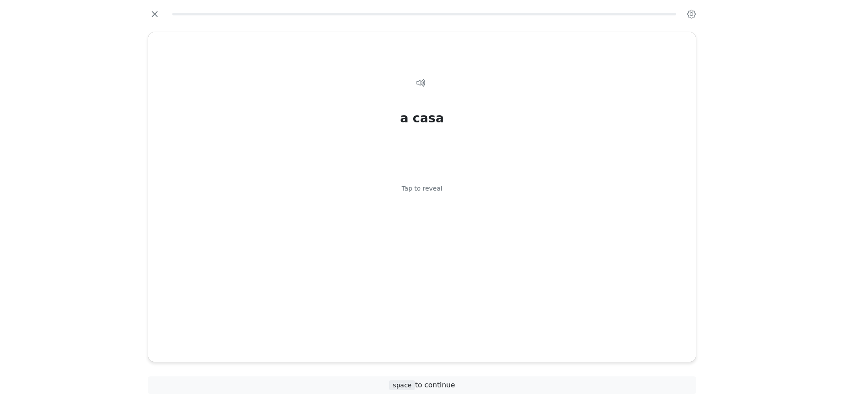
click at [438, 203] on div "a casa Tap to reveal" at bounding box center [422, 203] width 527 height 281
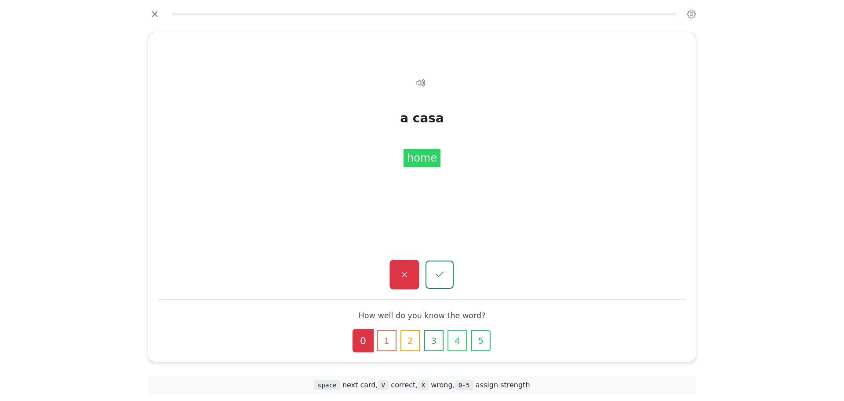
click at [410, 276] on button "button" at bounding box center [404, 274] width 29 height 29
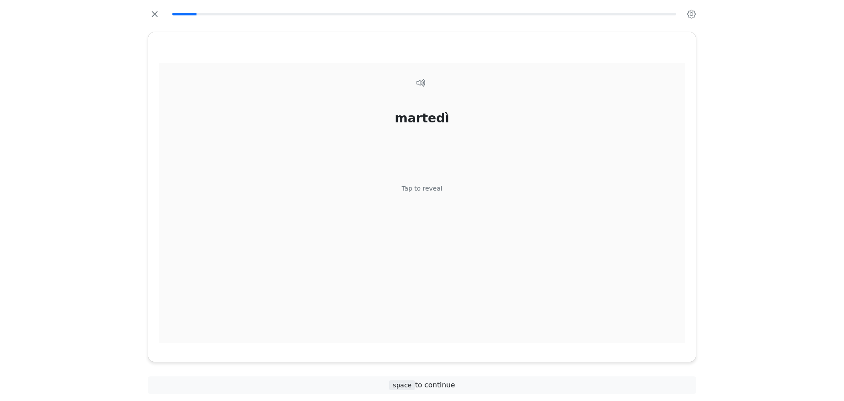
click at [431, 231] on div "martedì Tap to reveal" at bounding box center [422, 203] width 527 height 281
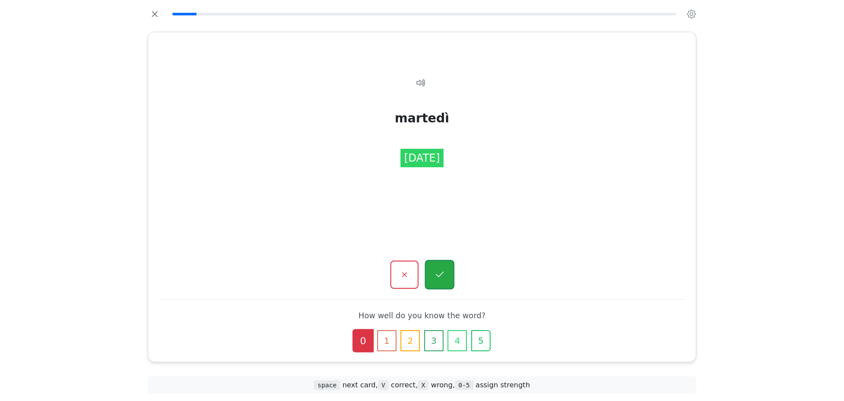
click at [439, 275] on icon "button" at bounding box center [439, 274] width 11 height 11
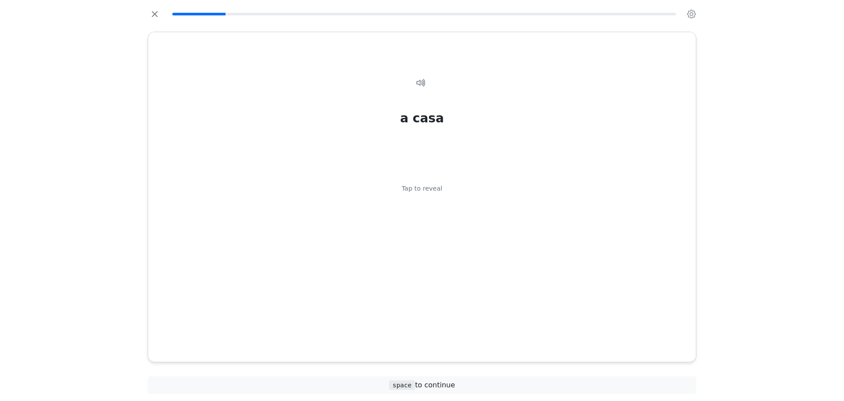
click at [435, 233] on div "a casa Tap to reveal" at bounding box center [422, 203] width 527 height 281
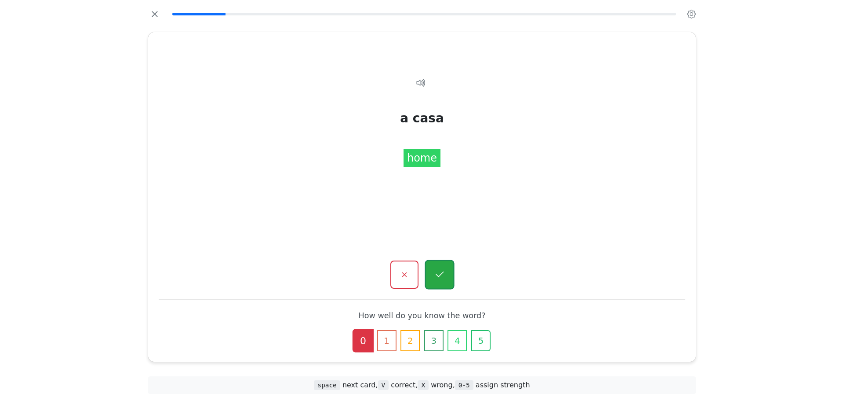
click at [445, 270] on icon "button" at bounding box center [439, 274] width 11 height 11
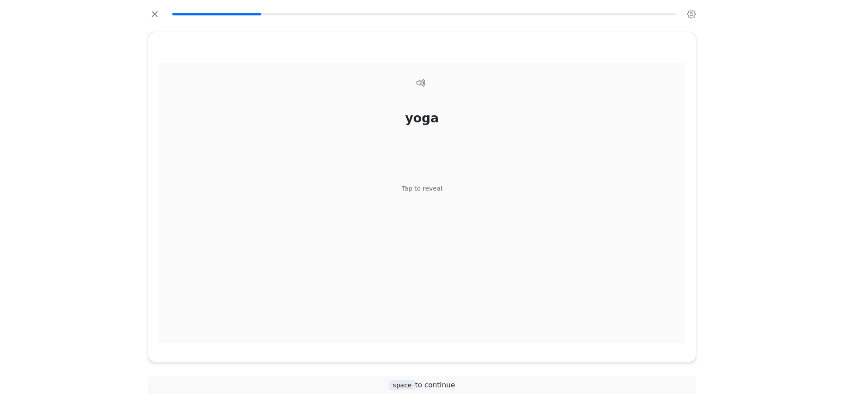
click at [442, 215] on div "yoga Tap to reveal" at bounding box center [422, 203] width 527 height 281
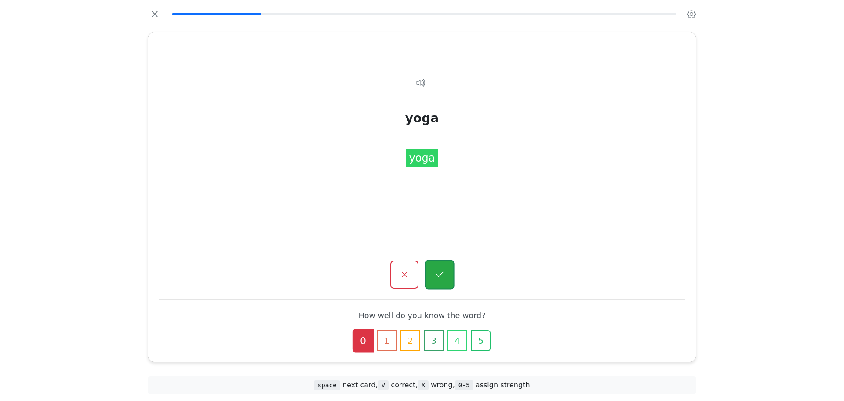
click at [438, 265] on button "button" at bounding box center [439, 274] width 29 height 29
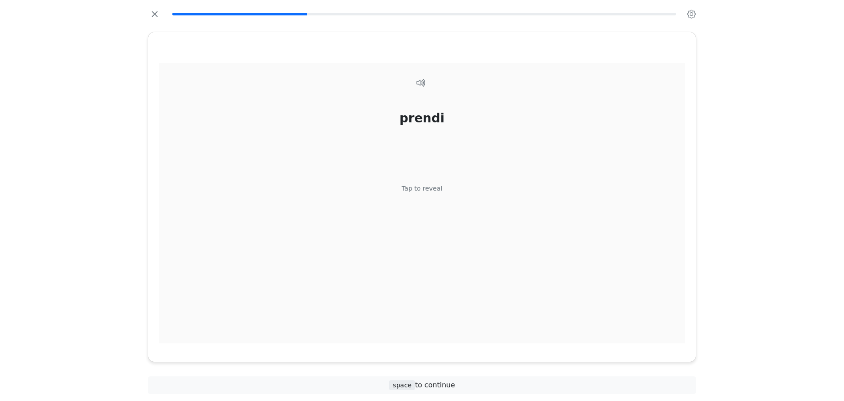
click at [444, 199] on div "prendi Tap to reveal" at bounding box center [422, 203] width 527 height 281
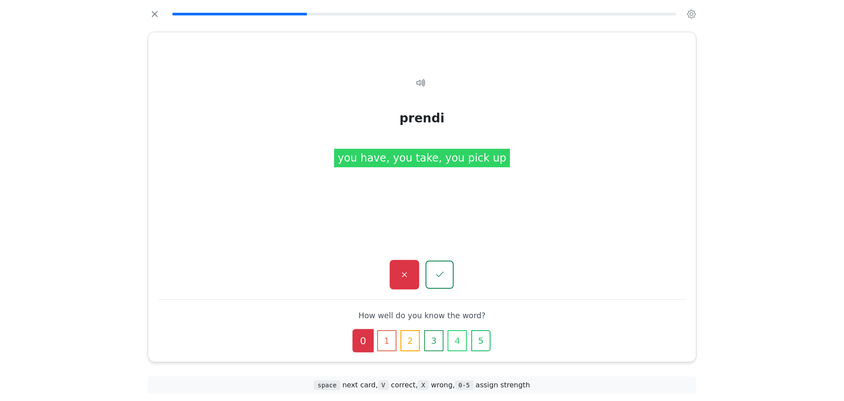
click at [392, 273] on button "button" at bounding box center [404, 274] width 29 height 29
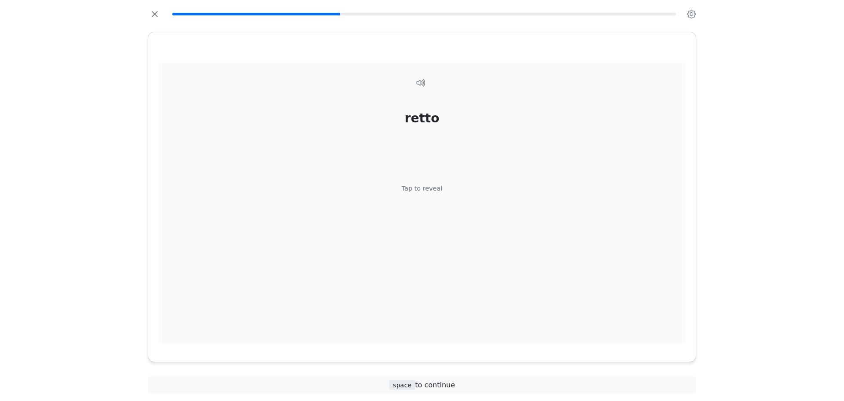
click at [431, 199] on div "retto Tap to reveal" at bounding box center [422, 203] width 527 height 281
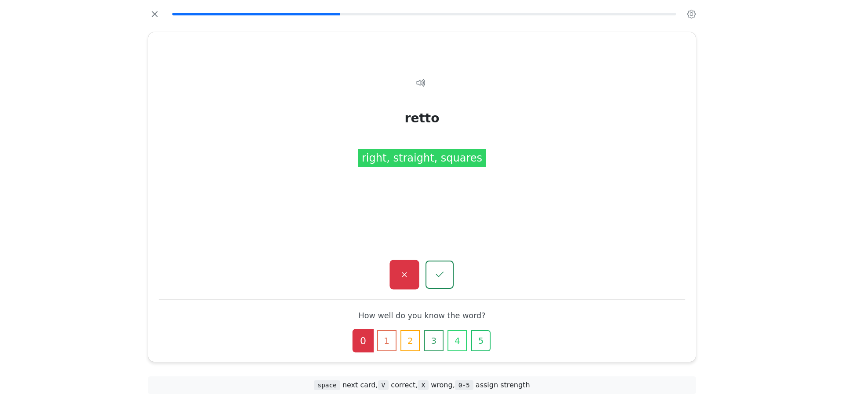
click at [399, 280] on button "button" at bounding box center [404, 274] width 29 height 29
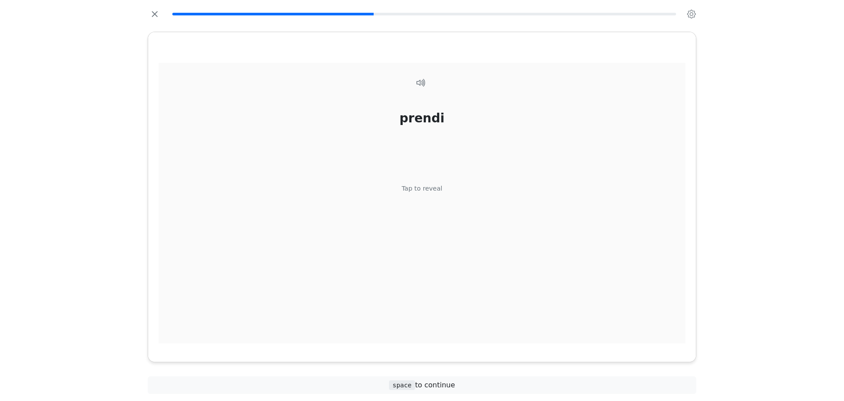
click at [416, 244] on div "prendi Tap to reveal" at bounding box center [422, 203] width 527 height 281
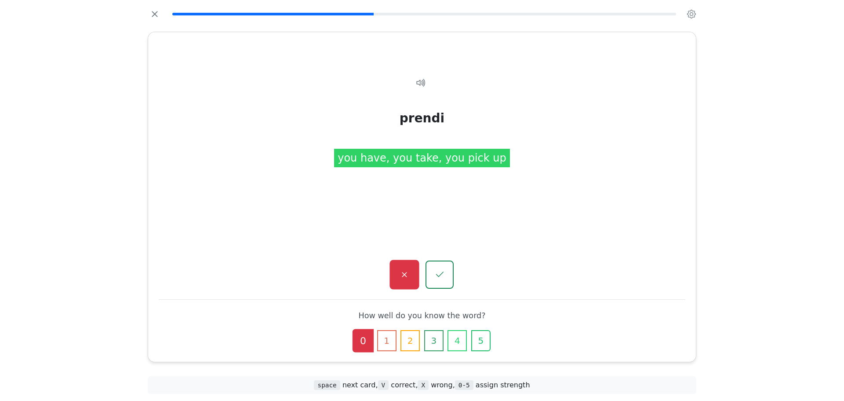
click at [410, 267] on button "button" at bounding box center [404, 274] width 29 height 29
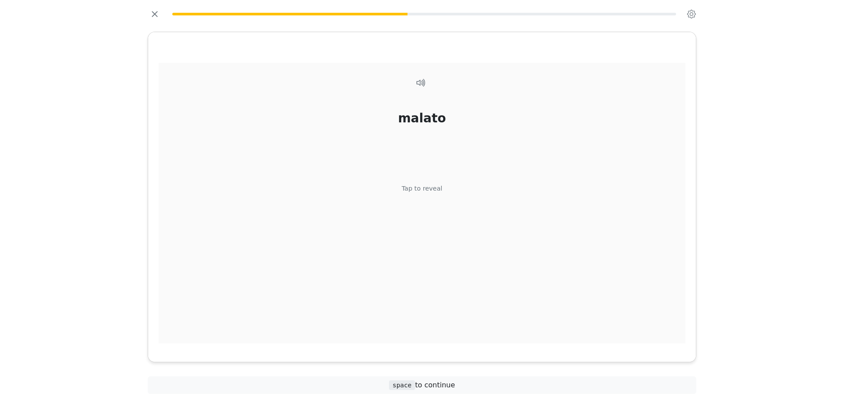
click at [443, 230] on div "malato Tap to reveal" at bounding box center [422, 203] width 527 height 281
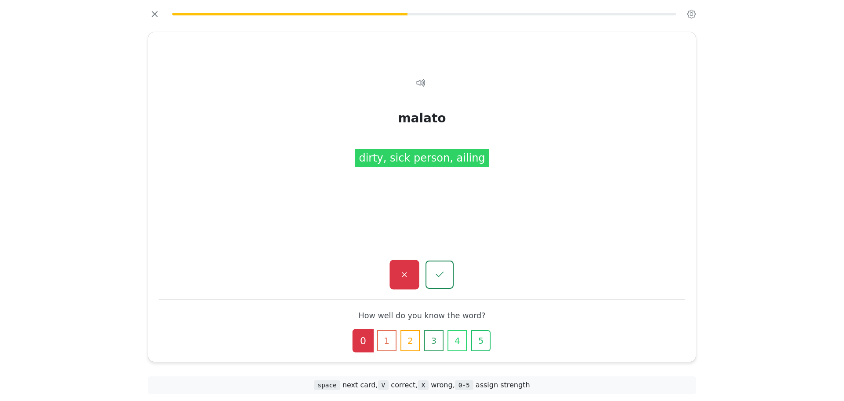
click at [410, 266] on button "button" at bounding box center [404, 274] width 29 height 29
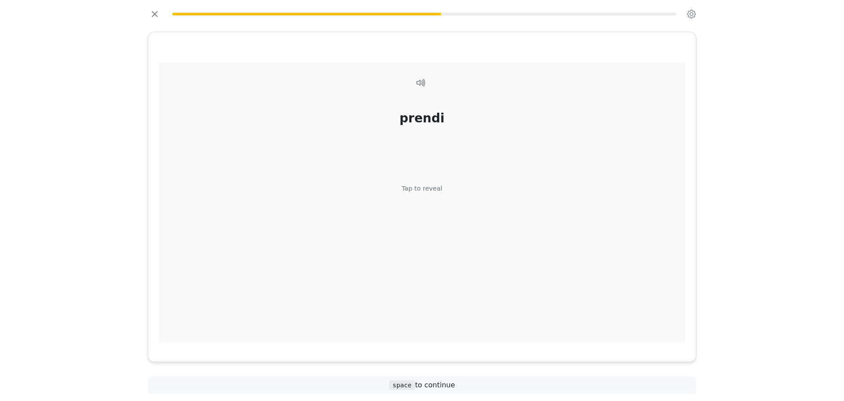
click at [434, 225] on div "prendi Tap to reveal" at bounding box center [422, 203] width 527 height 281
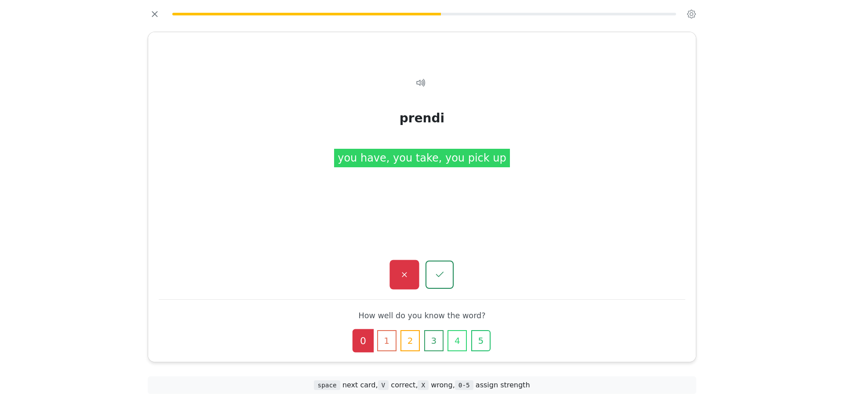
click at [417, 268] on button "button" at bounding box center [404, 274] width 29 height 29
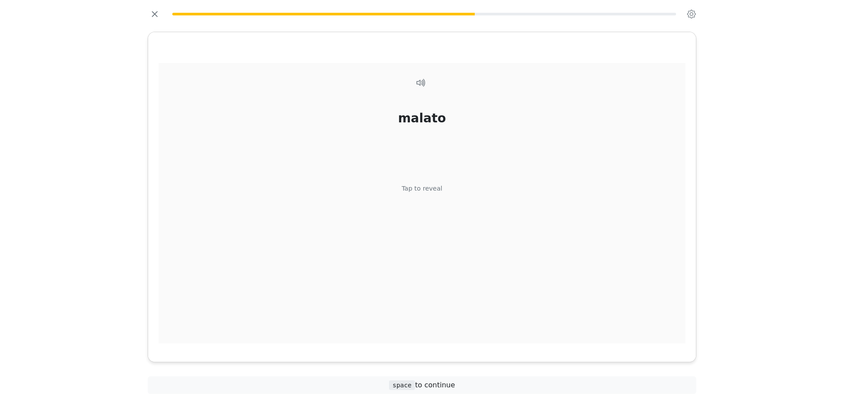
click at [464, 203] on div "malato Tap to reveal" at bounding box center [422, 203] width 527 height 281
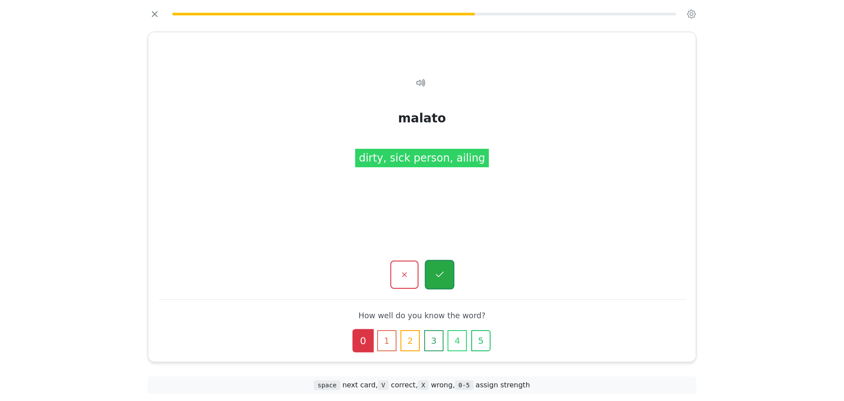
click at [437, 270] on icon "button" at bounding box center [439, 274] width 11 height 11
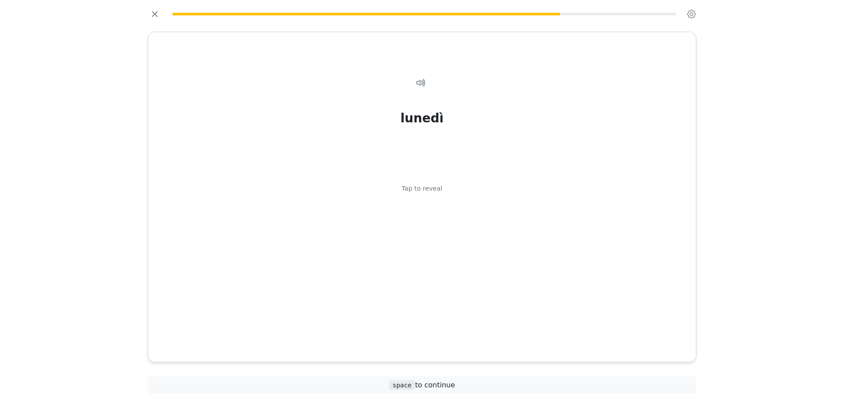
click at [451, 218] on div "lunedì Tap to reveal" at bounding box center [422, 203] width 527 height 281
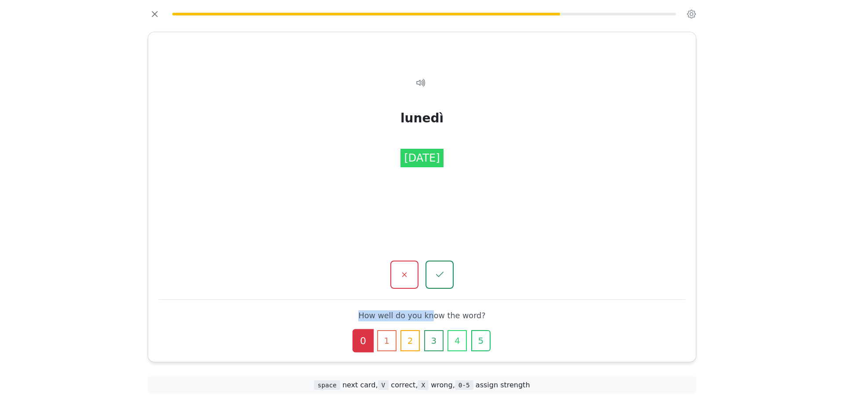
click at [432, 294] on div "lunedì Tap to reveal lunedì [DATE] How well do you know the word? 0 1 2 3 4 5" at bounding box center [422, 196] width 548 height 329
click at [437, 283] on button "button" at bounding box center [439, 274] width 29 height 29
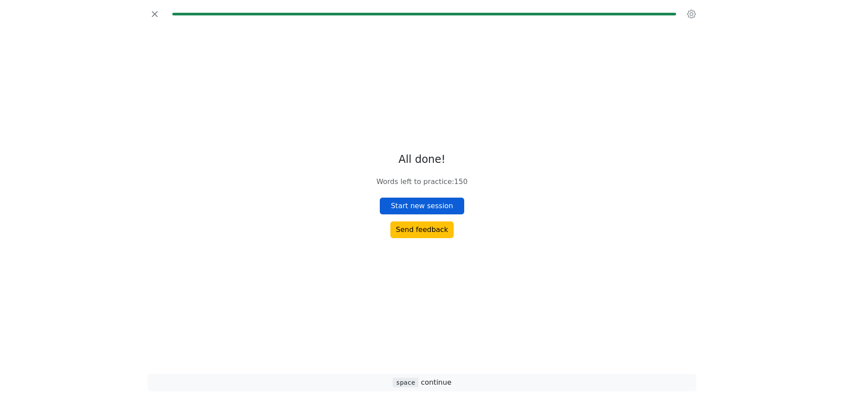
click at [446, 207] on button "Start new session" at bounding box center [422, 205] width 84 height 17
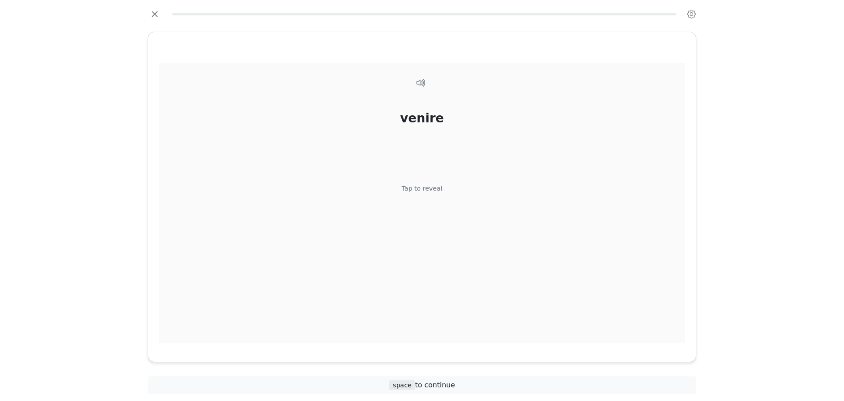
click at [447, 204] on div "venire Tap to reveal" at bounding box center [422, 203] width 527 height 281
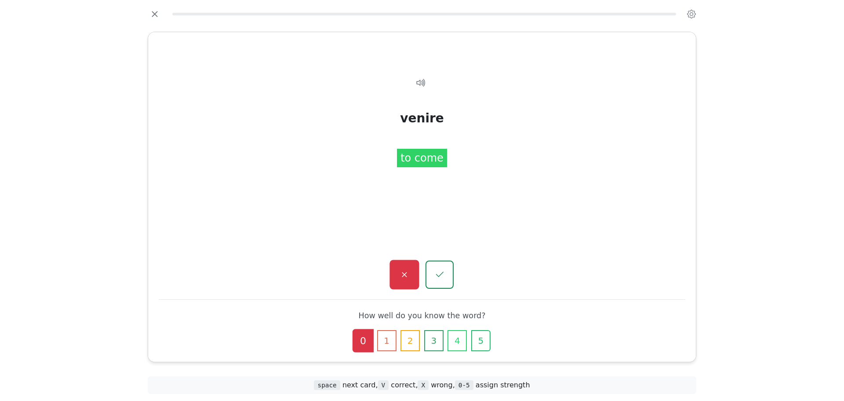
click at [413, 280] on button "button" at bounding box center [404, 274] width 29 height 29
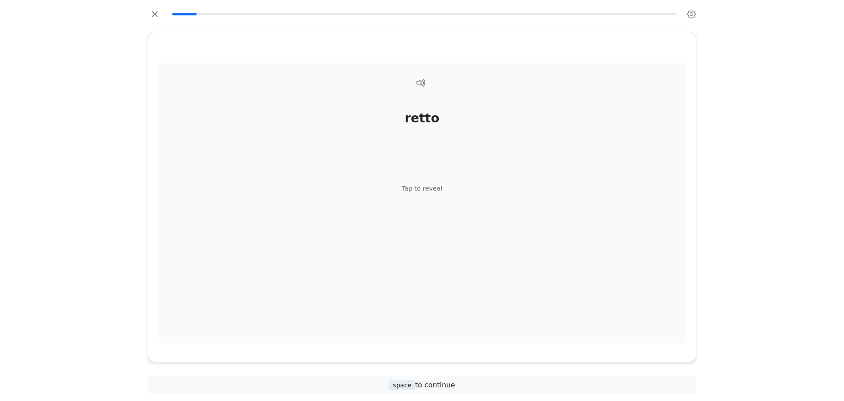
click at [440, 218] on div "retto Tap to reveal" at bounding box center [422, 203] width 527 height 281
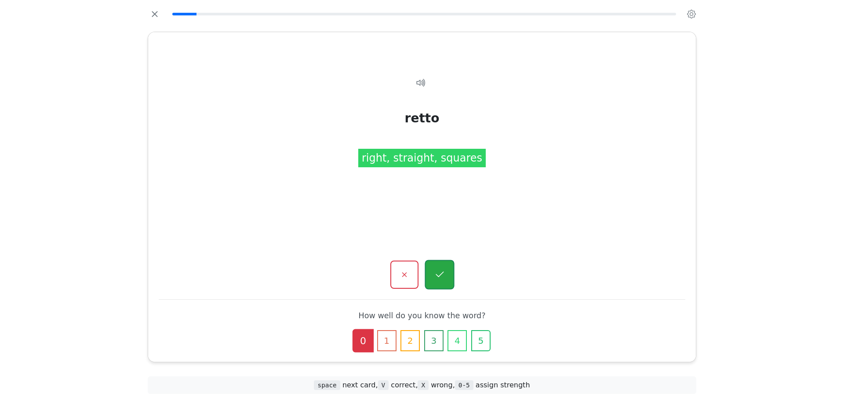
click at [440, 264] on button "button" at bounding box center [439, 274] width 29 height 29
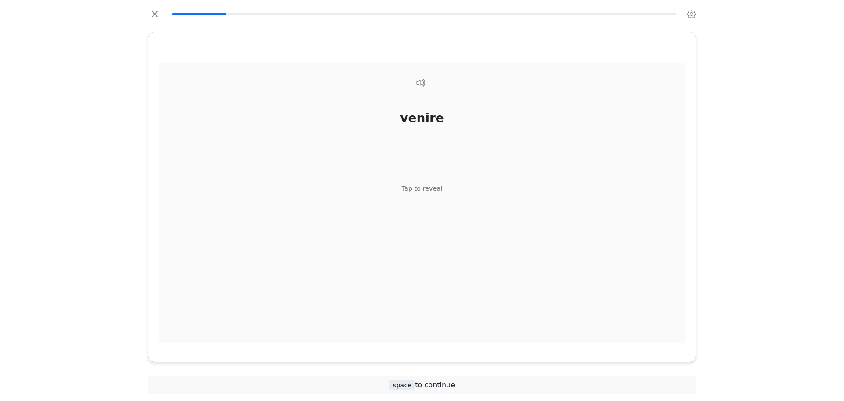
click at [436, 224] on div "venire Tap to reveal" at bounding box center [422, 203] width 527 height 281
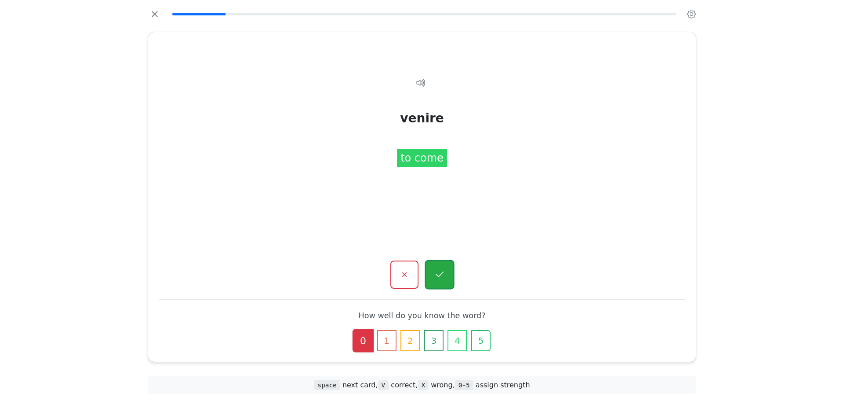
click at [436, 273] on icon "button" at bounding box center [439, 274] width 11 height 11
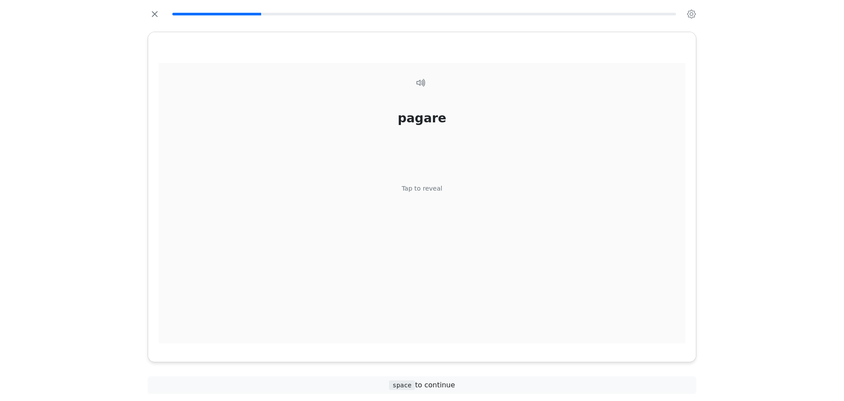
click at [431, 218] on div "[PERSON_NAME] Tap to reveal" at bounding box center [422, 203] width 527 height 281
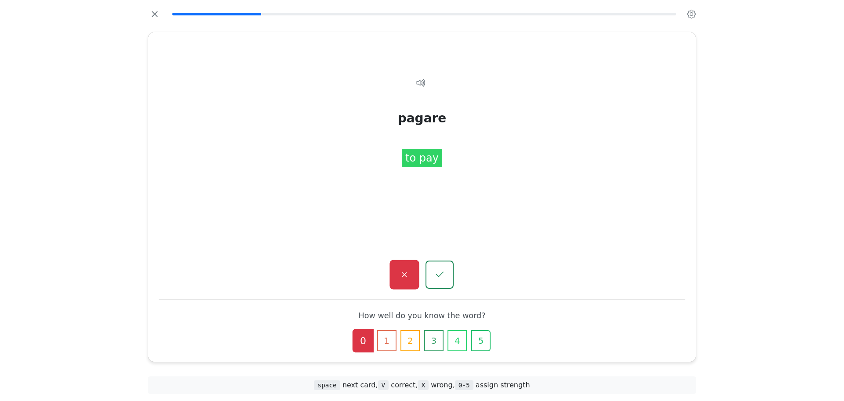
click at [408, 276] on icon "button" at bounding box center [404, 274] width 11 height 11
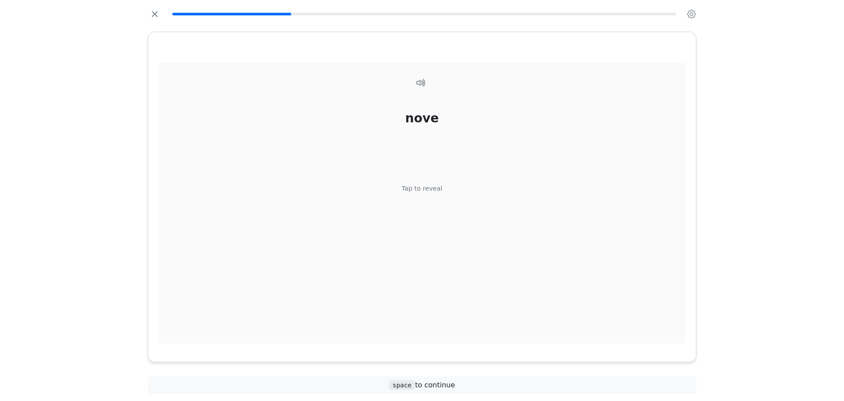
click at [451, 181] on div "nove Tap to reveal" at bounding box center [422, 203] width 527 height 281
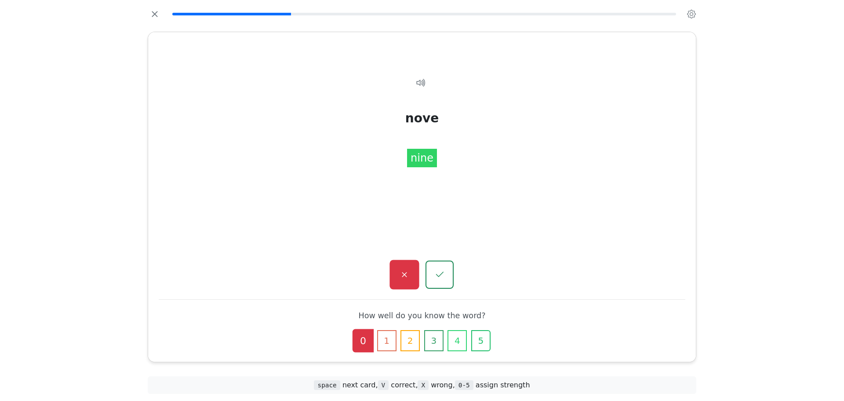
click at [393, 279] on button "button" at bounding box center [404, 274] width 29 height 29
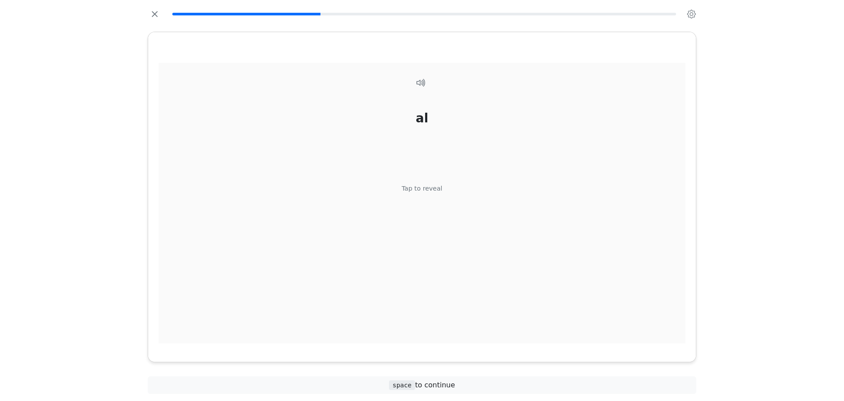
click at [404, 243] on div "al Tap to reveal" at bounding box center [422, 203] width 527 height 281
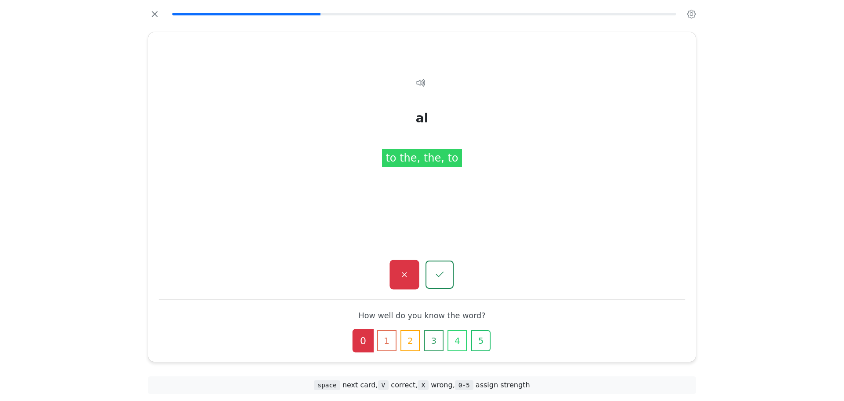
click at [401, 276] on icon "button" at bounding box center [404, 274] width 11 height 11
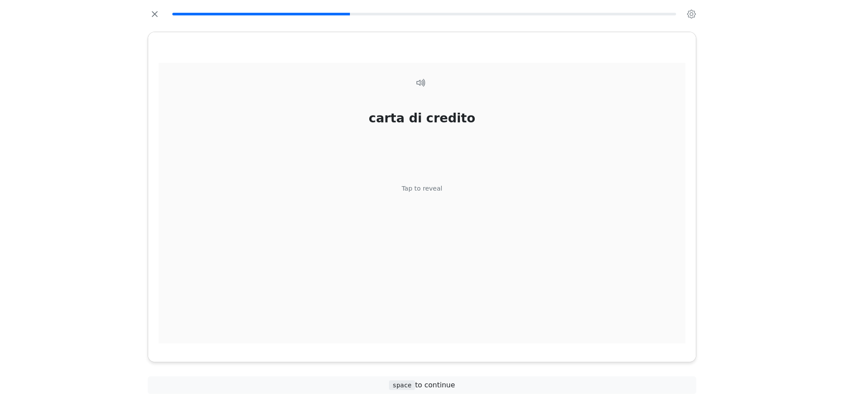
click at [426, 218] on div "carta di credito Tap to reveal" at bounding box center [422, 203] width 527 height 281
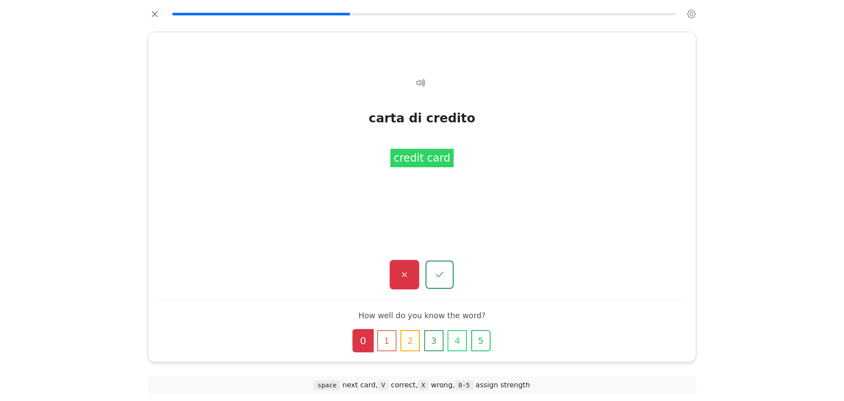
click at [398, 272] on button "button" at bounding box center [404, 274] width 29 height 29
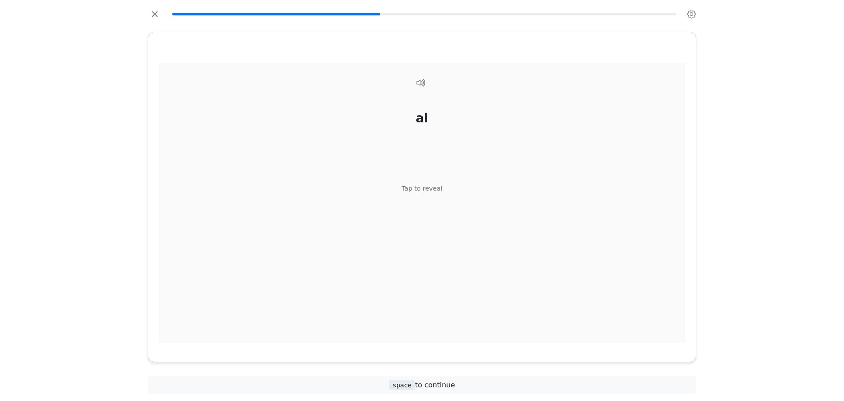
click at [421, 218] on div "al Tap to reveal" at bounding box center [422, 203] width 527 height 281
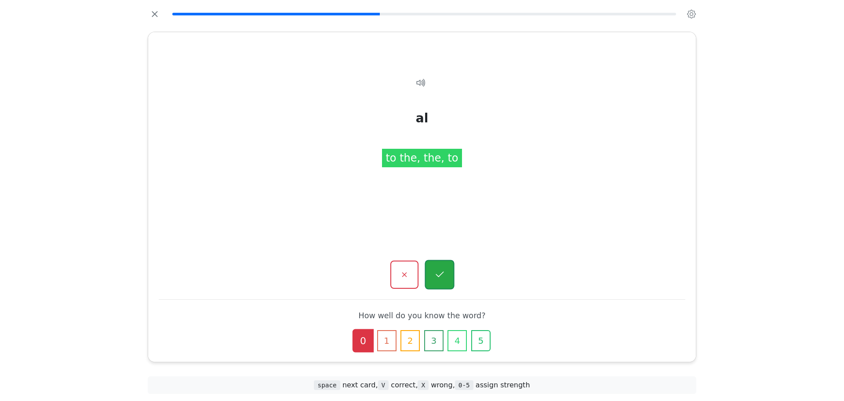
click at [433, 267] on button "button" at bounding box center [439, 274] width 29 height 29
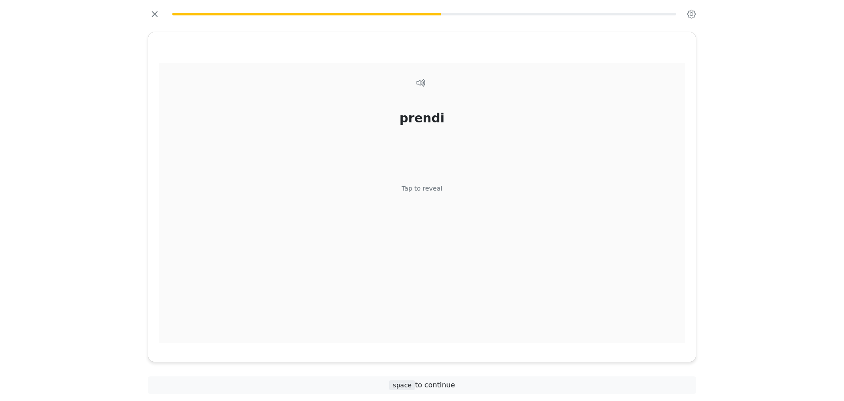
click at [438, 215] on div "prendi Tap to reveal" at bounding box center [422, 203] width 527 height 281
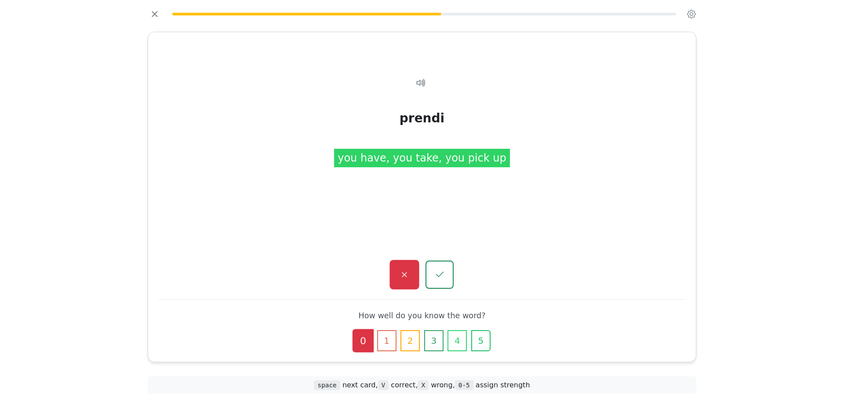
click at [409, 264] on button "button" at bounding box center [404, 274] width 29 height 29
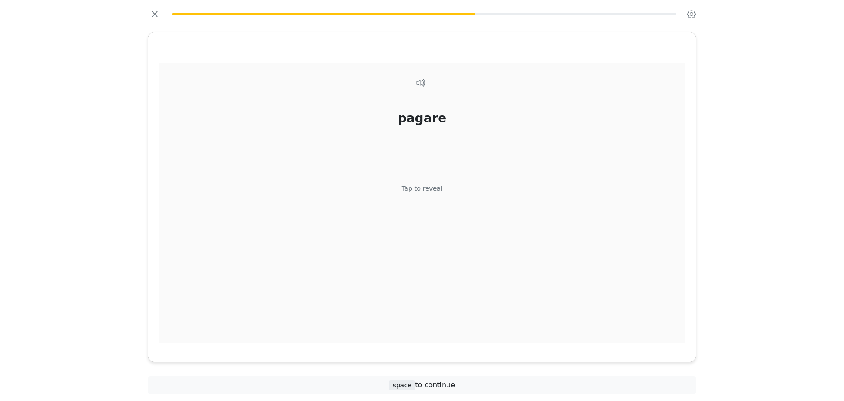
click at [442, 201] on div "[PERSON_NAME] Tap to reveal" at bounding box center [422, 203] width 527 height 281
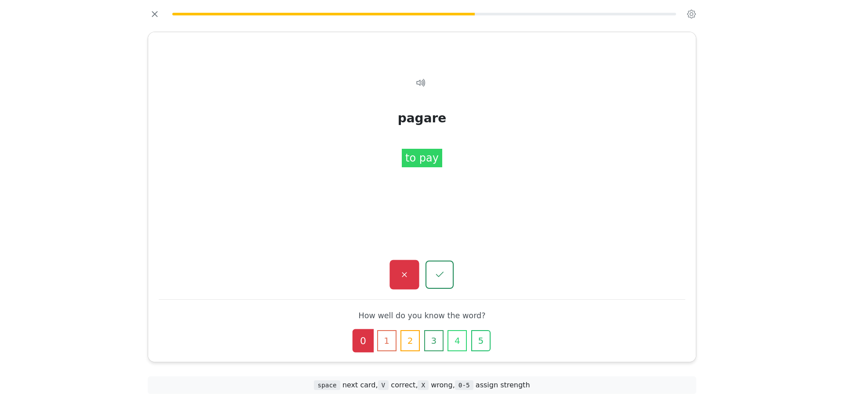
click at [413, 277] on button "button" at bounding box center [404, 274] width 29 height 29
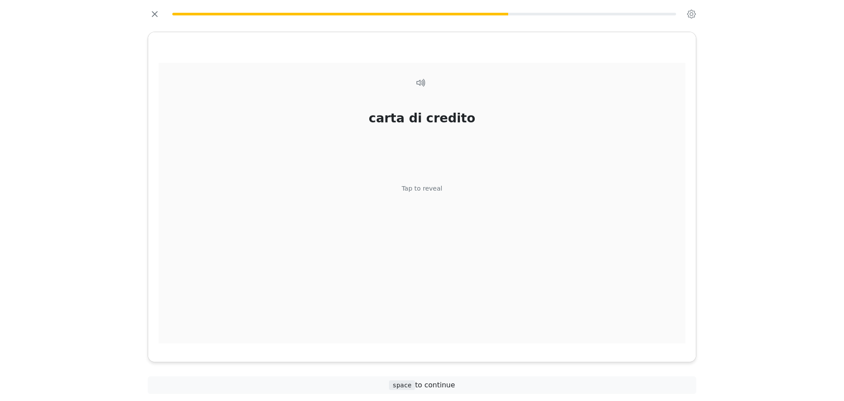
click at [413, 277] on div "carta di credito Tap to reveal" at bounding box center [422, 203] width 527 height 281
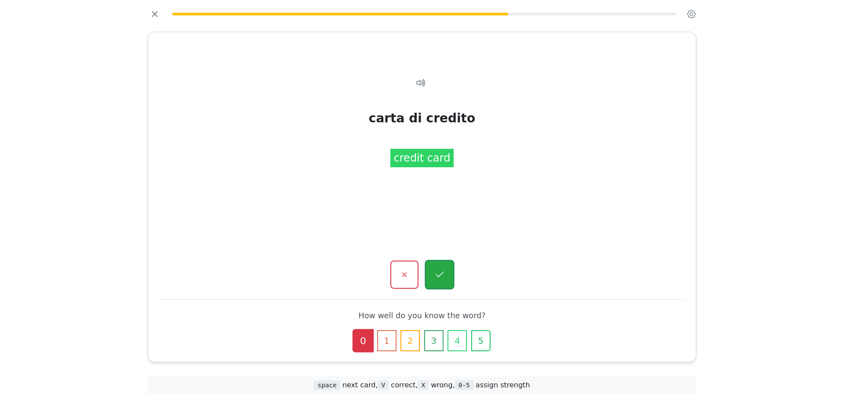
click at [439, 285] on button "button" at bounding box center [439, 274] width 29 height 29
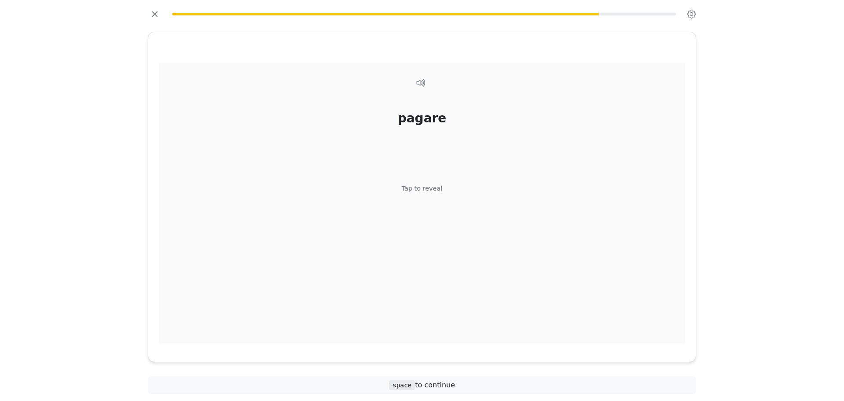
click at [428, 216] on div "[PERSON_NAME] Tap to reveal" at bounding box center [422, 203] width 527 height 281
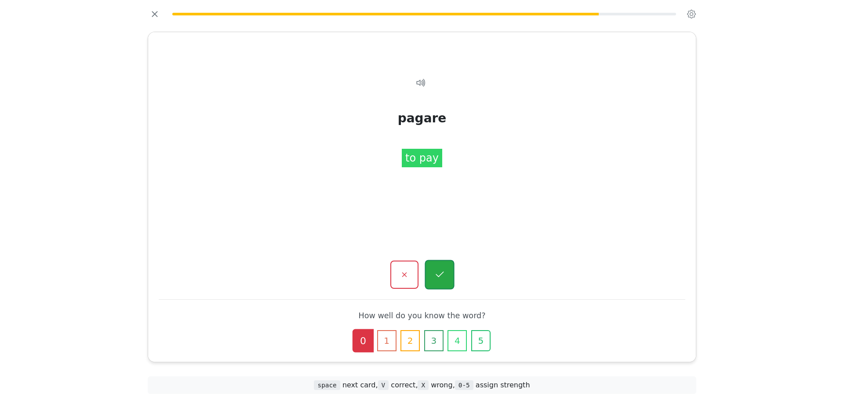
click at [441, 264] on button "button" at bounding box center [439, 274] width 29 height 29
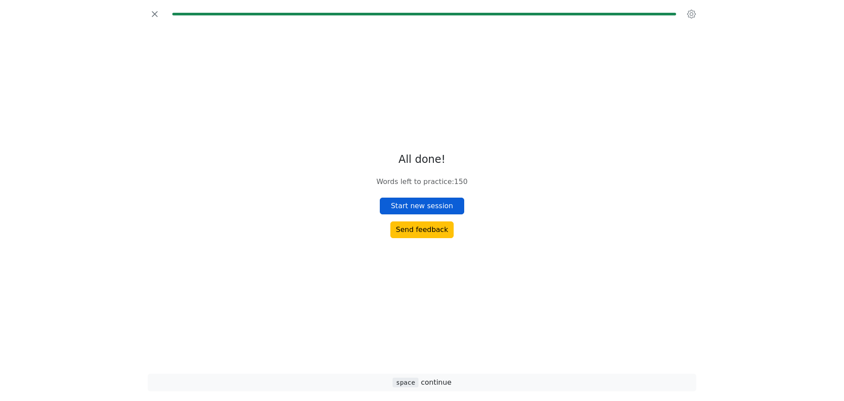
click at [423, 206] on button "Start new session" at bounding box center [422, 205] width 84 height 17
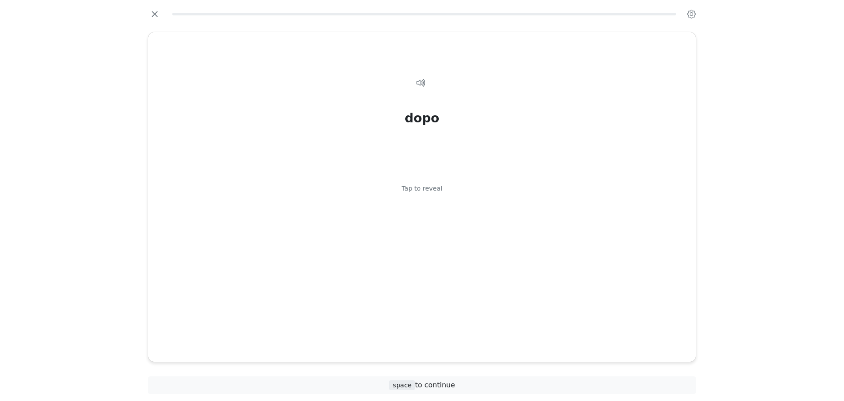
click at [423, 206] on div "dopo Tap to reveal" at bounding box center [422, 203] width 527 height 281
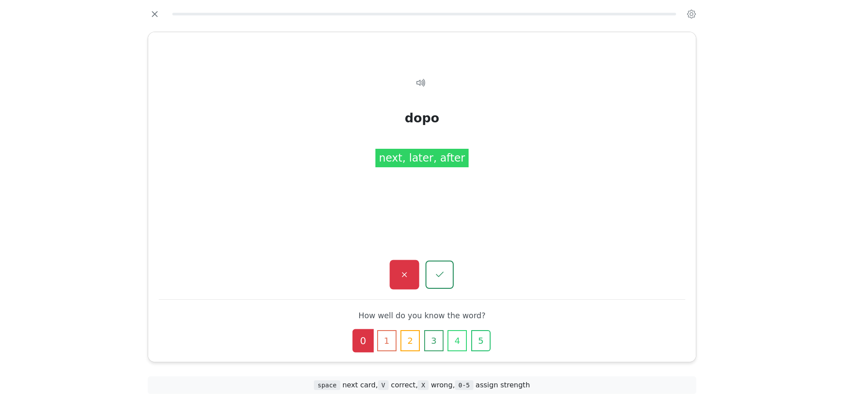
click at [406, 275] on icon "button" at bounding box center [404, 274] width 5 height 5
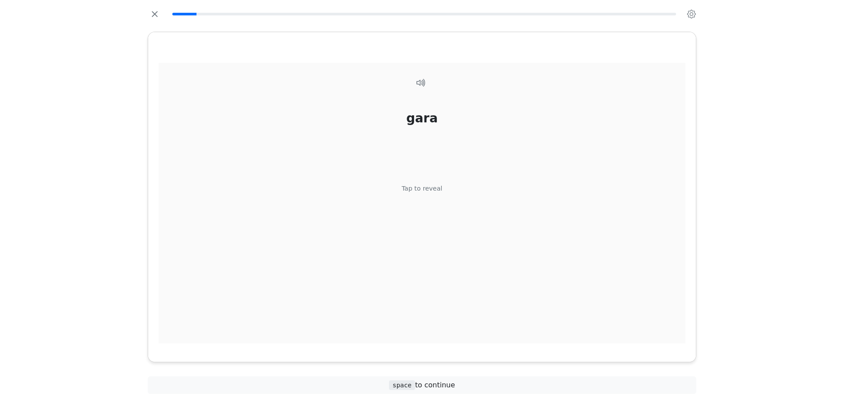
click at [414, 217] on div "gara Tap to reveal" at bounding box center [422, 203] width 527 height 281
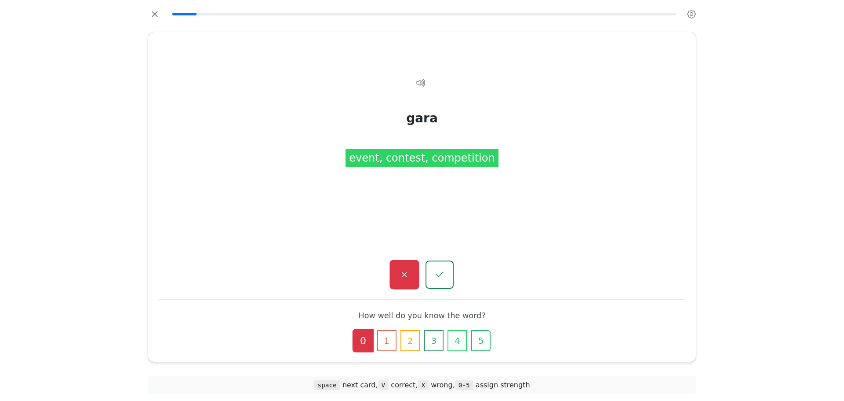
click at [405, 273] on icon "button" at bounding box center [404, 274] width 11 height 11
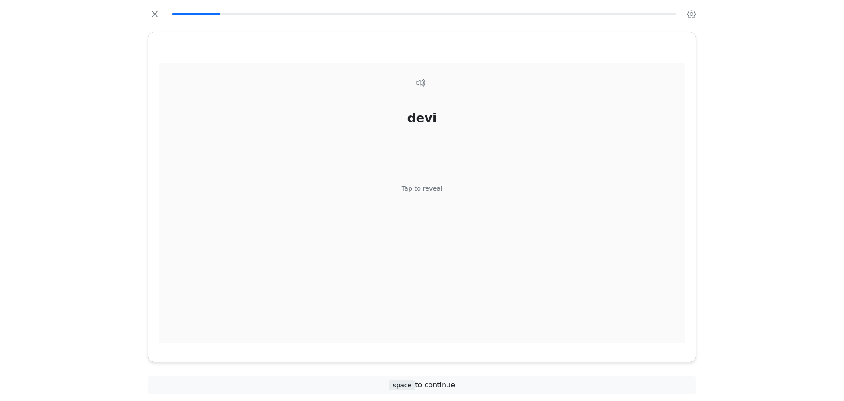
click at [437, 194] on div "devi Tap to reveal" at bounding box center [422, 203] width 527 height 281
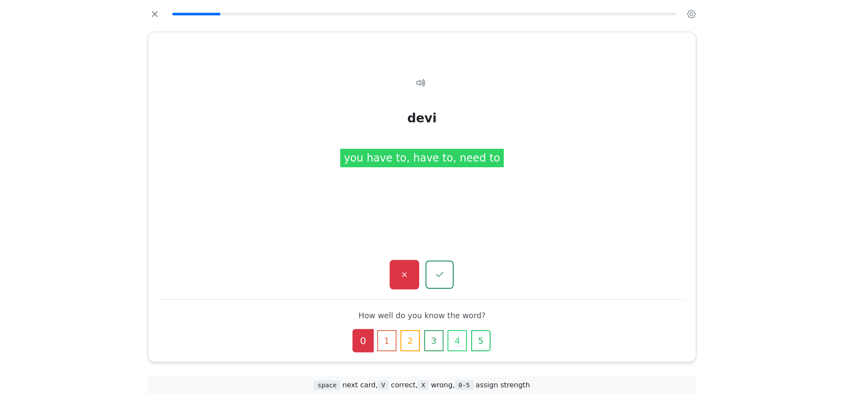
click at [398, 267] on button "button" at bounding box center [404, 274] width 29 height 29
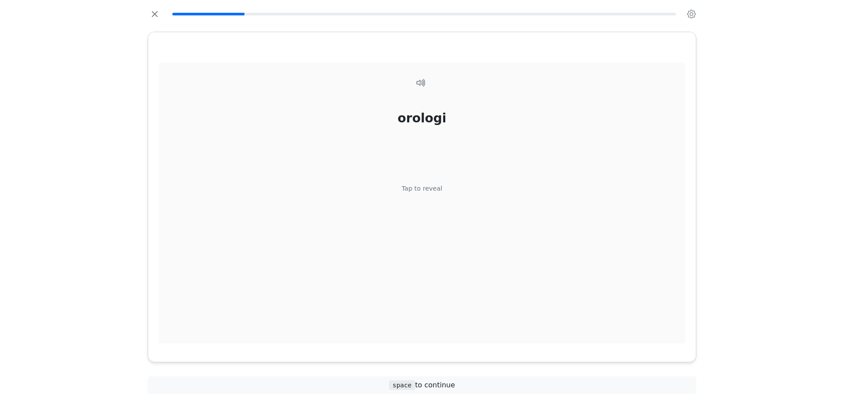
click at [411, 245] on div "orologi Tap to reveal" at bounding box center [422, 203] width 527 height 281
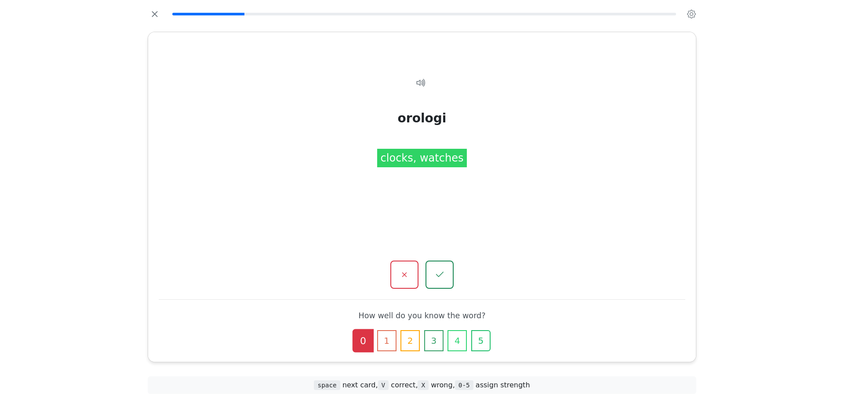
click at [446, 293] on div "orologi Tap to reveal orologi clocks, watches How well do you know the word? 0 …" at bounding box center [422, 196] width 548 height 329
click at [436, 262] on button "button" at bounding box center [439, 274] width 29 height 29
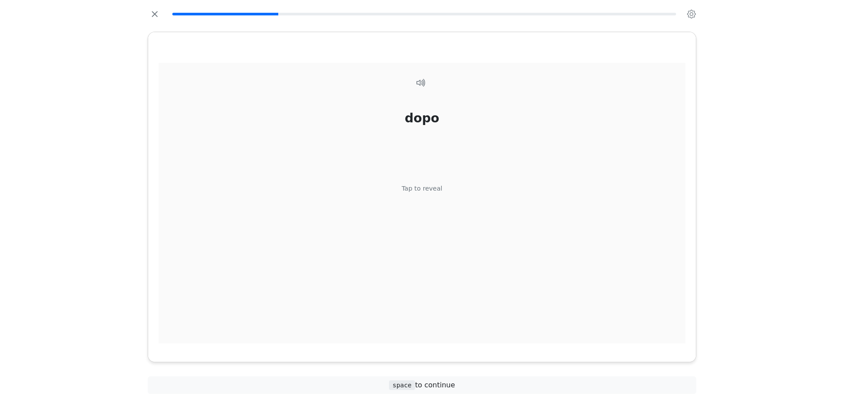
click at [428, 205] on div "dopo Tap to reveal" at bounding box center [422, 203] width 527 height 281
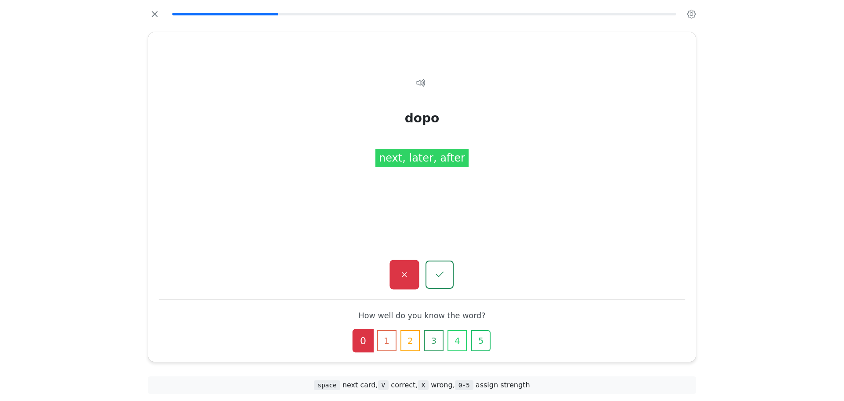
click at [404, 280] on icon "button" at bounding box center [404, 274] width 11 height 11
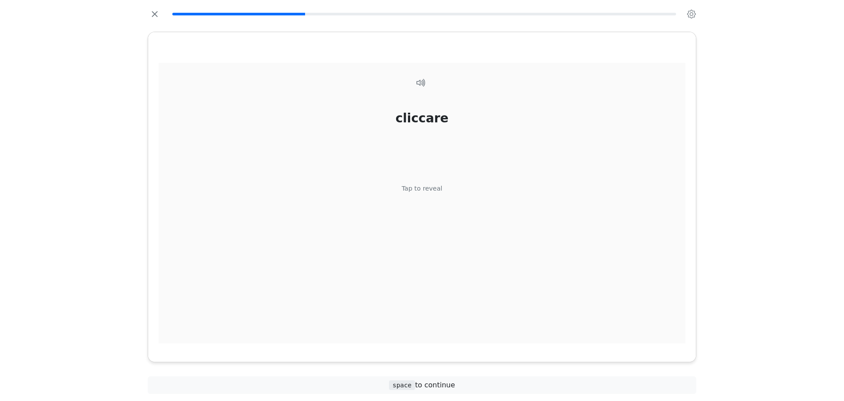
click at [430, 193] on div "Tap to reveal" at bounding box center [422, 188] width 41 height 10
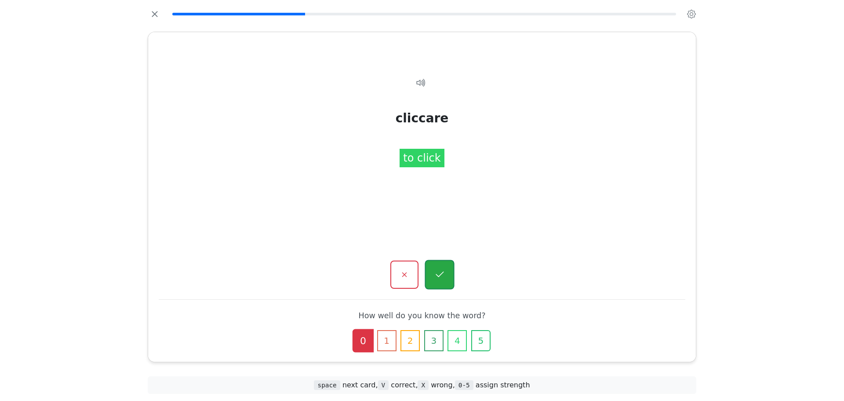
click at [436, 269] on icon "button" at bounding box center [439, 274] width 11 height 11
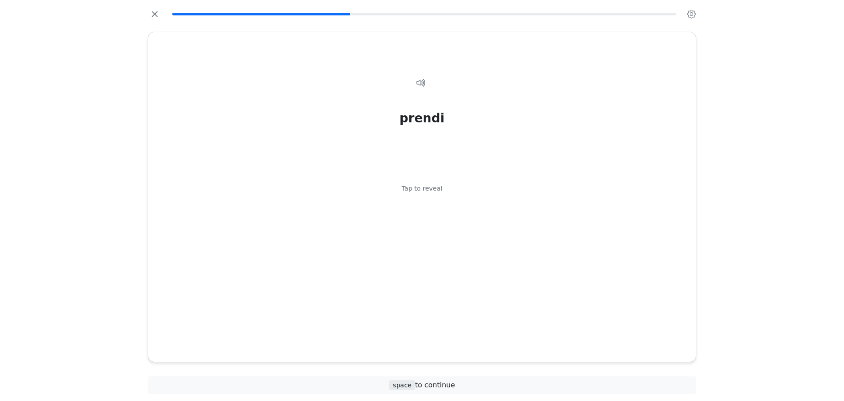
click at [436, 269] on div "prendi Tap to reveal" at bounding box center [422, 203] width 527 height 281
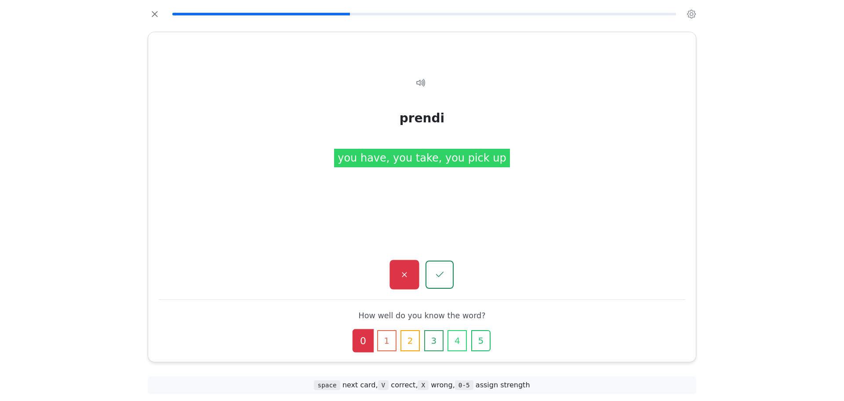
click at [407, 284] on button "button" at bounding box center [404, 274] width 29 height 29
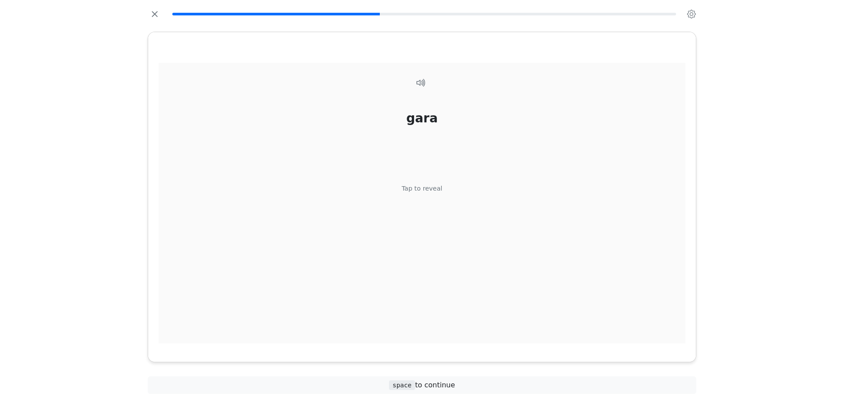
click at [423, 194] on div "gara Tap to reveal" at bounding box center [422, 203] width 527 height 281
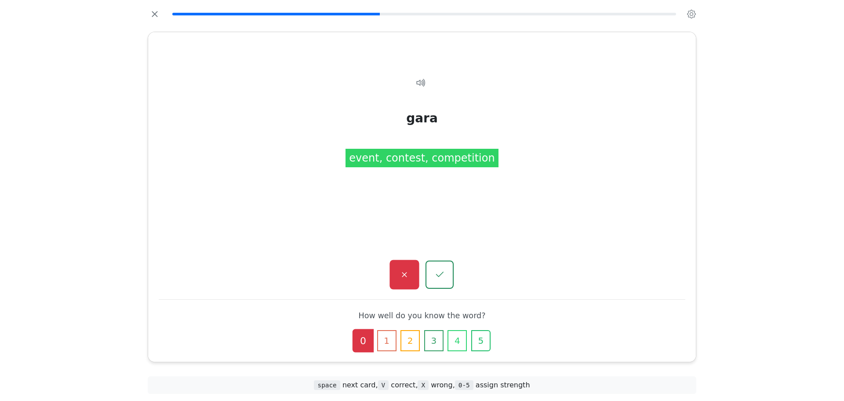
click at [399, 263] on button "button" at bounding box center [404, 274] width 29 height 29
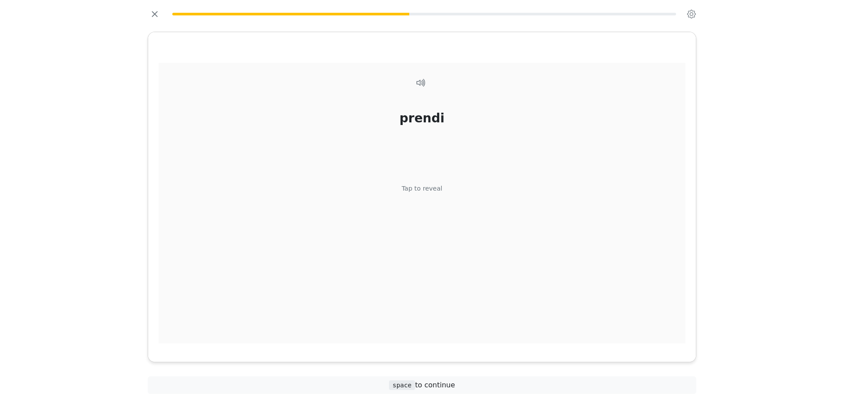
click at [439, 196] on div "prendi Tap to reveal" at bounding box center [422, 203] width 527 height 281
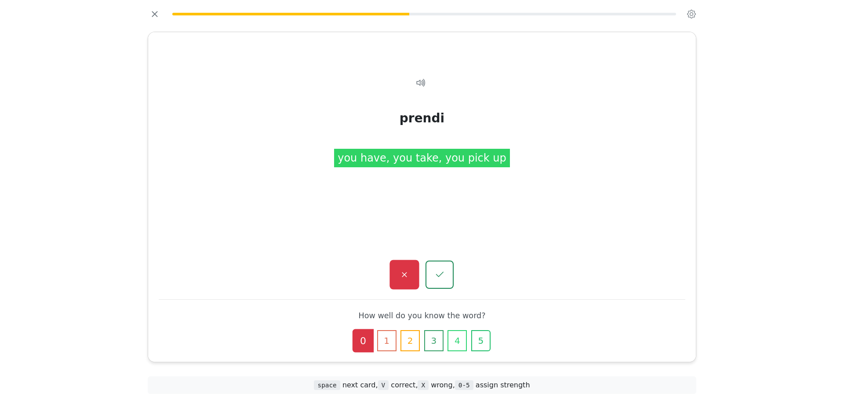
click at [405, 263] on button "button" at bounding box center [404, 274] width 29 height 29
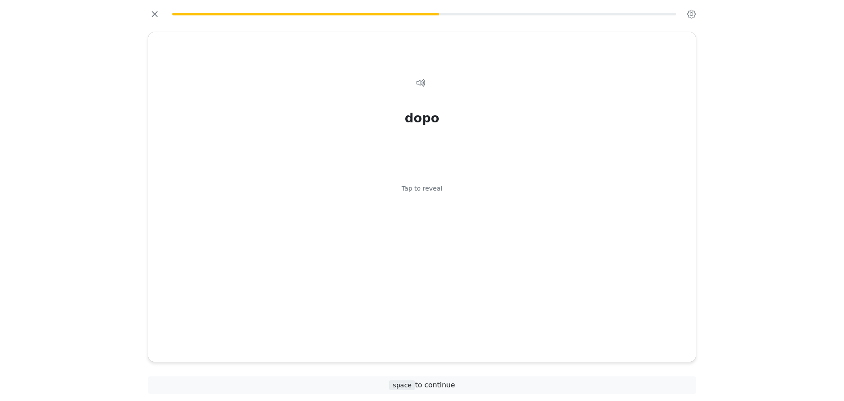
click at [405, 263] on div "dopo Tap to reveal" at bounding box center [422, 203] width 527 height 281
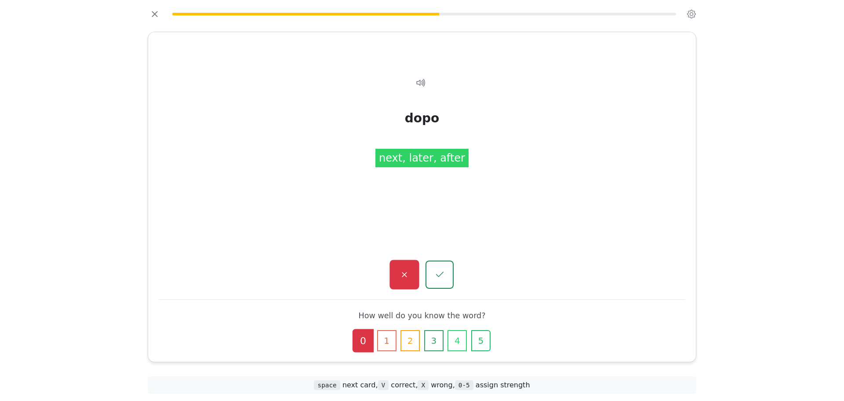
click at [405, 265] on button "button" at bounding box center [404, 274] width 29 height 29
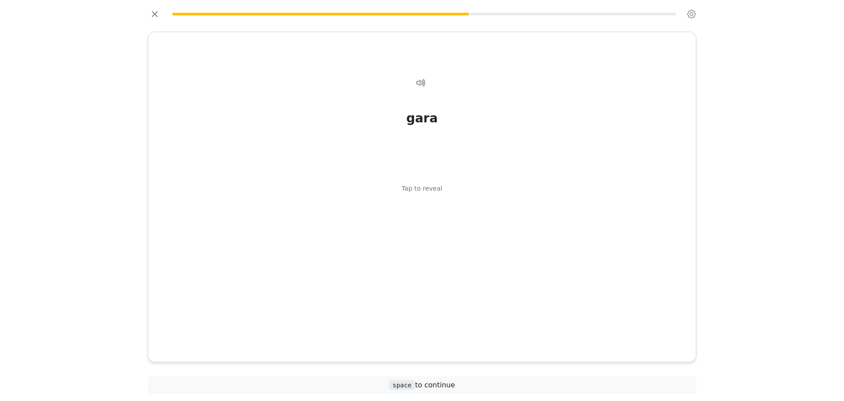
click at [433, 251] on div "gara Tap to reveal" at bounding box center [422, 203] width 527 height 281
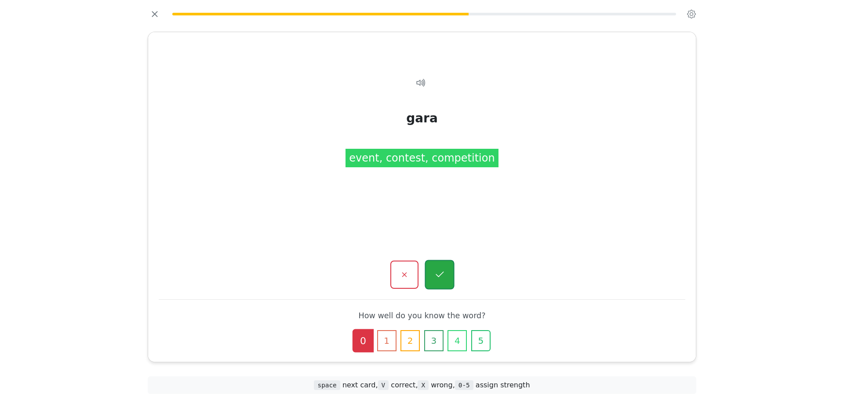
click at [439, 270] on icon "button" at bounding box center [439, 274] width 11 height 11
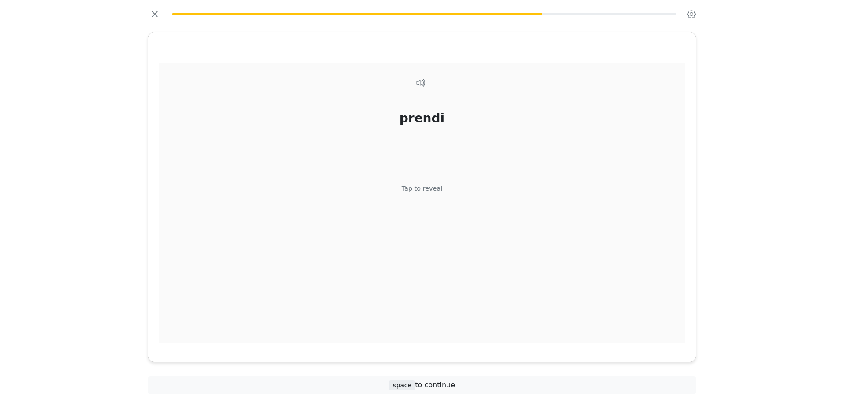
click at [431, 233] on div "prendi Tap to reveal" at bounding box center [422, 203] width 527 height 281
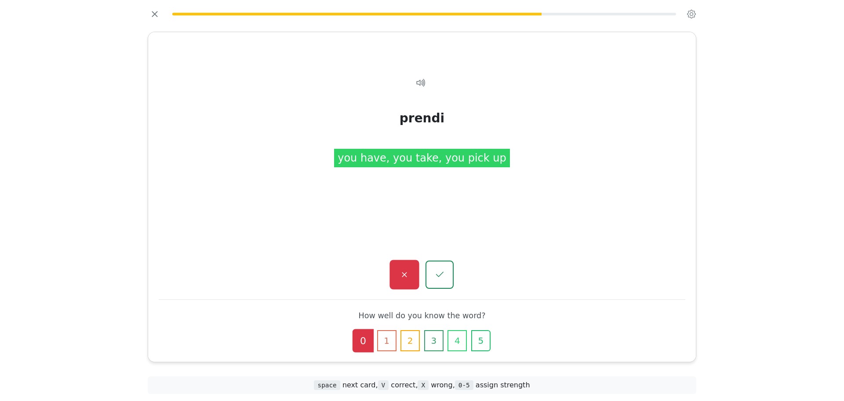
click at [402, 273] on icon "button" at bounding box center [404, 274] width 11 height 11
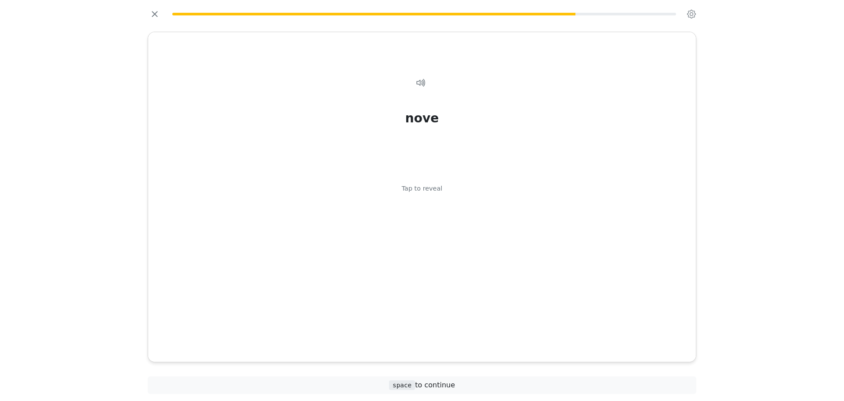
click at [402, 273] on div "nove Tap to reveal" at bounding box center [422, 203] width 527 height 281
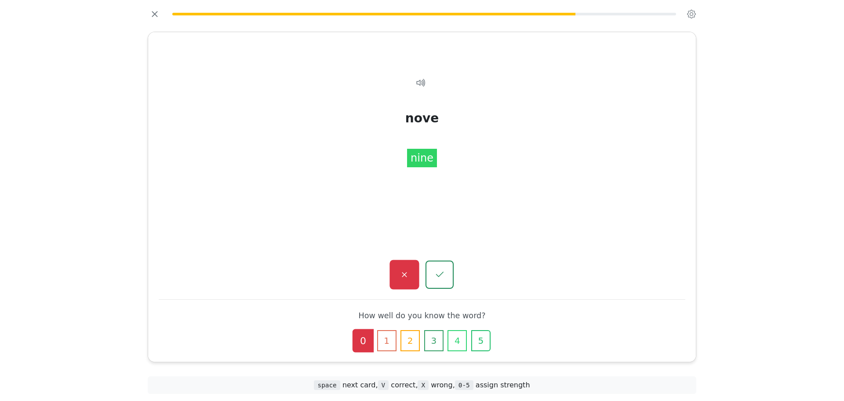
click at [405, 273] on icon "button" at bounding box center [404, 274] width 11 height 11
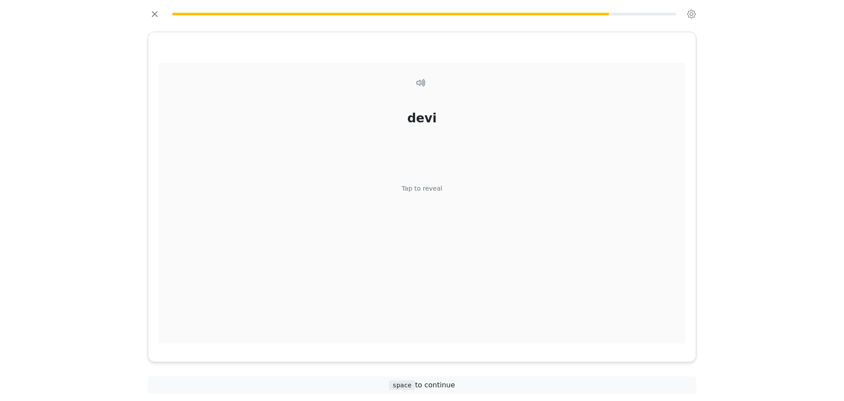
click at [417, 224] on div "devi Tap to reveal" at bounding box center [422, 203] width 527 height 281
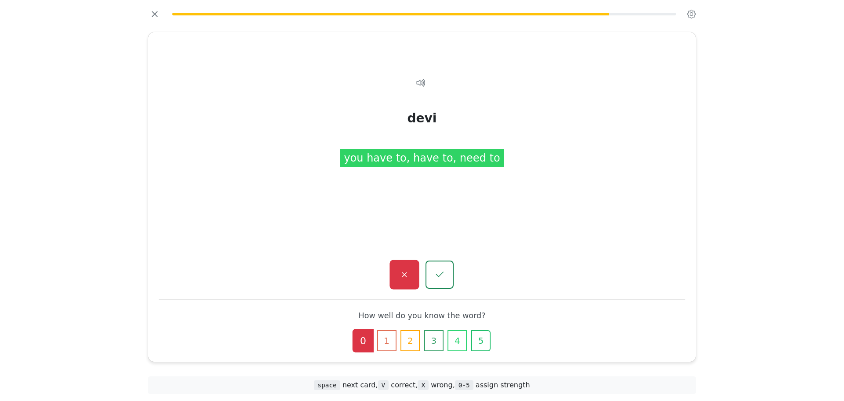
click at [401, 279] on icon "button" at bounding box center [404, 274] width 11 height 11
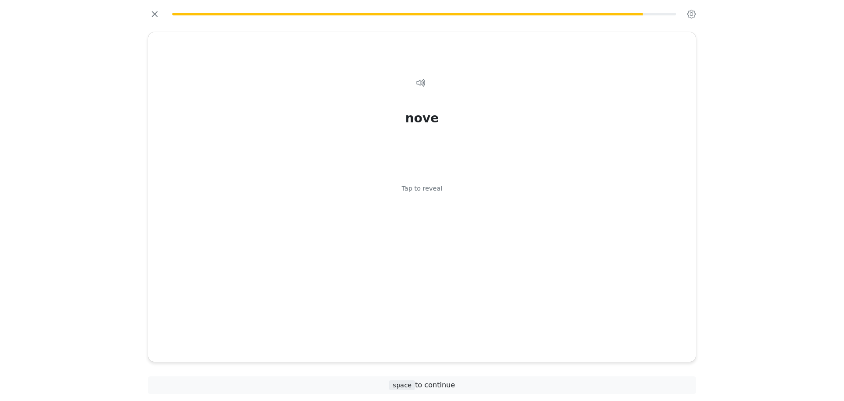
click at [422, 227] on div "nove Tap to reveal" at bounding box center [422, 203] width 527 height 281
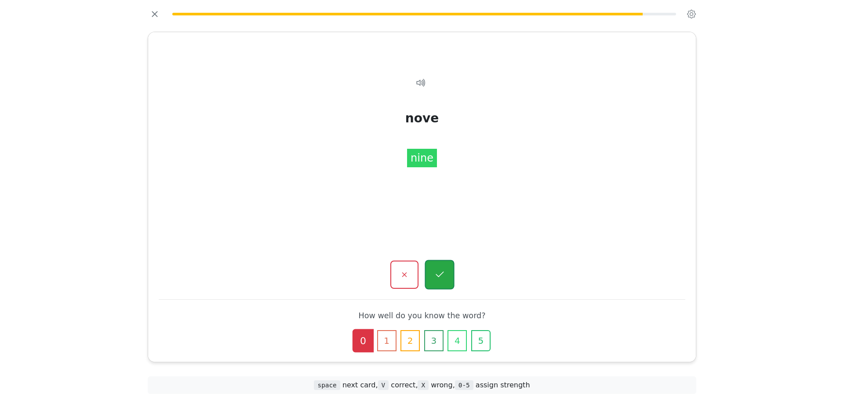
click at [446, 274] on button "button" at bounding box center [439, 274] width 29 height 29
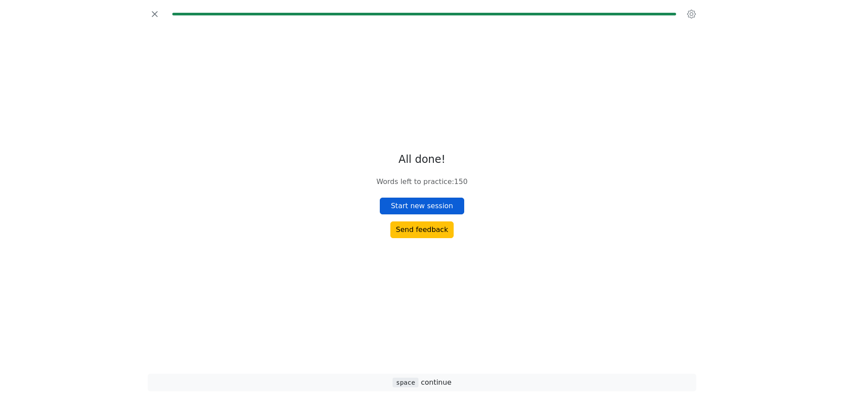
click at [411, 201] on button "Start new session" at bounding box center [422, 205] width 84 height 17
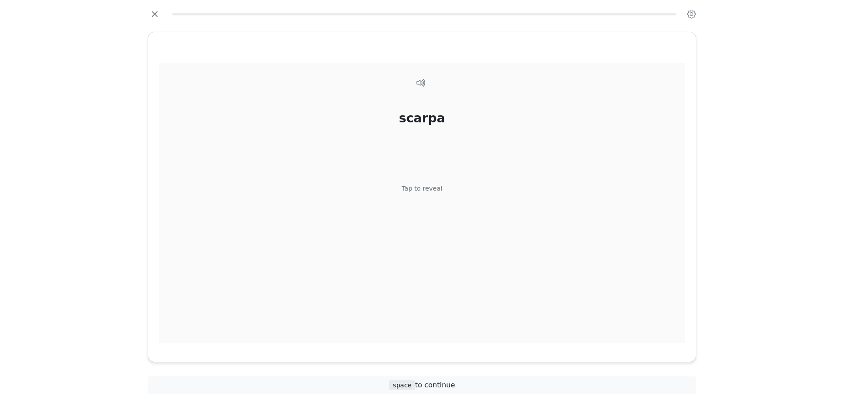
click at [411, 182] on div "scarpa Tap to reveal" at bounding box center [422, 203] width 527 height 281
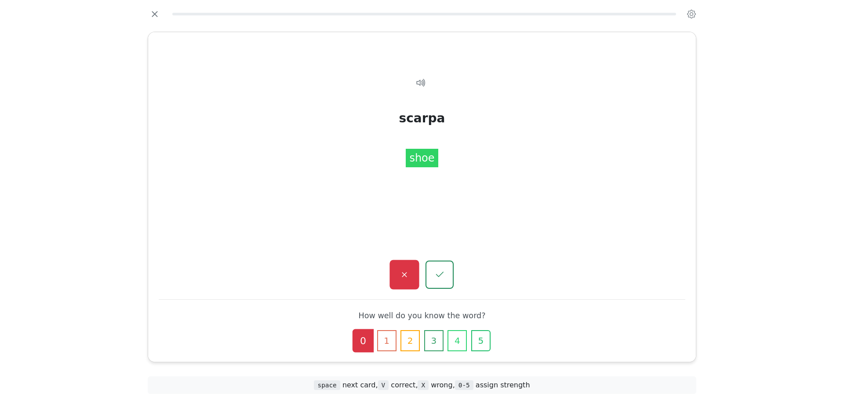
click at [400, 268] on button "button" at bounding box center [404, 274] width 29 height 29
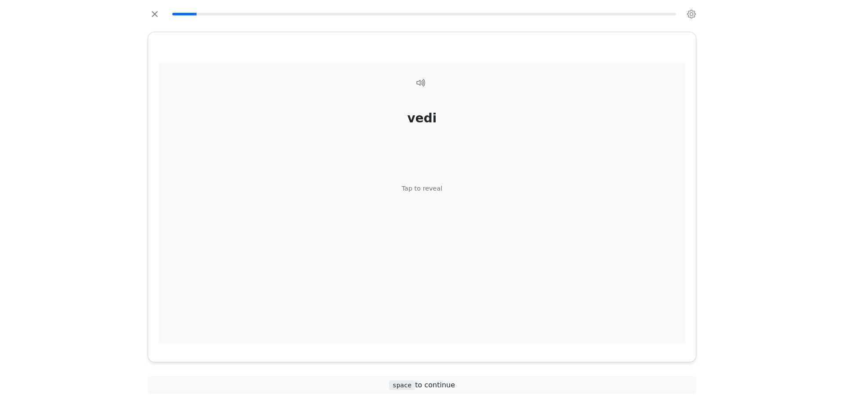
click at [404, 201] on div "vedi Tap to reveal" at bounding box center [422, 203] width 527 height 281
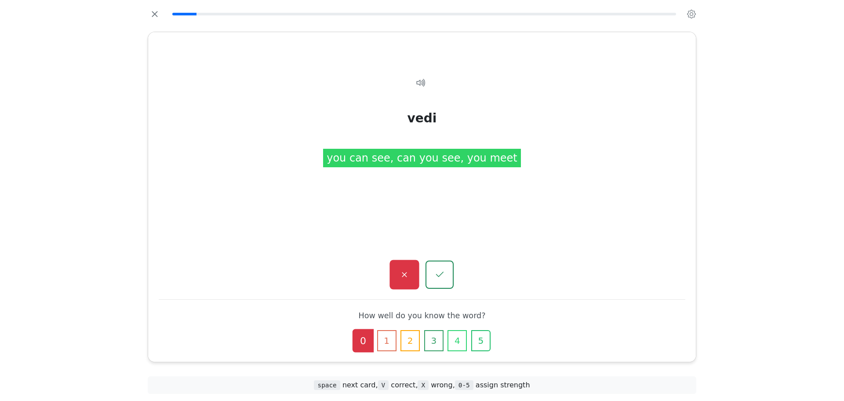
click at [406, 266] on button "button" at bounding box center [404, 274] width 29 height 29
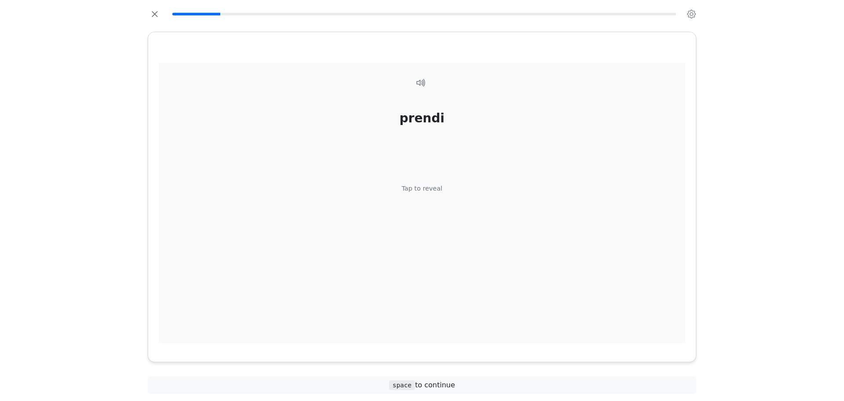
click at [442, 193] on div "prendi Tap to reveal" at bounding box center [422, 203] width 527 height 281
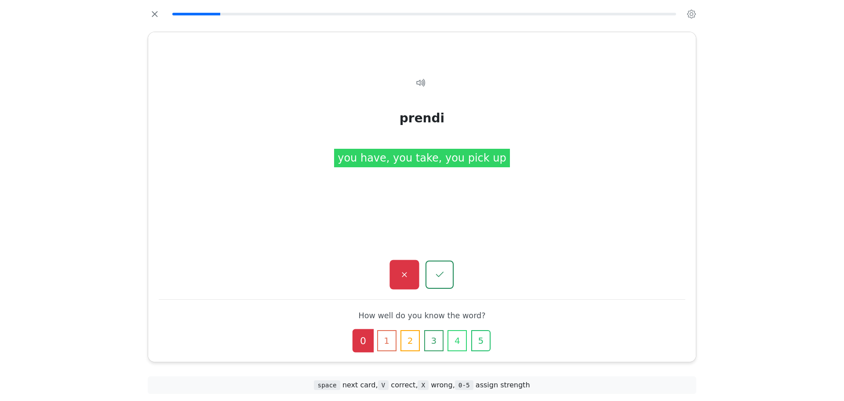
click at [401, 265] on button "button" at bounding box center [404, 274] width 29 height 29
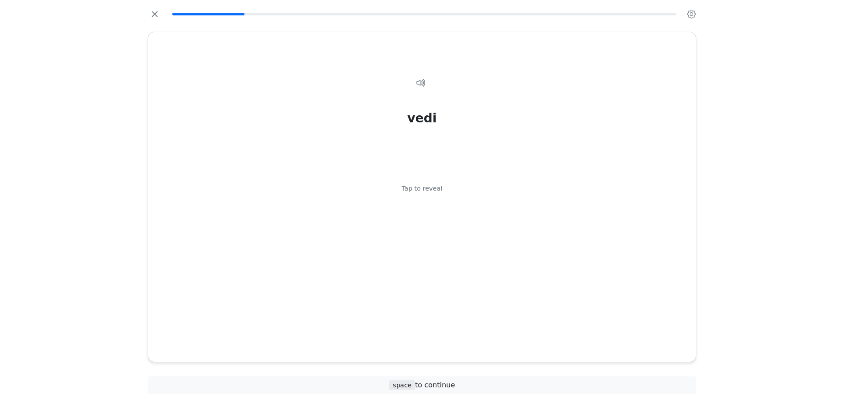
click at [443, 213] on div "vedi Tap to reveal" at bounding box center [422, 203] width 527 height 281
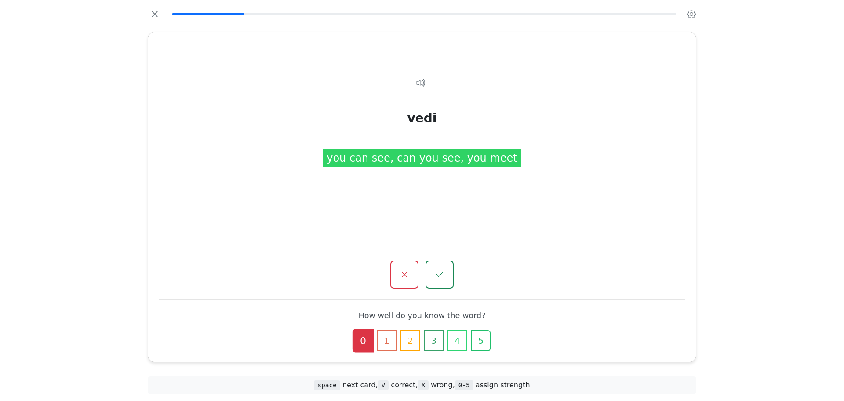
click at [405, 274] on icon "button" at bounding box center [404, 274] width 11 height 11
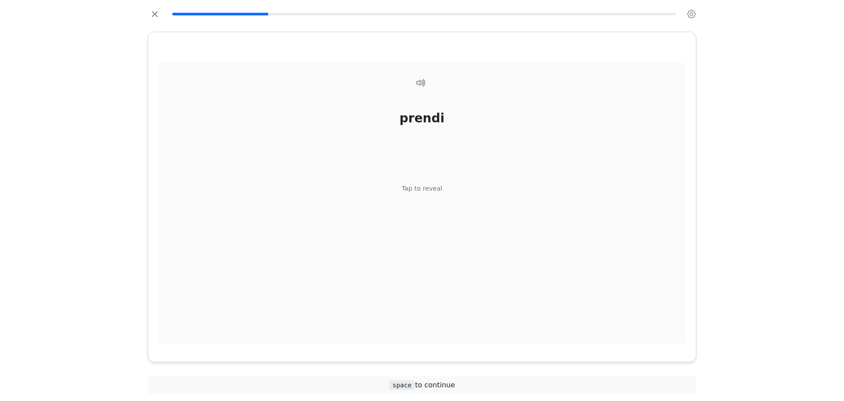
click at [443, 245] on div "prendi Tap to reveal" at bounding box center [422, 203] width 527 height 281
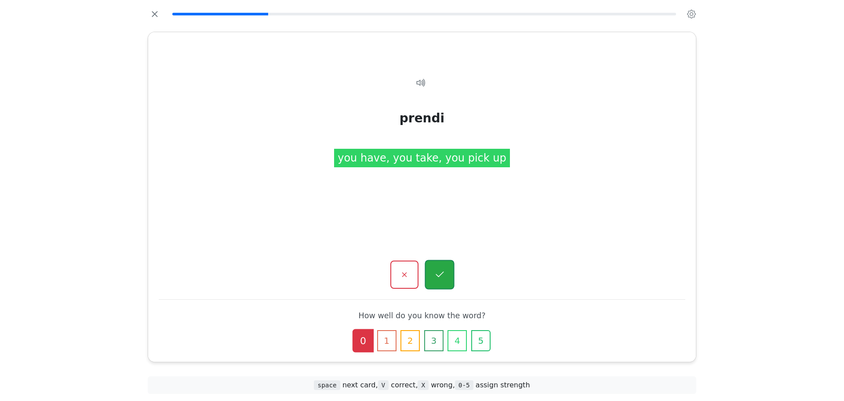
click at [454, 269] on button "button" at bounding box center [439, 274] width 29 height 29
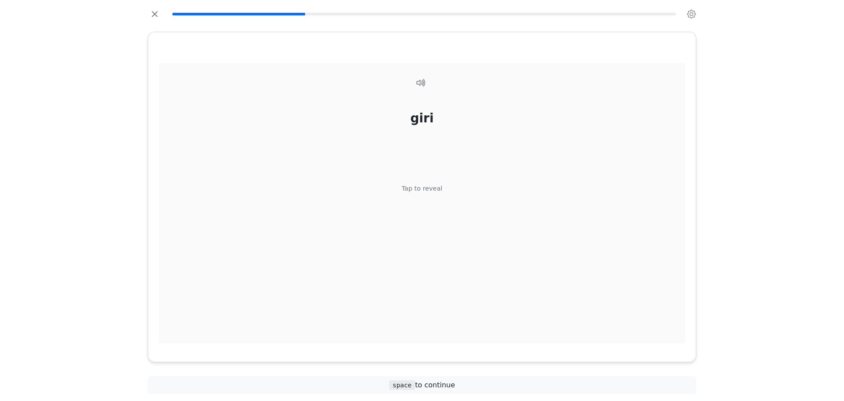
click at [431, 223] on div "[PERSON_NAME] Tap to reveal" at bounding box center [422, 203] width 527 height 281
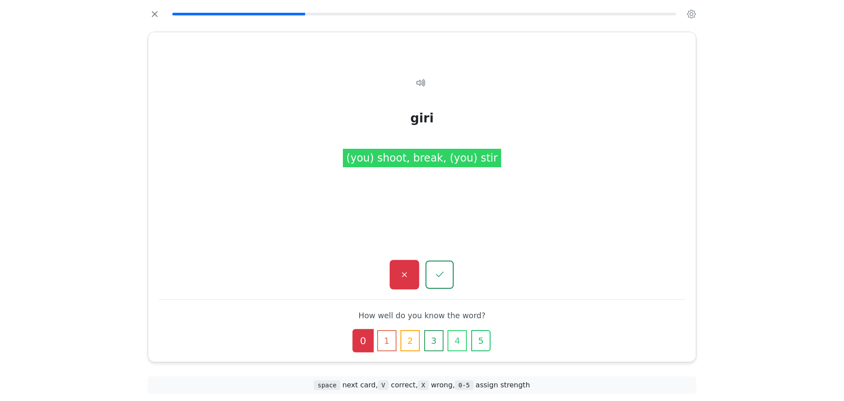
click at [409, 275] on icon "button" at bounding box center [404, 274] width 11 height 11
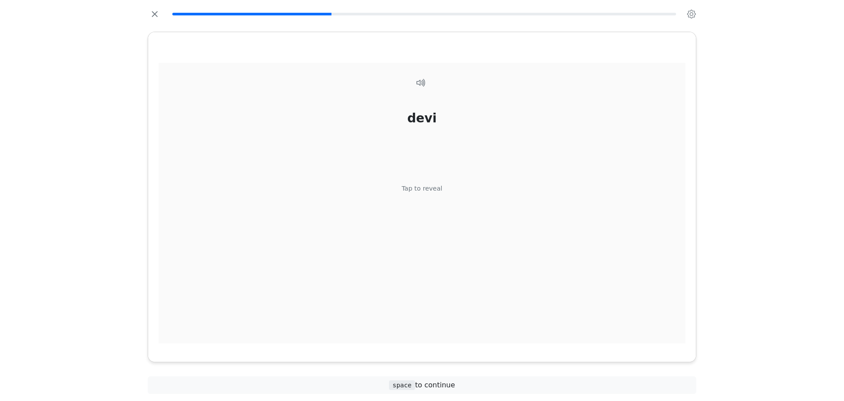
click at [437, 243] on div "devi Tap to reveal" at bounding box center [422, 203] width 527 height 281
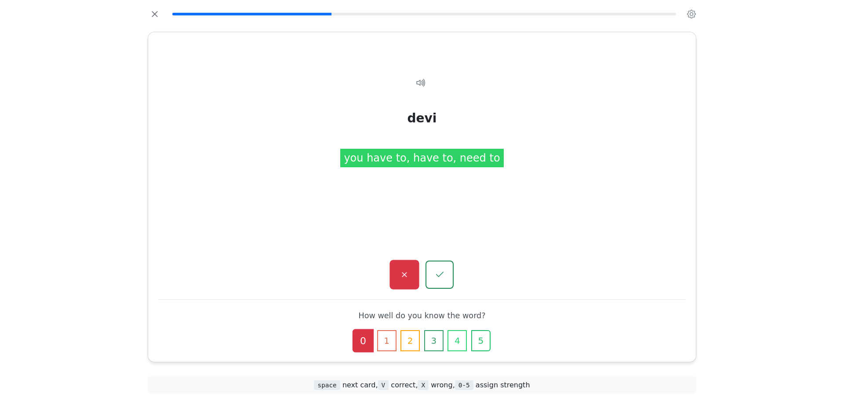
click at [409, 273] on icon "button" at bounding box center [404, 274] width 11 height 11
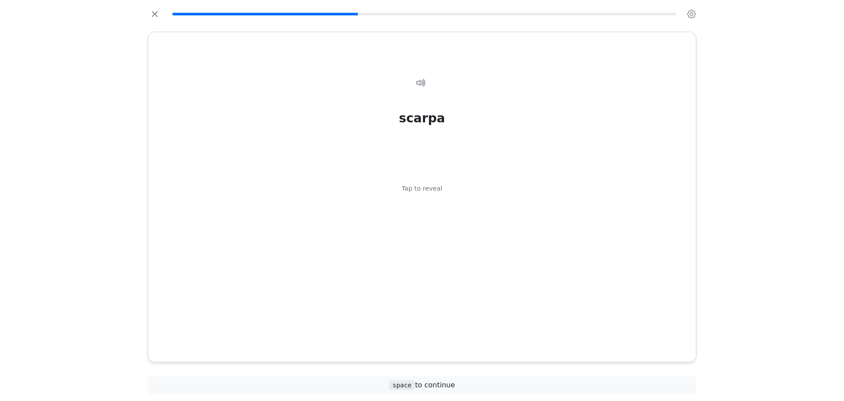
click at [437, 228] on div "scarpa Tap to reveal" at bounding box center [422, 203] width 527 height 281
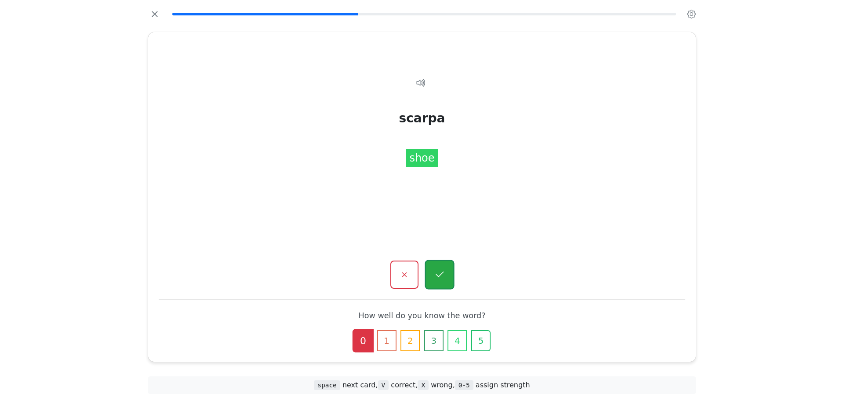
click at [439, 264] on button "button" at bounding box center [439, 274] width 29 height 29
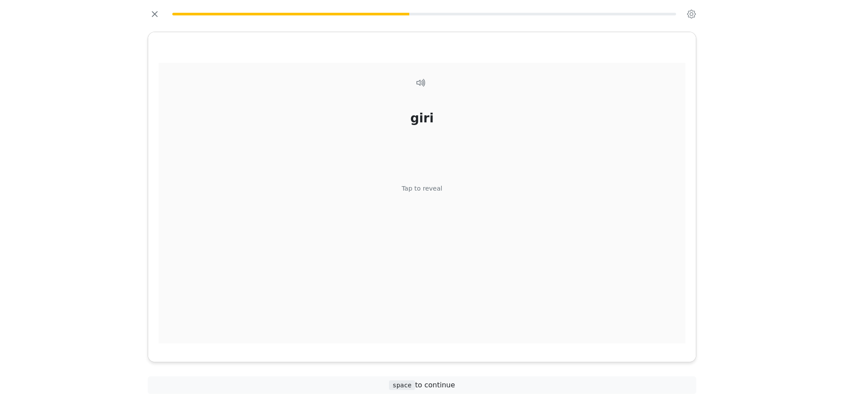
click at [438, 243] on div "[PERSON_NAME] Tap to reveal" at bounding box center [422, 203] width 527 height 281
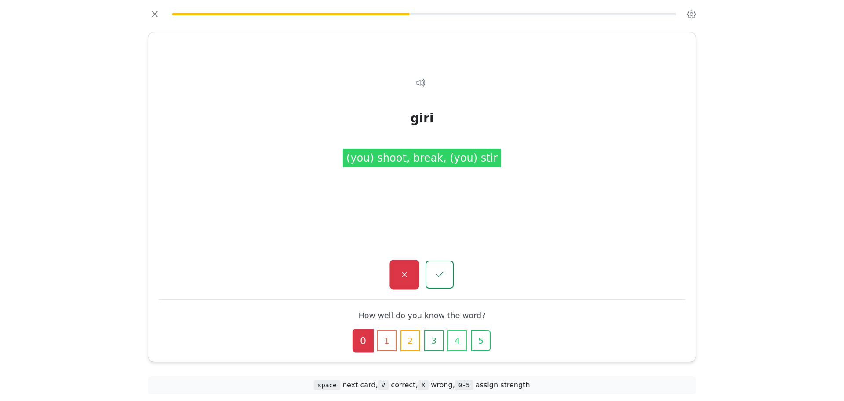
click at [411, 280] on button "button" at bounding box center [404, 274] width 29 height 29
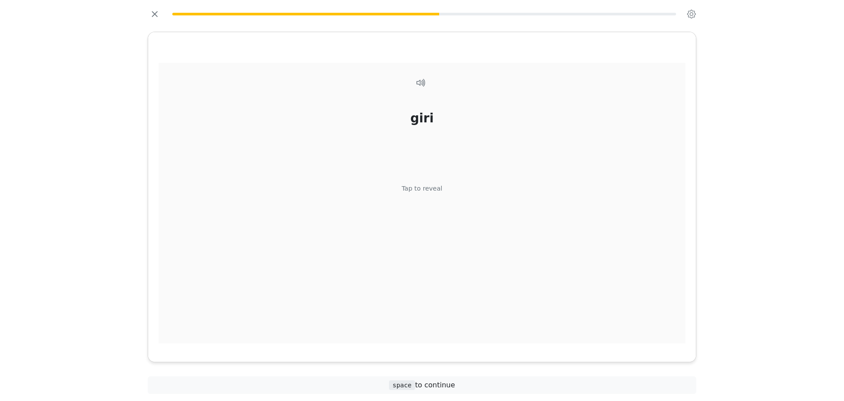
click at [430, 261] on div "[PERSON_NAME] Tap to reveal" at bounding box center [422, 203] width 527 height 281
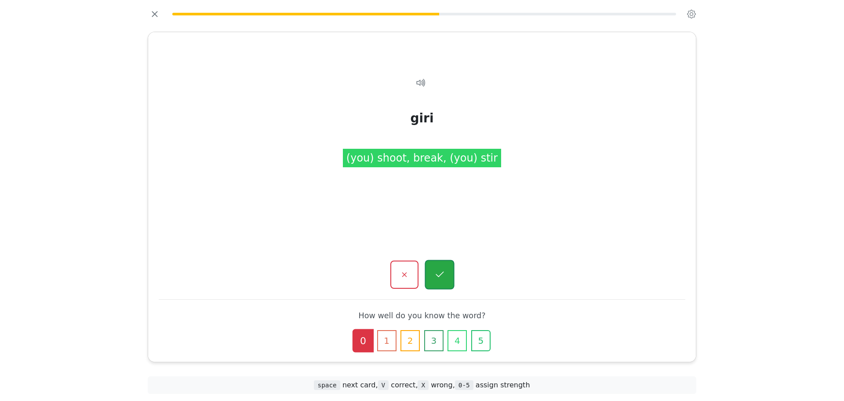
click at [435, 278] on icon "button" at bounding box center [439, 274] width 11 height 11
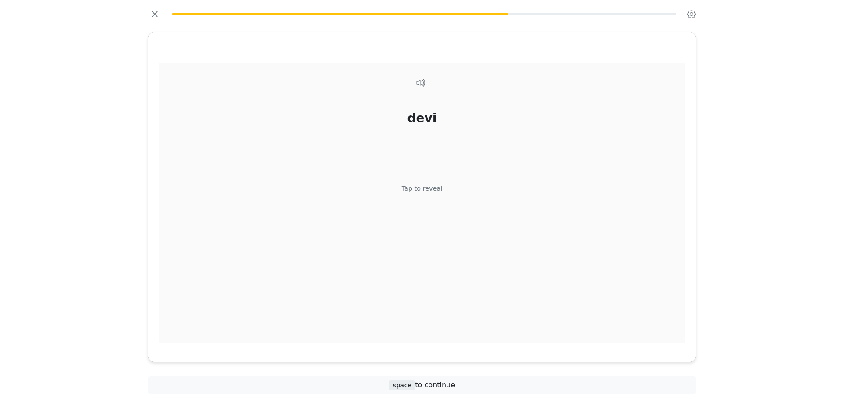
click at [430, 269] on div "devi Tap to reveal" at bounding box center [422, 203] width 527 height 281
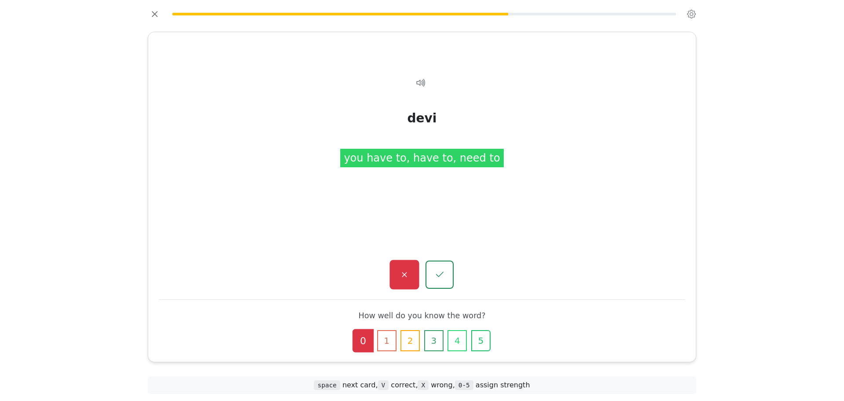
click at [418, 274] on button "button" at bounding box center [404, 274] width 29 height 29
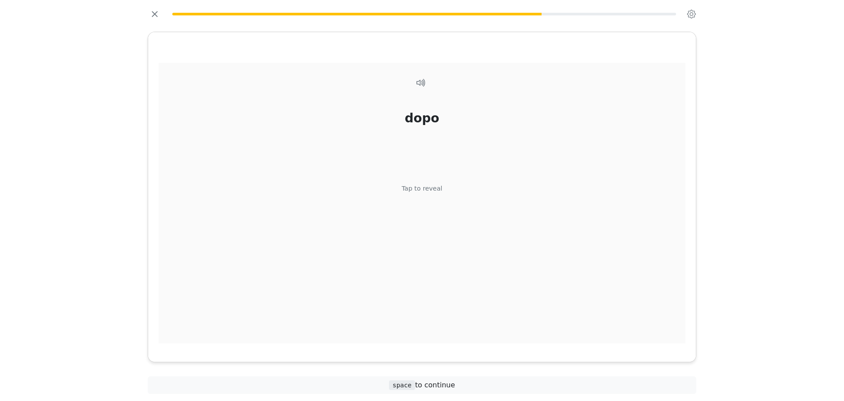
click at [426, 183] on div "dopo Tap to reveal" at bounding box center [422, 203] width 527 height 281
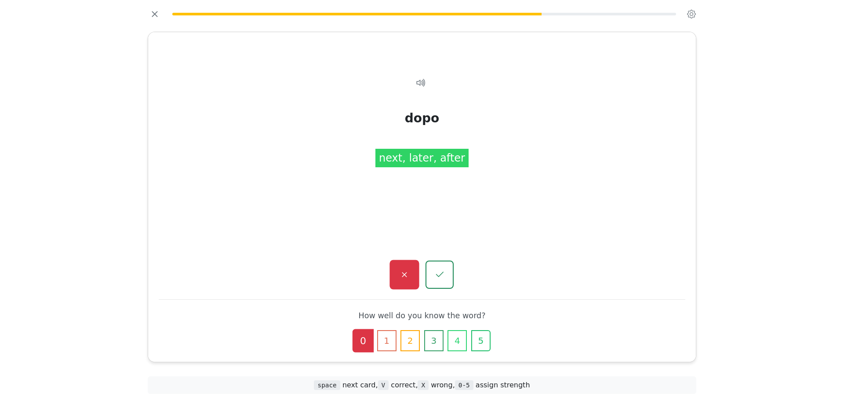
click at [402, 277] on icon "button" at bounding box center [404, 274] width 11 height 11
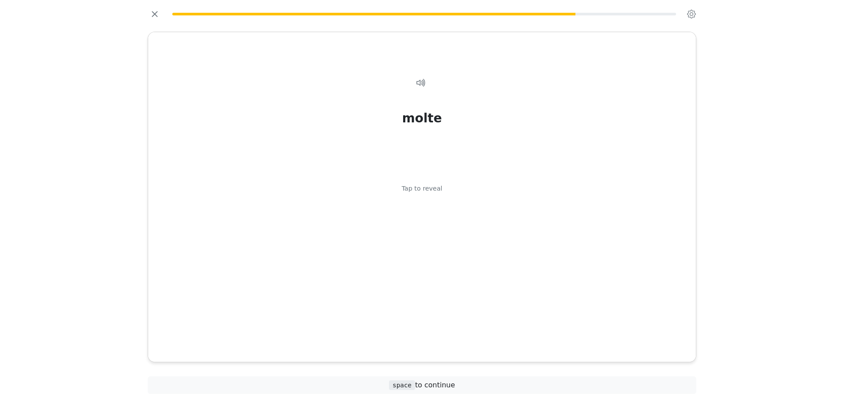
click at [402, 277] on div "molte Tap to reveal" at bounding box center [422, 203] width 527 height 281
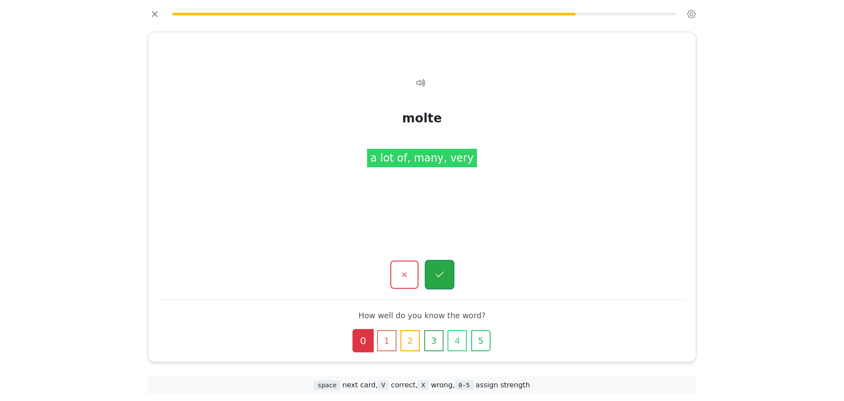
click at [431, 278] on button "button" at bounding box center [439, 274] width 29 height 29
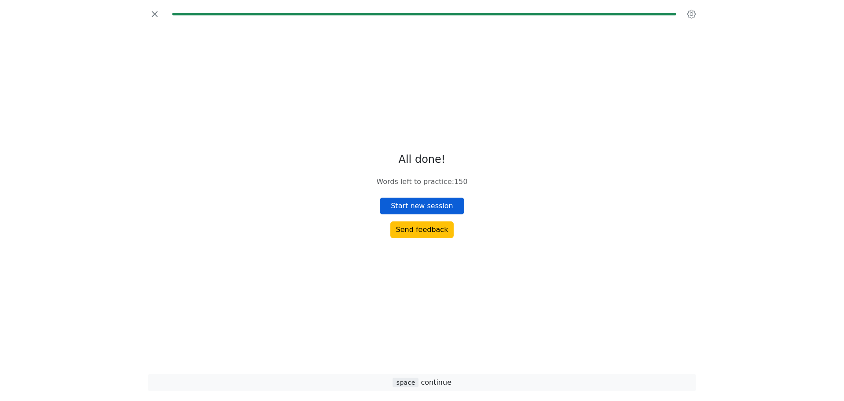
click at [446, 200] on button "Start new session" at bounding box center [422, 205] width 84 height 17
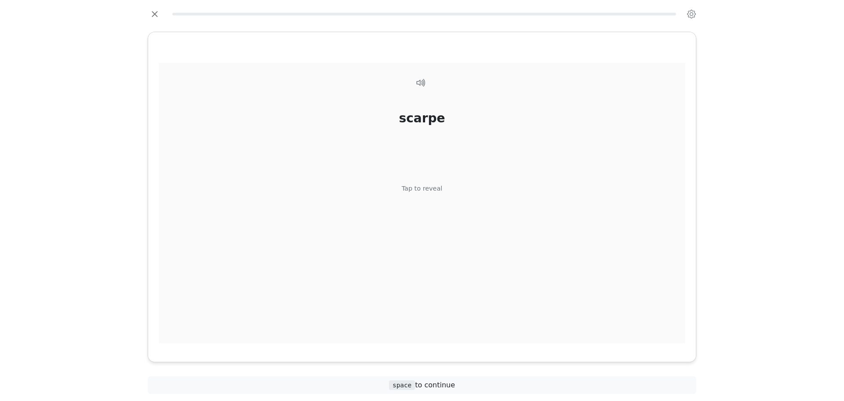
click at [440, 181] on div "scarpe Tap to reveal" at bounding box center [422, 203] width 527 height 281
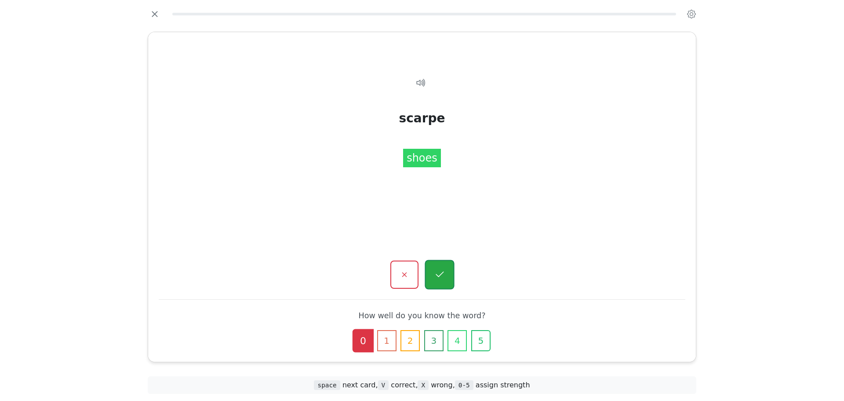
click at [432, 264] on button "button" at bounding box center [439, 274] width 29 height 29
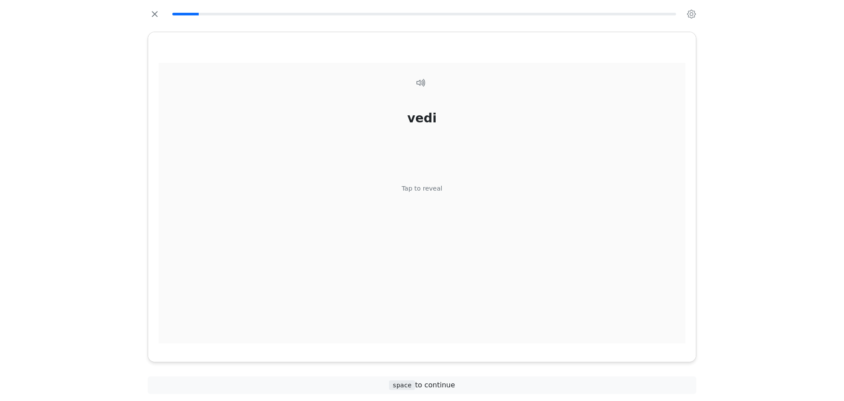
click at [431, 259] on div "vedi Tap to reveal" at bounding box center [422, 203] width 527 height 281
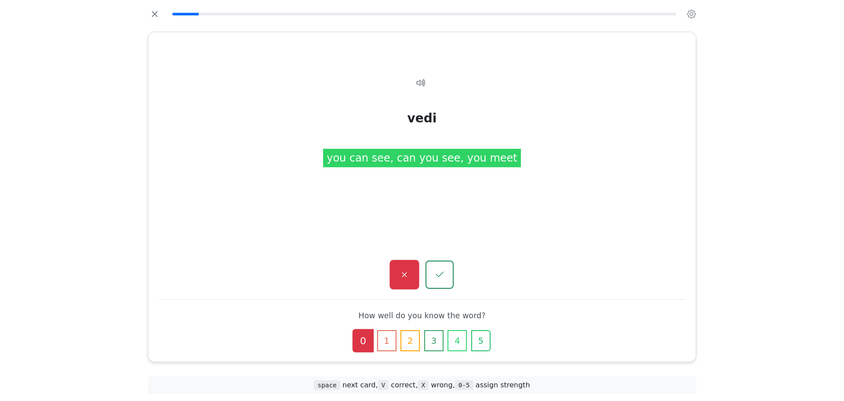
click at [418, 271] on button "button" at bounding box center [404, 274] width 29 height 29
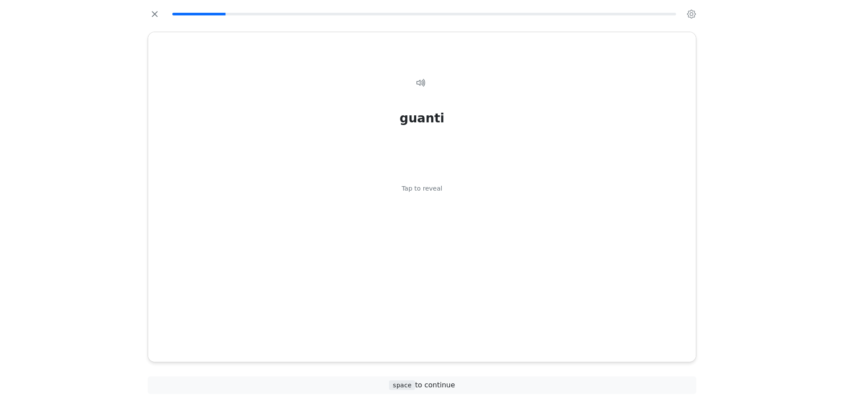
click at [164, 17] on div at bounding box center [422, 14] width 549 height 14
click at [159, 17] on icon "button" at bounding box center [154, 13] width 13 height 13
